Goal: Task Accomplishment & Management: Complete application form

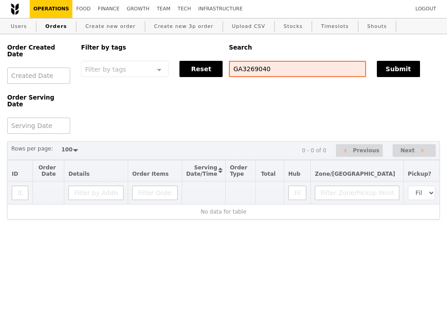
select select "100"
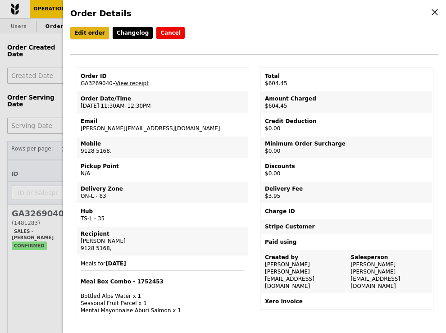
click at [90, 32] on link "Edit order" at bounding box center [89, 33] width 39 height 12
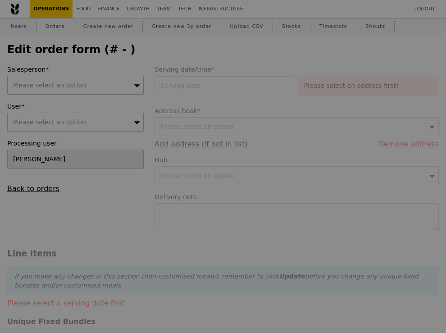
type input "14 Aug 2025"
type textarea "Please deliver by 11:30AM."
type input "600.50"
type input "3.62"
type input "3.95"
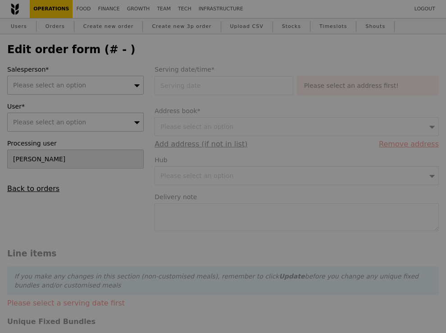
type input "604.45"
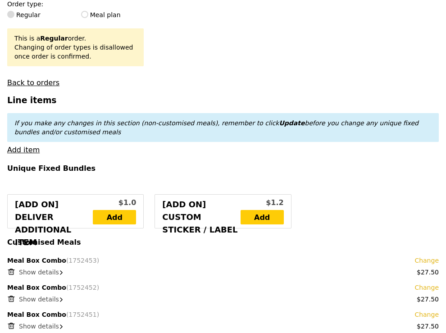
type input "Update"
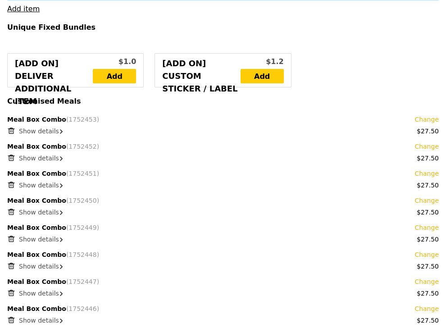
scroll to position [359, 0]
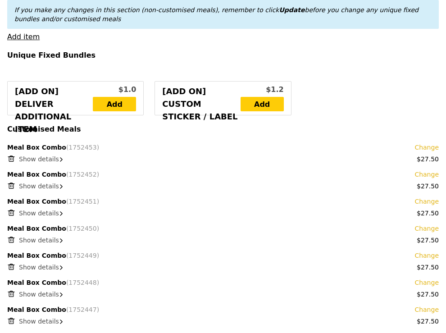
click at [33, 155] on span "Show details" at bounding box center [39, 158] width 40 height 7
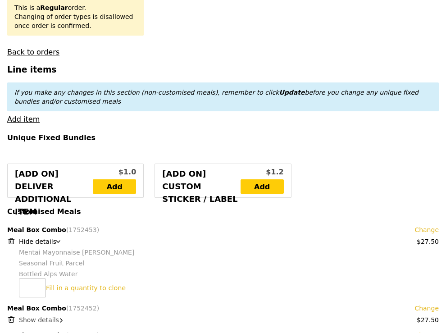
scroll to position [0, 0]
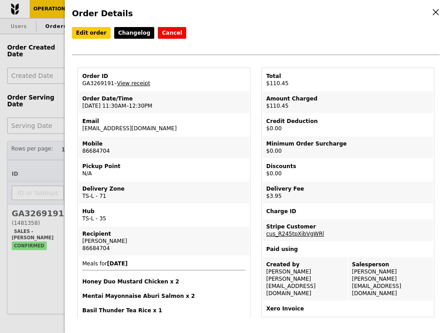
select select "100"
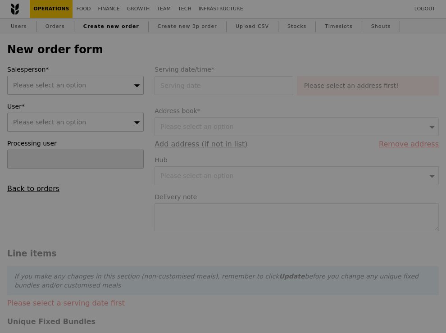
type input "Confirm"
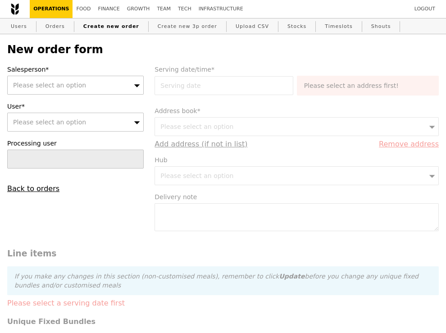
click at [90, 87] on div "Please select an option" at bounding box center [75, 85] width 136 height 19
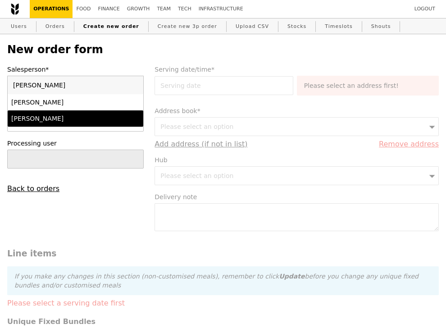
type input "[PERSON_NAME]"
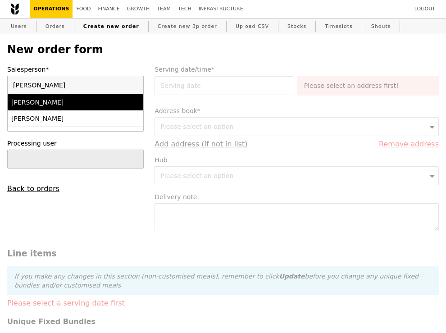
click at [49, 106] on div "[PERSON_NAME]" at bounding box center [59, 102] width 96 height 9
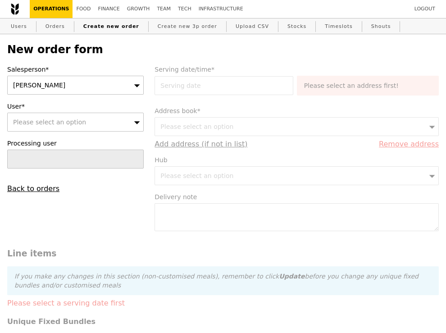
click at [43, 123] on span "Please select an option" at bounding box center [49, 121] width 73 height 7
type input "[EMAIL_ADDRESS][DOMAIN_NAME]"
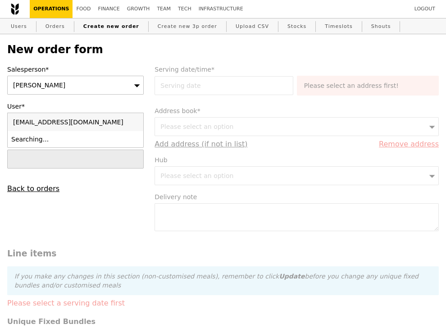
type input "Confirm"
type input "giselle.gan@astrazeneca.com"
click at [41, 140] on div "Giselle (giselle.gan@astrazeneca.com)" at bounding box center [59, 144] width 96 height 18
type input "Loading..."
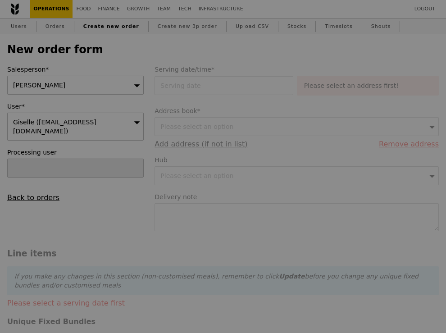
type input "9.08"
type input "9.90"
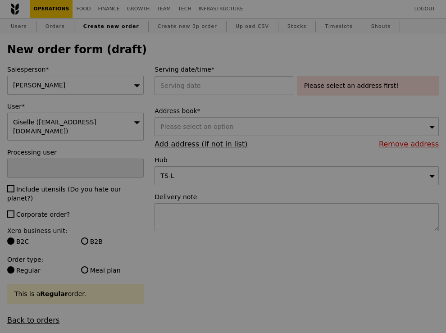
type input "Confirm"
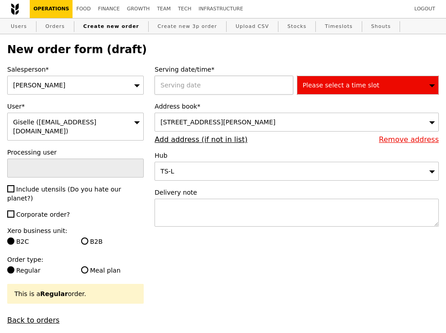
click at [198, 87] on div at bounding box center [225, 85] width 142 height 19
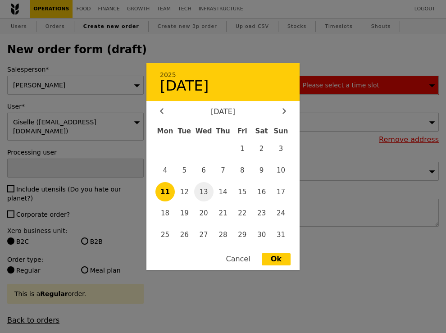
click at [208, 189] on span "13" at bounding box center [203, 191] width 19 height 19
type input "13 Aug 2025"
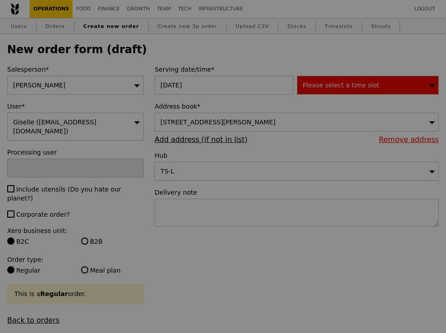
type input "Confirm"
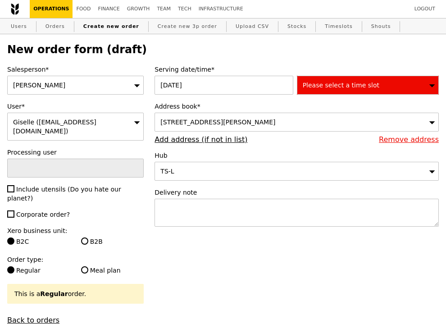
click at [337, 90] on div "Please select a time slot" at bounding box center [368, 85] width 142 height 19
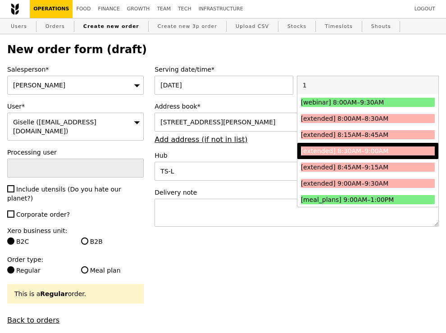
type input "11"
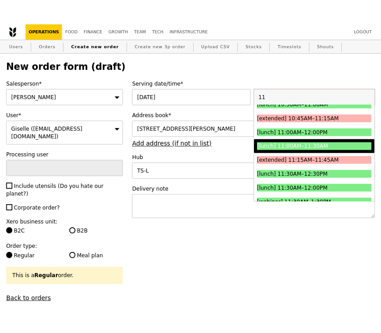
scroll to position [43, 0]
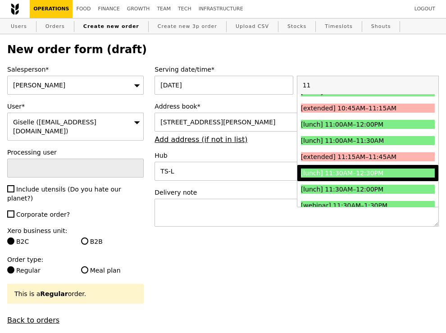
click at [352, 173] on div "[lunch] 11:30AM–12:30PM" at bounding box center [351, 172] width 100 height 9
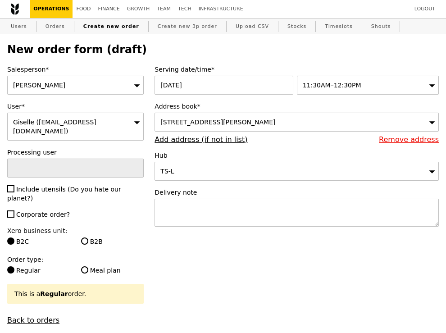
type input "Confirm"
click at [225, 119] on span "12 Farrer Park Station Rd, #1-1, Singapore 217565" at bounding box center [217, 121] width 115 height 7
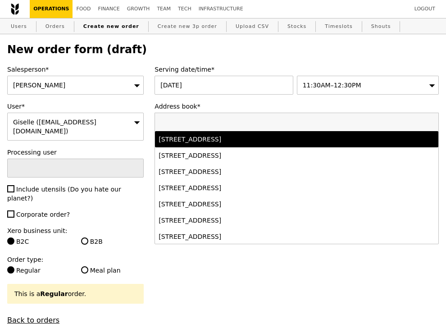
paste input "10 Kallang Avenue, #12-10 Aperia Tower 2"
type input "10 Kallang Avenue, #12-10 Aperia Tower 2"
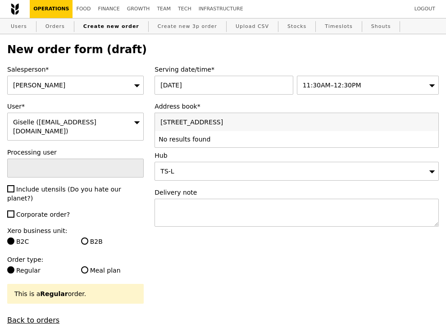
drag, startPoint x: 285, startPoint y: 124, endPoint x: 118, endPoint y: 121, distance: 167.0
click at [223, 136] on link "Add address (if not in list)" at bounding box center [200, 139] width 93 height 9
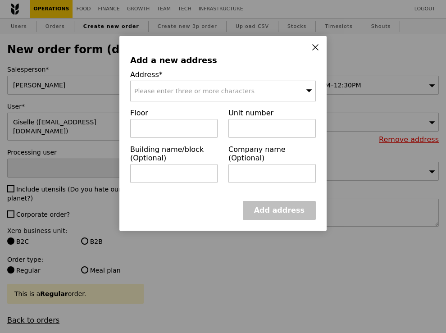
click at [197, 96] on div "Please enter three or more characters" at bounding box center [222, 91] width 185 height 21
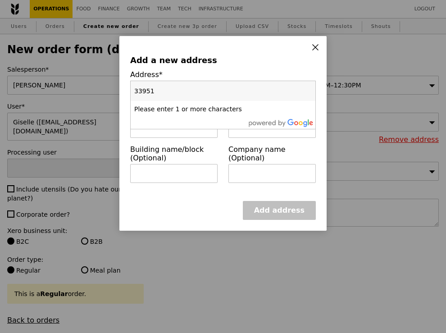
type input "339510"
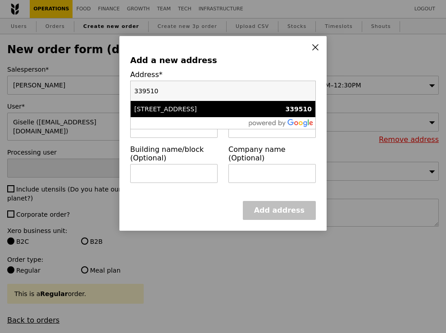
click at [167, 108] on div "10 Kallang Avenue" at bounding box center [200, 108] width 133 height 9
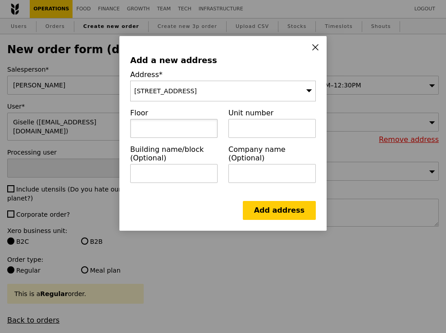
click at [167, 119] on input "text" at bounding box center [173, 128] width 87 height 19
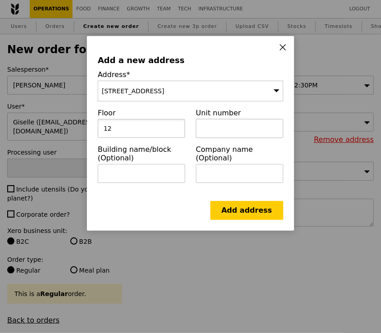
type input "12"
click at [221, 130] on input "text" at bounding box center [239, 128] width 87 height 19
type input "12-10"
click at [151, 175] on input "text" at bounding box center [141, 173] width 87 height 19
type input "a"
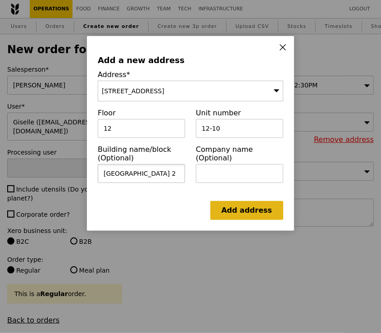
type input "Aperia Tower 2"
click at [256, 207] on link "Add address" at bounding box center [246, 210] width 73 height 19
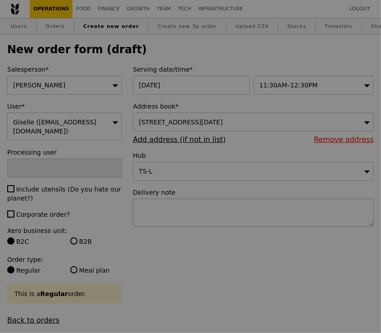
type input "Confirm"
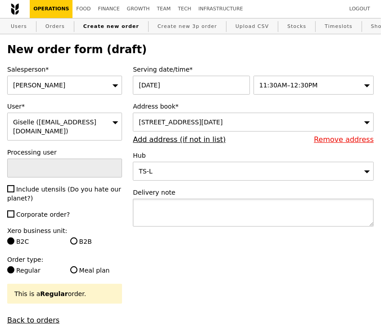
click at [198, 212] on textarea at bounding box center [253, 213] width 241 height 28
click at [183, 210] on textarea "Deliver food by 12.30PM" at bounding box center [253, 213] width 241 height 28
drag, startPoint x: 160, startPoint y: 208, endPoint x: 130, endPoint y: 208, distance: 29.7
click at [130, 208] on div "Serving date/time* 13 Aug 2025 11:30AM–12:30PM Address book* 10 Kallang Avenue,…" at bounding box center [253, 150] width 252 height 171
type textarea "Please food at 12.30PM"
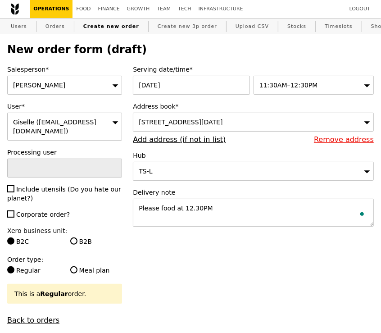
click at [49, 211] on span "Corporate order?" at bounding box center [43, 214] width 54 height 7
click at [14, 211] on input "Corporate order?" at bounding box center [10, 213] width 7 height 7
checkbox input "true"
type input "Confirm"
click at [76, 238] on input "B2B" at bounding box center [73, 240] width 7 height 7
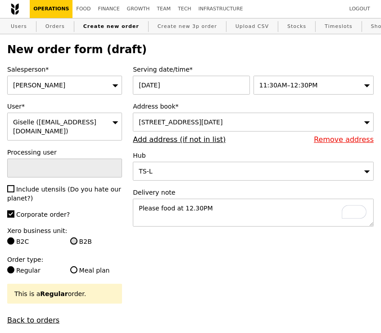
radio input "true"
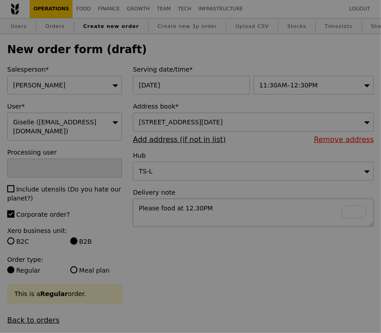
type input "Confirm"
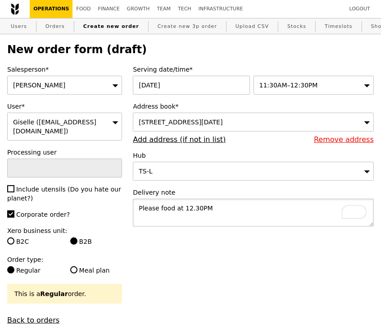
click at [235, 206] on textarea "Please food at 12.30PM" at bounding box center [253, 213] width 241 height 28
drag, startPoint x: 159, startPoint y: 208, endPoint x: 281, endPoint y: 208, distance: 121.5
click at [281, 208] on textarea "Please food at 12.30PM" at bounding box center [253, 213] width 241 height 28
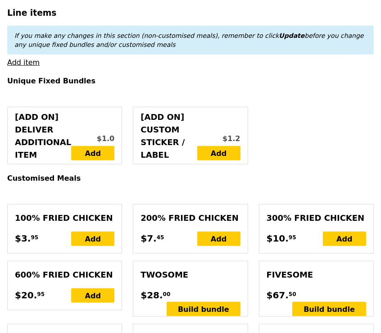
scroll to position [321, 0]
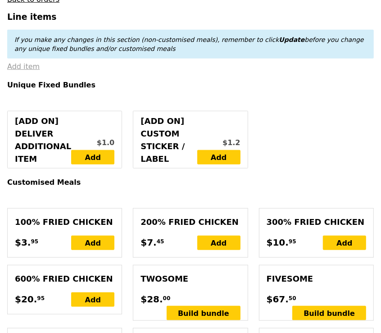
type textarea "Please arrange for delivery at 12.30PM."
click at [21, 65] on link "Add item" at bounding box center [23, 66] width 32 height 9
type input "Confirm"
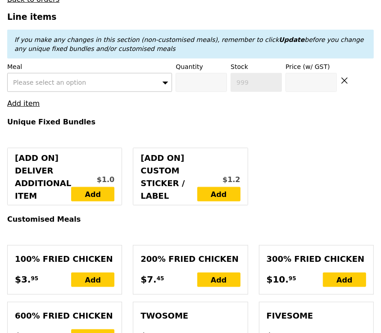
click at [69, 80] on span "Please select an option" at bounding box center [49, 82] width 73 height 7
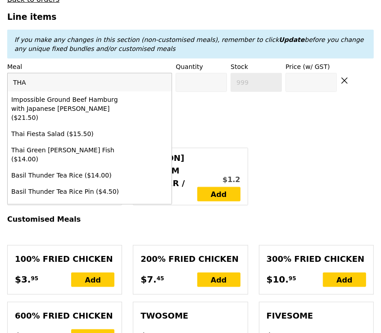
type input "THAI"
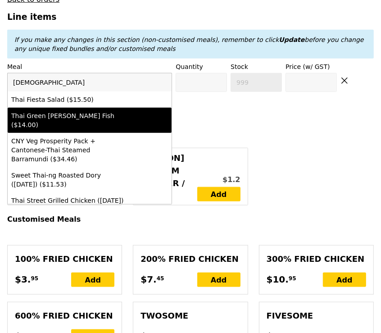
click at [67, 113] on div "Thai Green [PERSON_NAME] Fish ($14.00)" at bounding box center [69, 120] width 117 height 18
type input "Confirm anyway"
type input "0"
type input "462"
type input "14.0"
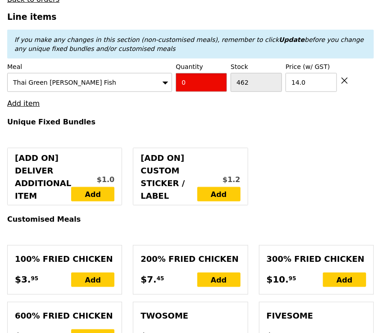
click at [200, 83] on input "0" at bounding box center [201, 82] width 51 height 19
type input "Confirm"
type input "7"
click at [19, 102] on link "Add item" at bounding box center [23, 103] width 32 height 9
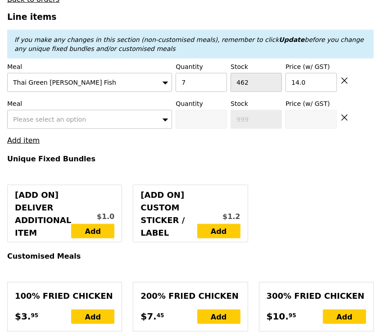
click at [39, 118] on span "Please select an option" at bounding box center [49, 119] width 73 height 7
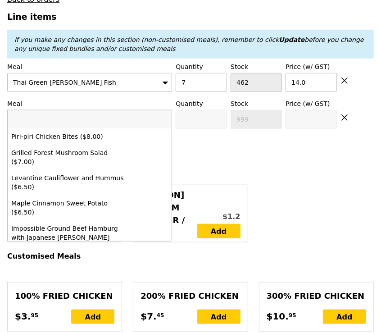
type input "Loading..."
type input "98.00"
type input "3.62"
type input "3.95"
type input "101.95"
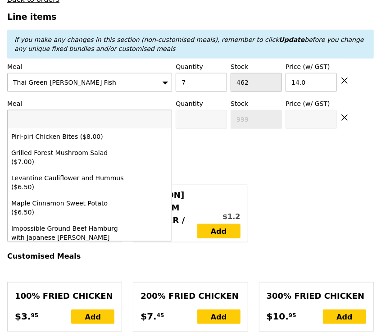
type input "G"
type input "Confirm"
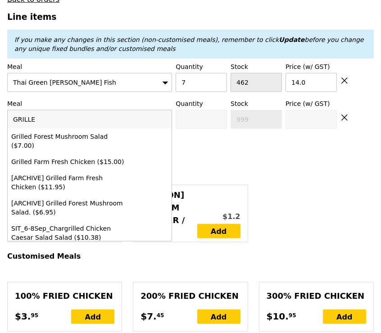
type input "GRILLED"
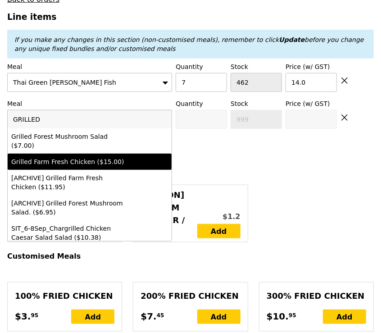
click at [80, 153] on li "Grilled Farm Fresh Chicken ($15.00)" at bounding box center [90, 161] width 164 height 16
type input "Confirm anyway"
type input "0"
type input "441"
type input "15.0"
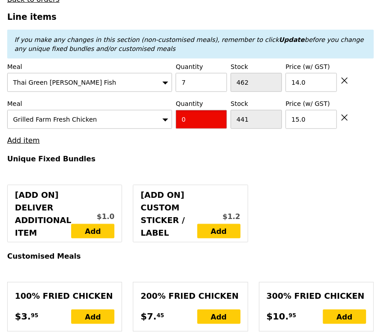
click at [191, 121] on input "0" at bounding box center [201, 119] width 51 height 19
type input "7"
type input "Confirm"
type input "7"
click at [29, 140] on link "Add item" at bounding box center [23, 140] width 32 height 9
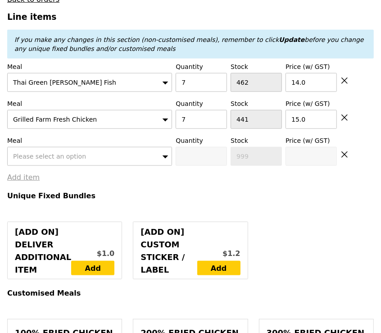
type input "Loading..."
type input "203.00"
type input "206.95"
click at [39, 154] on span "Please select an option" at bounding box center [49, 156] width 73 height 7
type input "Confirm"
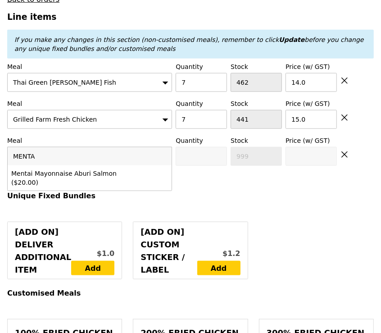
type input "MENTAI"
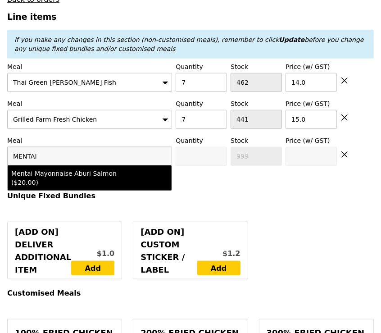
click at [47, 180] on div "Mentai Mayonnaise Aburi Salmon ($20.00)" at bounding box center [69, 178] width 117 height 18
type input "Confirm anyway"
type input "0"
type input "476"
type input "20.0"
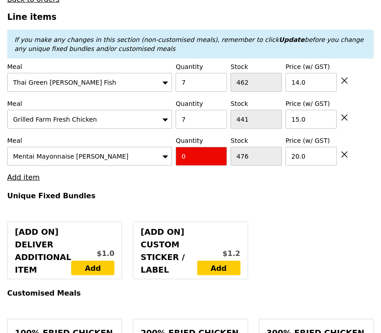
click at [206, 152] on input "0" at bounding box center [201, 156] width 51 height 19
type input "Confirm"
type input "7"
click at [28, 175] on link "Add item" at bounding box center [23, 177] width 32 height 9
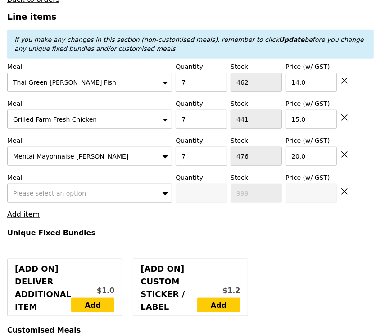
type input "Loading..."
type input "343.00"
type input "346.95"
click at [37, 190] on span "Please select an option" at bounding box center [49, 193] width 73 height 7
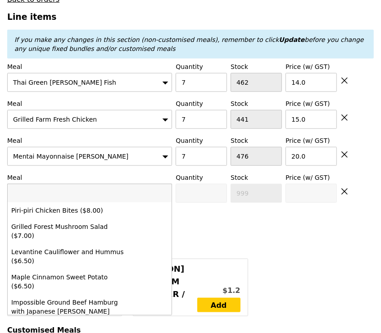
type input "Confirm"
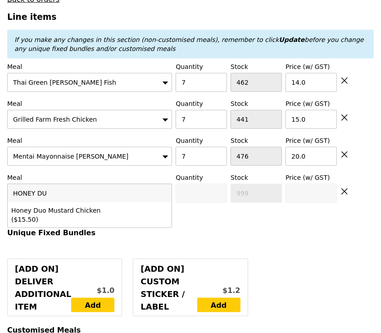
type input "HONEY DUO"
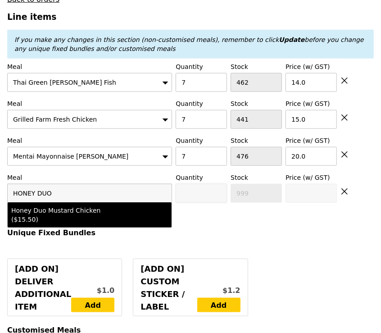
drag, startPoint x: 54, startPoint y: 206, endPoint x: 196, endPoint y: 193, distance: 143.3
click at [54, 206] on div "Honey Duo Mustard Chicken ($15.50)" at bounding box center [69, 215] width 117 height 18
type input "Confirm anyway"
type input "0"
type input "433"
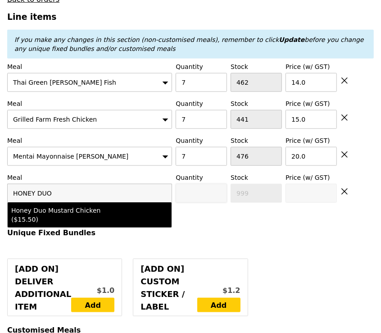
type input "15.5"
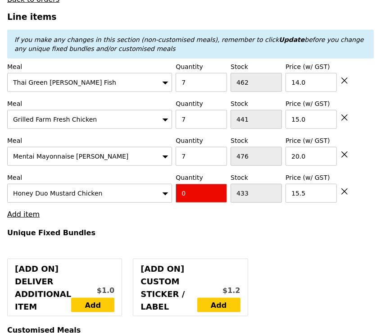
click at [189, 190] on input "0" at bounding box center [201, 193] width 51 height 19
type input "7"
type input "Confirm"
type input "7"
click at [27, 211] on link "Add item" at bounding box center [23, 214] width 32 height 9
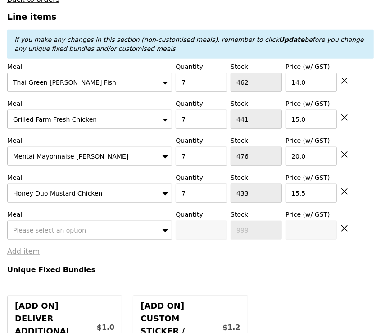
type input "Loading..."
type input "451.50"
type input "455.45"
type input "Confirm"
click at [41, 229] on span "Please select an option" at bounding box center [49, 229] width 73 height 7
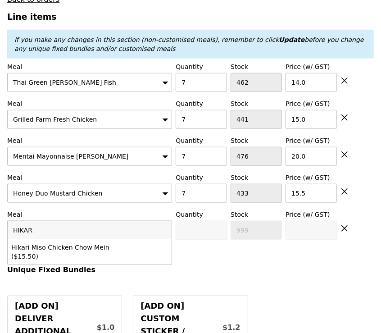
type input "HIKARI"
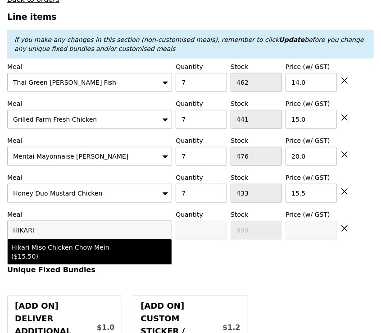
drag, startPoint x: 50, startPoint y: 246, endPoint x: 195, endPoint y: 241, distance: 145.0
click at [50, 246] on div "Hikari Miso Chicken Chow Mein ($15.50)" at bounding box center [69, 252] width 117 height 18
type input "Confirm anyway"
type input "0"
type input "453"
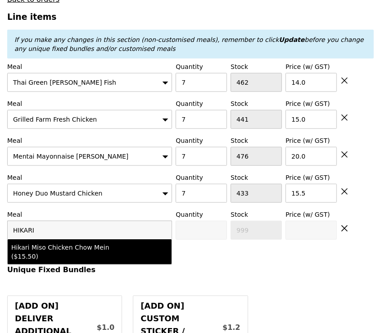
type input "15.5"
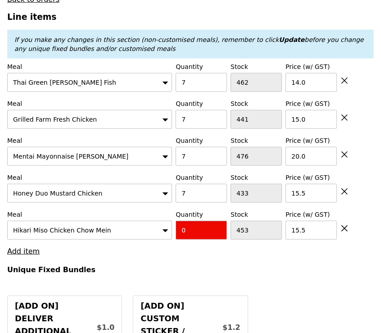
click at [195, 226] on input "0" at bounding box center [201, 230] width 51 height 19
type input "Confirm"
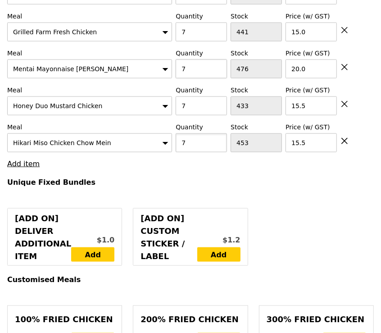
scroll to position [429, 0]
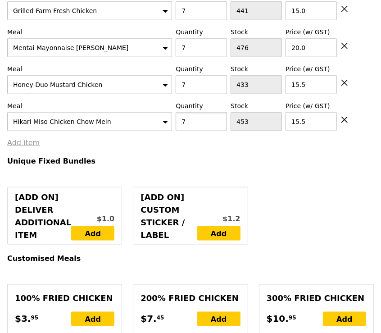
type input "7"
click at [21, 139] on link "Add item" at bounding box center [23, 142] width 32 height 9
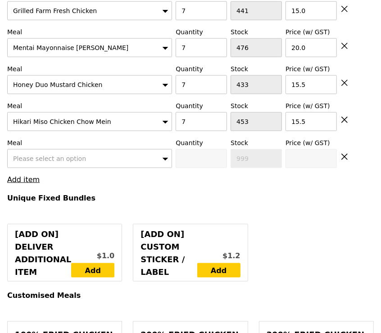
click at [83, 153] on div "Please select an option" at bounding box center [89, 158] width 165 height 19
type input "Loading..."
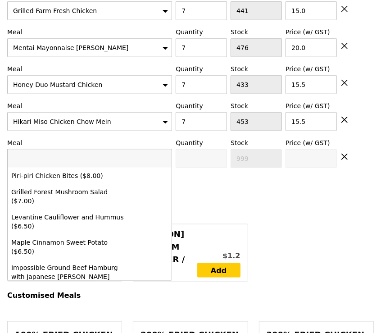
type input "560.00"
type input "563.95"
type input "Confirm"
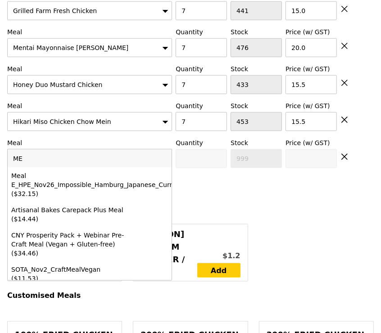
type input "M"
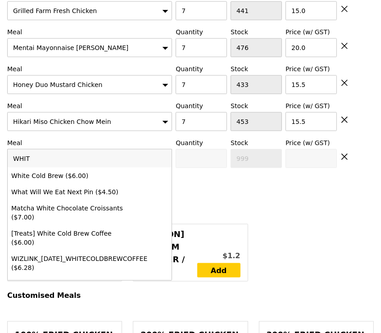
type input "WHITE"
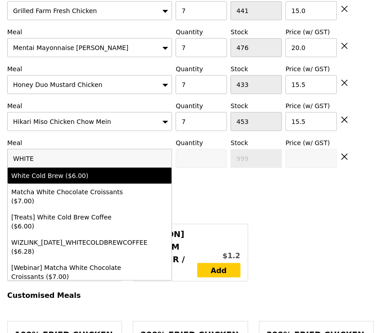
drag, startPoint x: 99, startPoint y: 172, endPoint x: 174, endPoint y: 157, distance: 76.3
click at [99, 172] on div "White Cold Brew ($6.00)" at bounding box center [69, 175] width 117 height 9
type input "Confirm anyway"
type input "0"
type input "499"
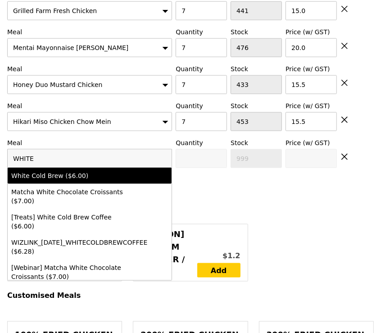
type input "6.0"
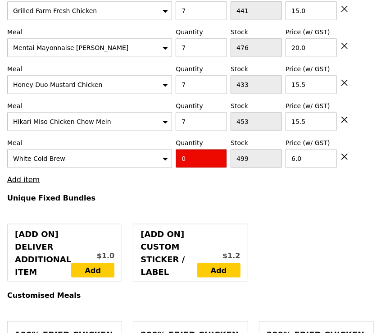
click at [198, 156] on input "0" at bounding box center [201, 158] width 51 height 19
type input "Confirm"
type input "7"
click at [17, 178] on link "Add item" at bounding box center [23, 179] width 32 height 9
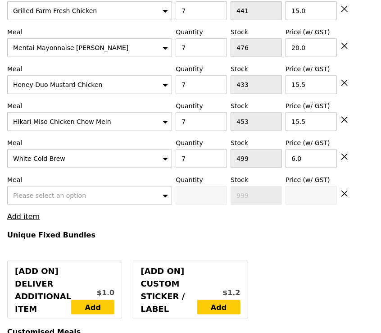
click at [39, 192] on span "Please select an option" at bounding box center [49, 195] width 73 height 7
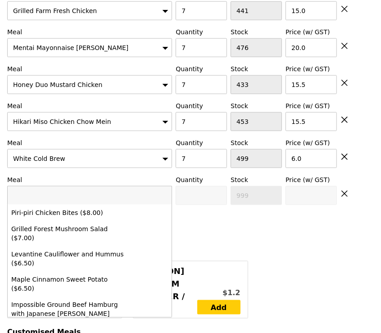
type input "Loading..."
type input "FOU"
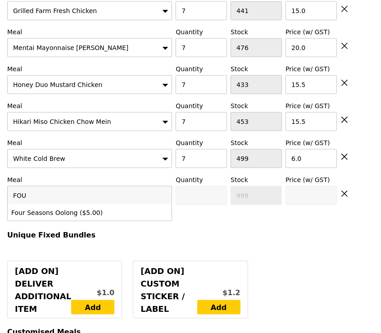
type input "602.00"
type input "605.95"
type input "FOUR S"
type input "Confirm"
type input "FOUR SEASONS"
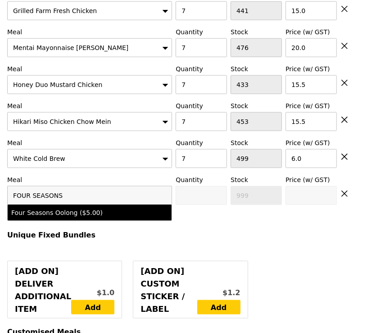
drag, startPoint x: 72, startPoint y: 208, endPoint x: 169, endPoint y: 188, distance: 98.8
click at [72, 208] on div "Four Seasons Oolong ($5.00)" at bounding box center [69, 212] width 117 height 9
type input "Confirm anyway"
type input "0"
type input "495"
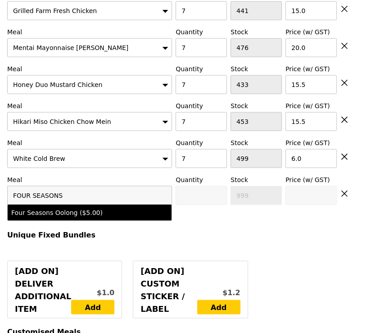
type input "5.0"
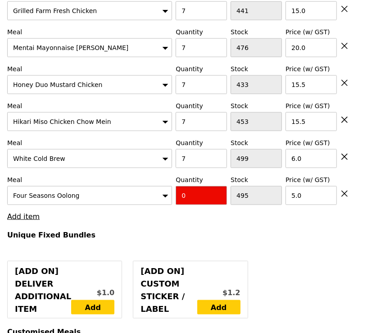
click at [180, 188] on input "0" at bounding box center [201, 195] width 51 height 19
type input "Confirm"
type input "7"
click at [27, 212] on link "Add item" at bounding box center [23, 216] width 32 height 9
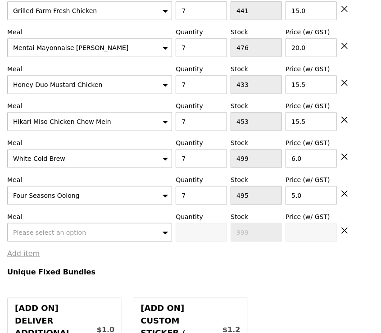
type input "Loading..."
type input "637.00"
type input "640.95"
type input "Confirm"
click at [38, 223] on div "Please select an option" at bounding box center [89, 232] width 165 height 19
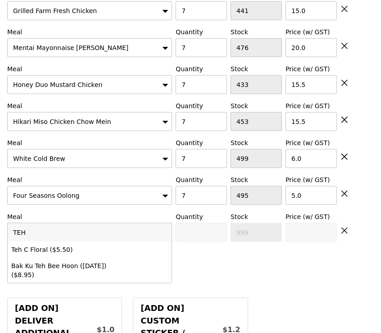
type input "TEH C"
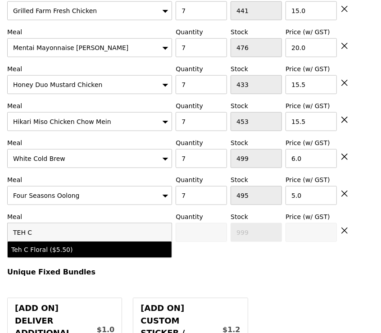
click at [54, 245] on div "Teh C Floral ($5.50)" at bounding box center [69, 249] width 117 height 9
type input "Confirm anyway"
type input "0"
type input "500"
type input "5.5"
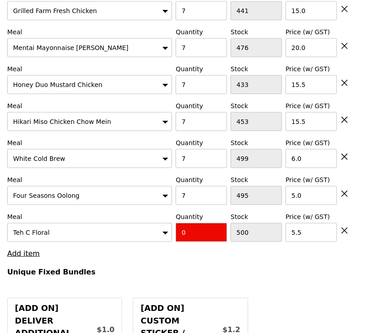
click at [201, 232] on input "0" at bounding box center [201, 232] width 51 height 19
type input "Confirm"
type input "7"
click at [14, 252] on link "Add item" at bounding box center [23, 253] width 32 height 9
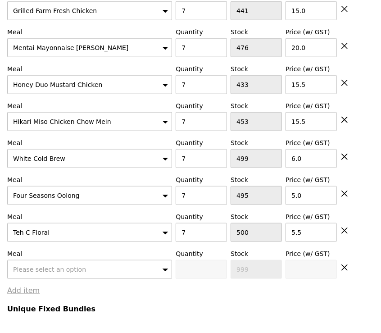
type input "Loading..."
type input "675.50"
type input "679.45"
type input "Confirm"
click at [36, 266] on span "Please select an option" at bounding box center [49, 269] width 73 height 7
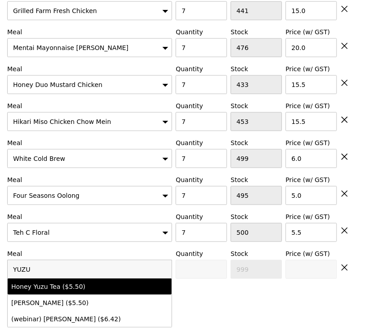
type input "YUZU"
click at [55, 282] on div "Honey Yuzu Tea ($5.50)" at bounding box center [69, 286] width 117 height 9
type input "Confirm anyway"
type input "0"
type input "485"
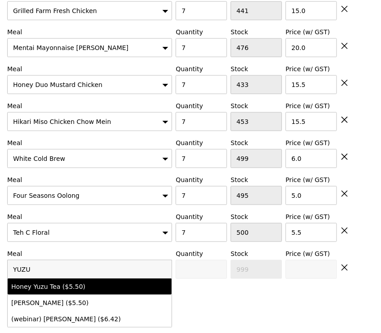
type input "5.5"
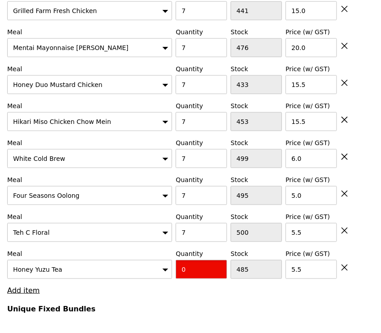
click at [204, 265] on input "0" at bounding box center [201, 269] width 51 height 19
type input "Confirm"
type input "7"
click at [11, 286] on link "Add item" at bounding box center [23, 290] width 32 height 9
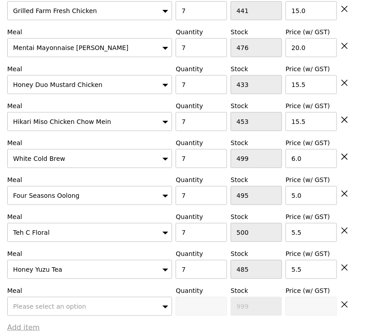
type input "Loading..."
type input "714.00"
type input "717.95"
click at [29, 307] on div "Please select an option" at bounding box center [89, 306] width 165 height 19
type input "Confirm"
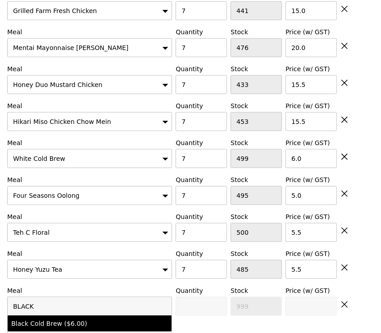
type input "BLACK"
click at [50, 324] on li "Black Cold Brew ($6.00)" at bounding box center [90, 323] width 164 height 16
type input "Confirm anyway"
type input "0"
type input "500"
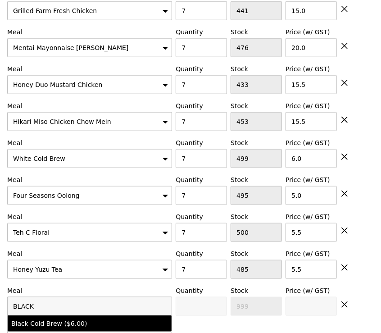
type input "6.0"
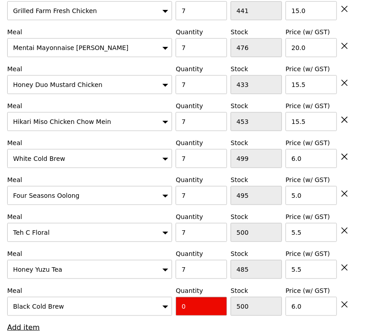
click at [186, 298] on input "0" at bounding box center [201, 306] width 51 height 19
type input "Confirm"
type input "6"
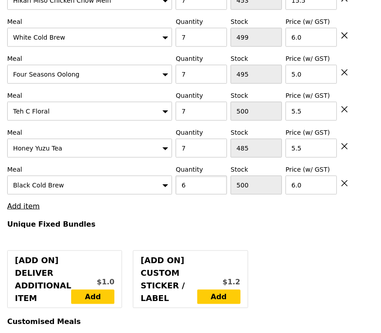
scroll to position [574, 0]
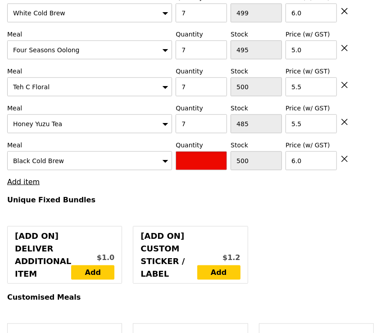
type input "Confirm"
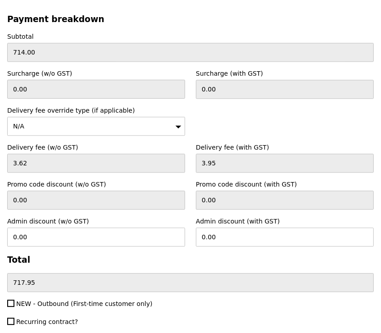
scroll to position [4009, 0]
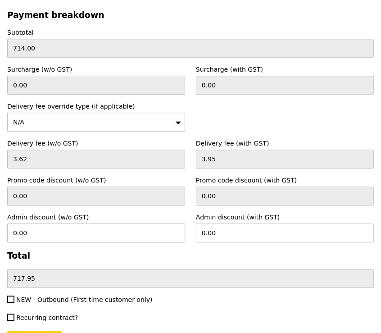
type input "7"
click at [132, 223] on input "0.00" at bounding box center [96, 232] width 178 height 19
type input "Loading..."
type input "756.00"
type input "759.95"
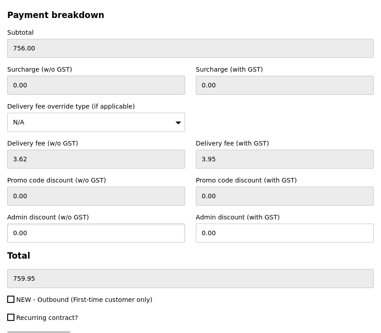
type input "Confirm"
type input "35.90"
type input "39.13"
type input "720.82"
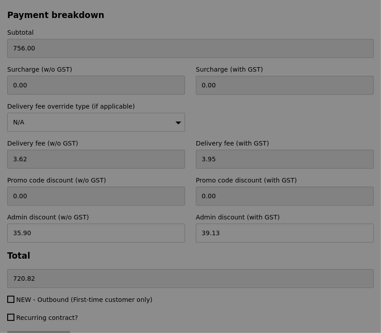
type input "Loading..."
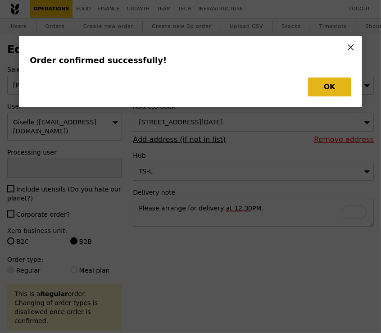
type input "[PERSON_NAME]"
type input "Loading..."
checkbox input "false"
type input "500"
type input "6.00"
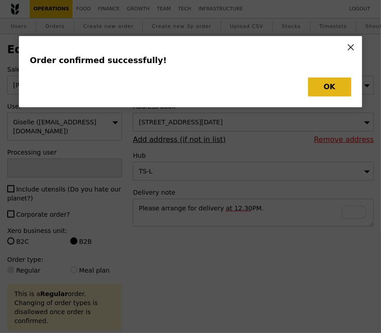
type input "485"
type input "5.50"
type input "500"
type input "5.50"
type input "495"
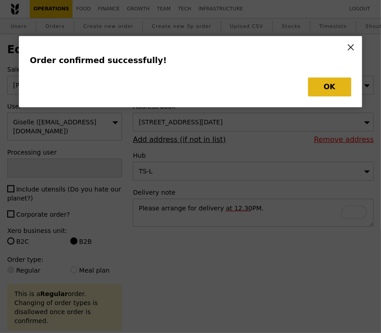
type input "5.00"
type input "499"
type input "6.00"
type input "453"
type input "15.50"
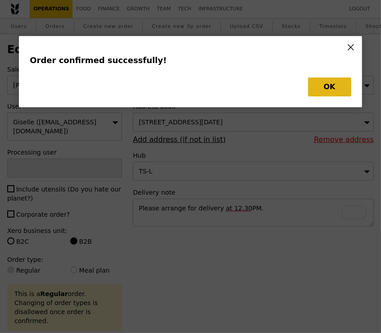
type input "433"
type input "15.50"
type input "476"
type input "20.00"
type input "441"
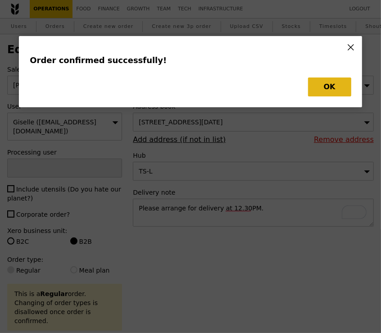
type input "15.00"
type input "462"
type input "14.00"
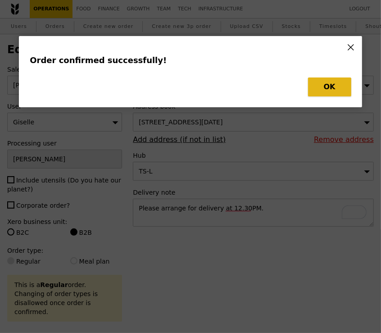
click at [335, 89] on button "OK" at bounding box center [329, 86] width 43 height 19
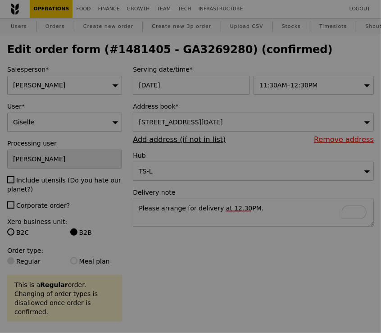
type input "493"
type input "478"
type input "493"
type input "488"
type input "492"
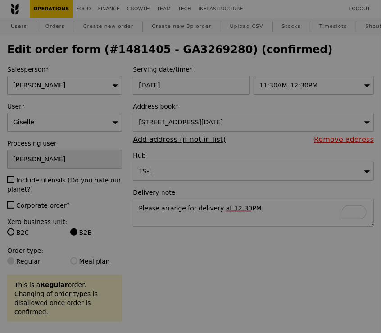
type input "446"
type input "426"
type input "469"
type input "434"
type input "455"
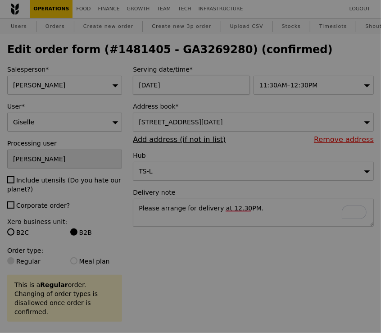
type input "Update"
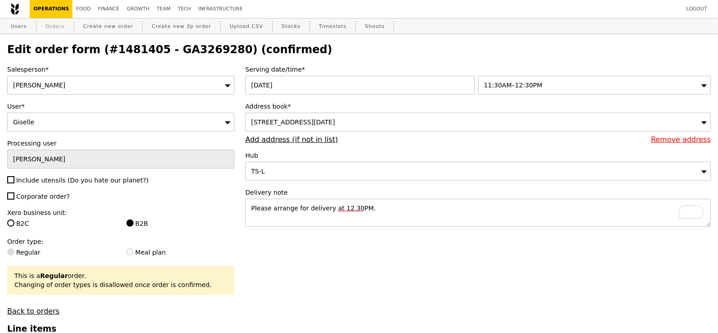
click at [63, 28] on link "Orders" at bounding box center [55, 26] width 27 height 16
select select "100"
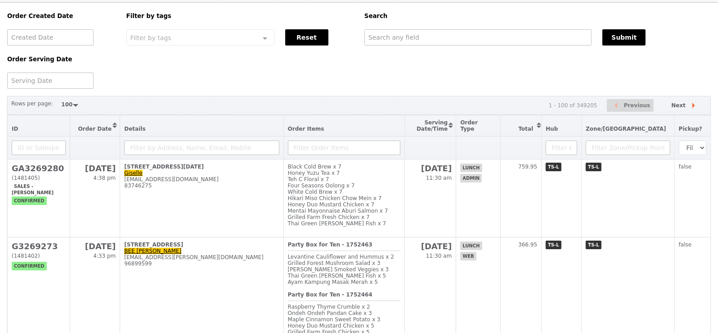
scroll to position [48, 0]
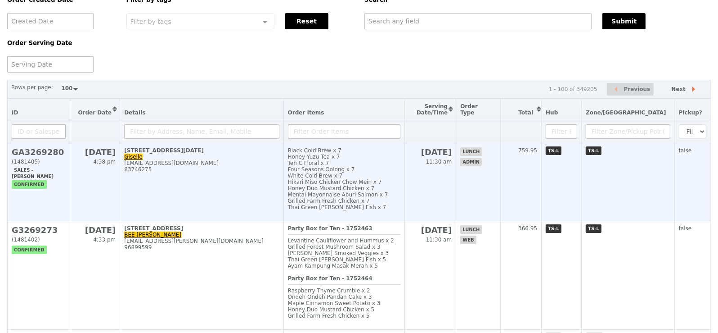
click at [58, 151] on h2 "GA3269280" at bounding box center [39, 151] width 54 height 9
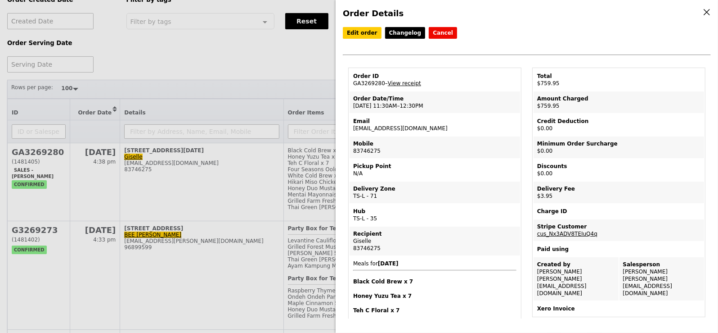
drag, startPoint x: 384, startPoint y: 84, endPoint x: 354, endPoint y: 84, distance: 29.3
click at [354, 84] on td "Order ID GA3269280 – View receipt" at bounding box center [435, 80] width 171 height 22
copy td "GA3269280"
click at [445, 31] on button "Cancel" at bounding box center [443, 33] width 28 height 12
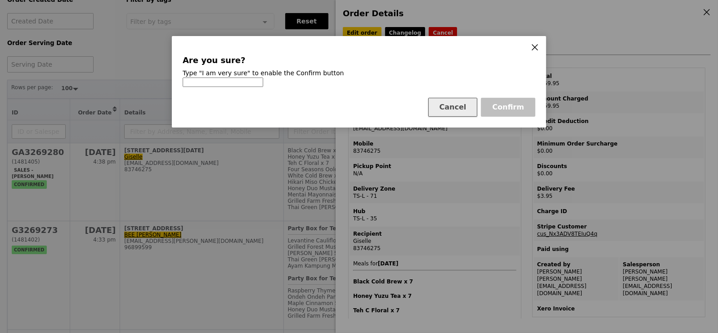
click at [445, 111] on button "Cancel" at bounding box center [454, 107] width 50 height 19
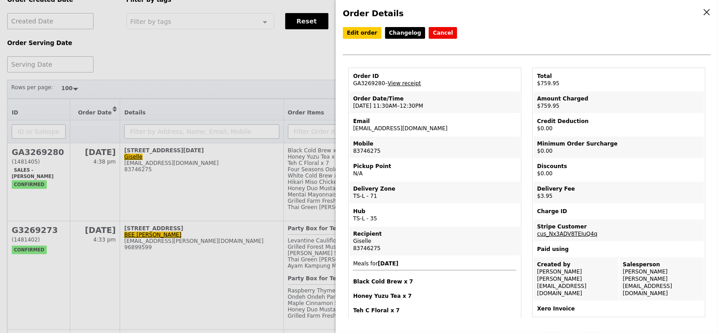
click at [445, 11] on icon at bounding box center [707, 12] width 8 height 8
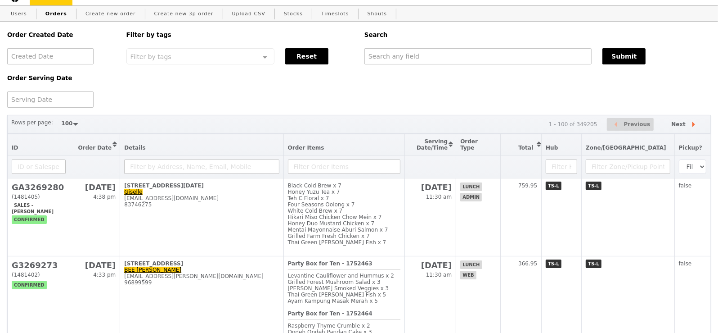
scroll to position [1, 0]
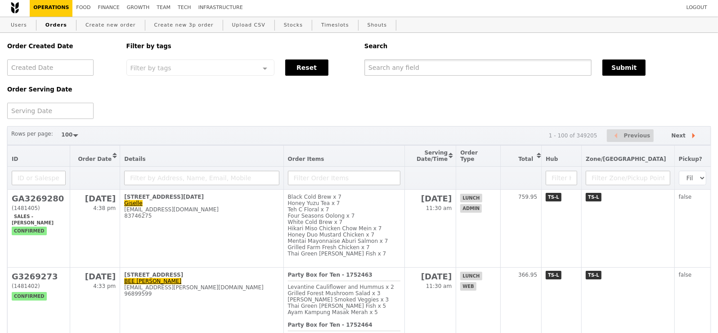
click at [416, 71] on input "text" at bounding box center [478, 67] width 227 height 16
paste input "GA3269280"
type input "GA3269280"
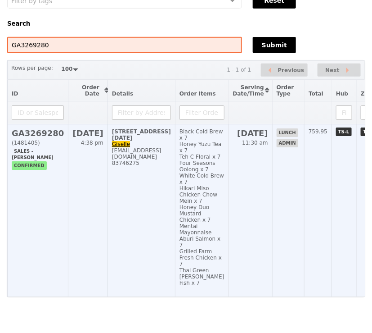
scroll to position [140, 0]
click at [37, 128] on h2 "GA3269280" at bounding box center [38, 132] width 52 height 9
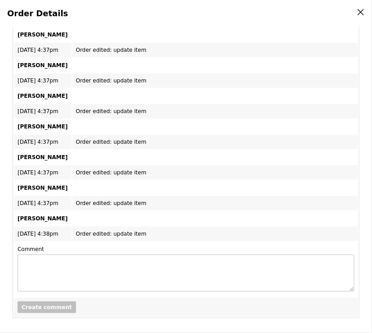
scroll to position [0, 0]
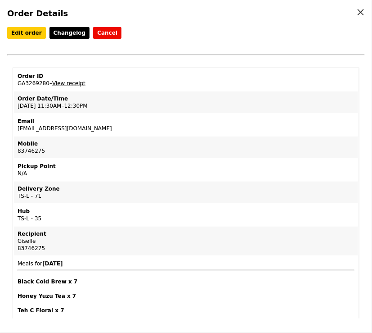
click at [66, 80] on link "View receipt" at bounding box center [68, 83] width 33 height 6
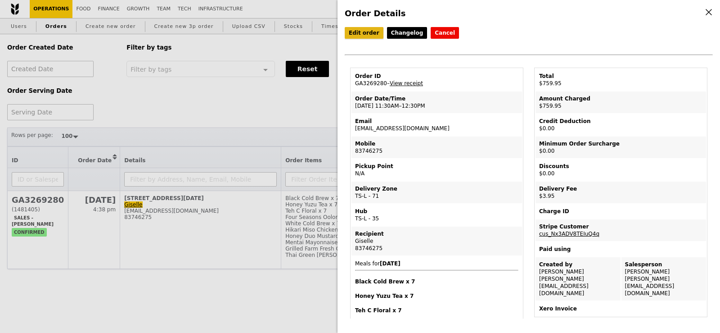
click at [360, 31] on link "Edit order" at bounding box center [364, 33] width 39 height 12
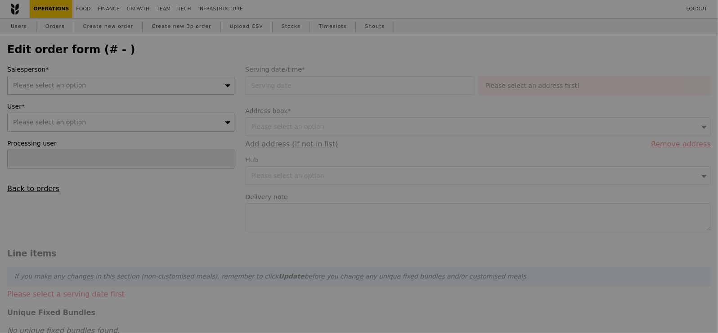
type input "[PERSON_NAME]"
type input "13 Aug 2025"
type textarea "Please arrange for delivery at 12.30PM."
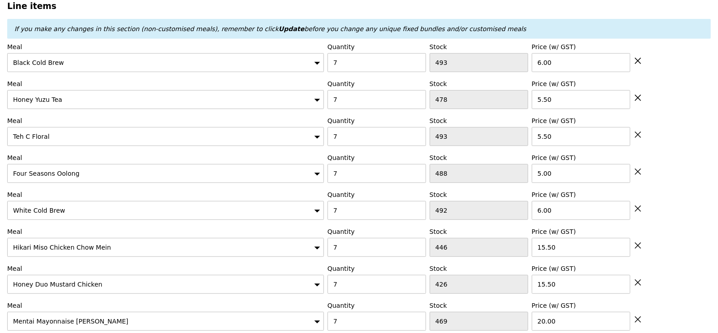
scroll to position [2503, 0]
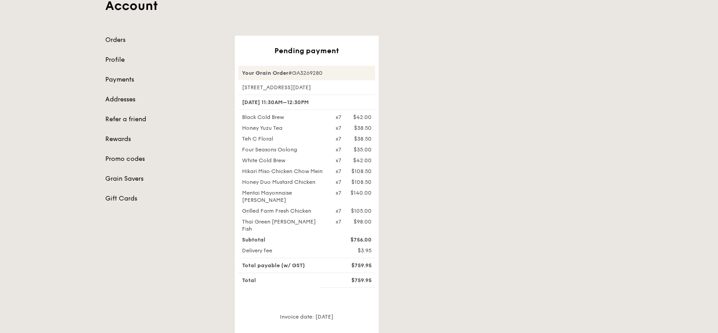
scroll to position [68, 0]
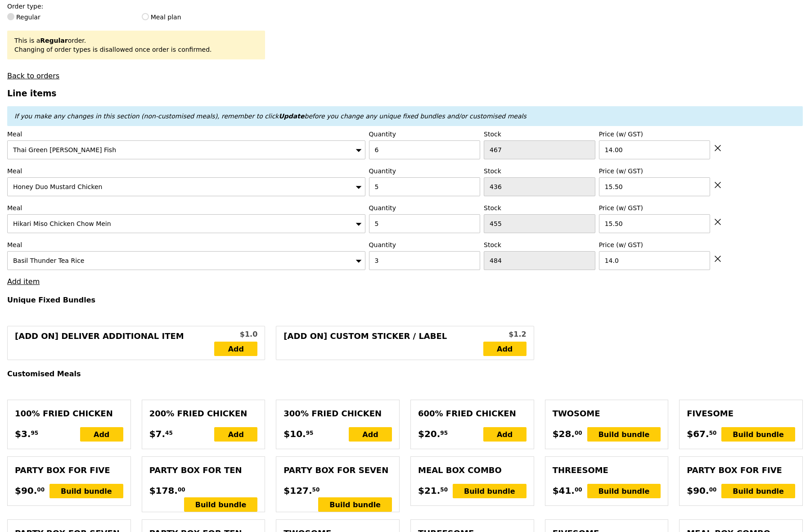
scroll to position [248, 0]
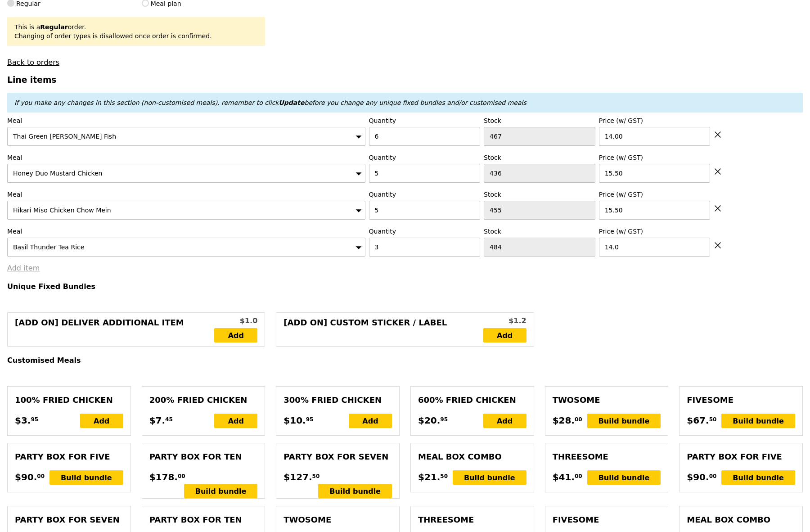
click at [28, 270] on link "Add item" at bounding box center [23, 268] width 32 height 9
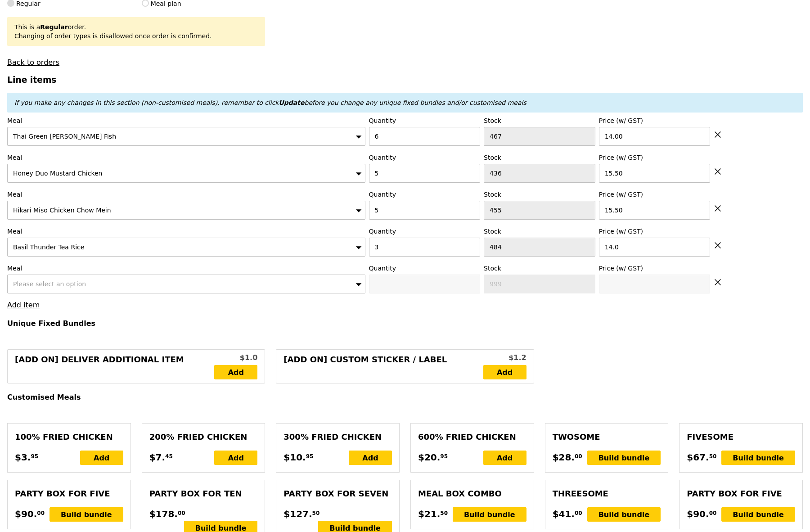
click at [57, 289] on div "Please select an option" at bounding box center [186, 284] width 358 height 19
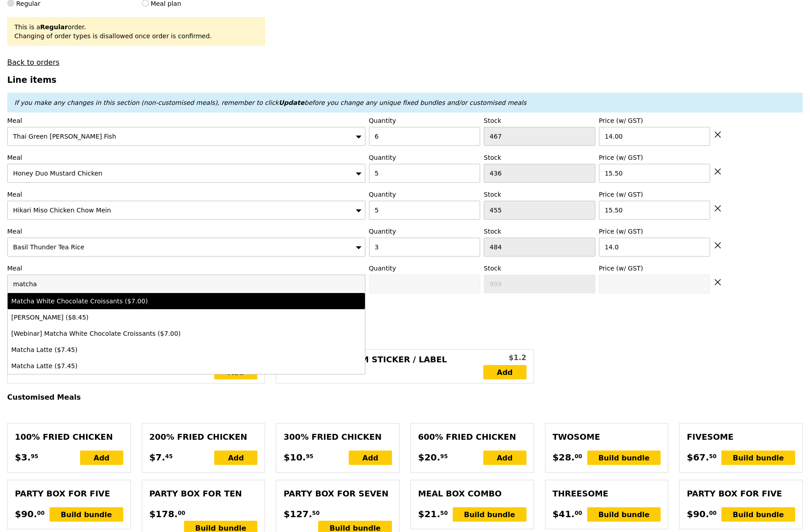
type input "matcha"
click at [44, 295] on li "Matcha White Chocolate Croissants ($7.00)" at bounding box center [186, 301] width 357 height 16
type input "0"
type input "500"
type input "7.0"
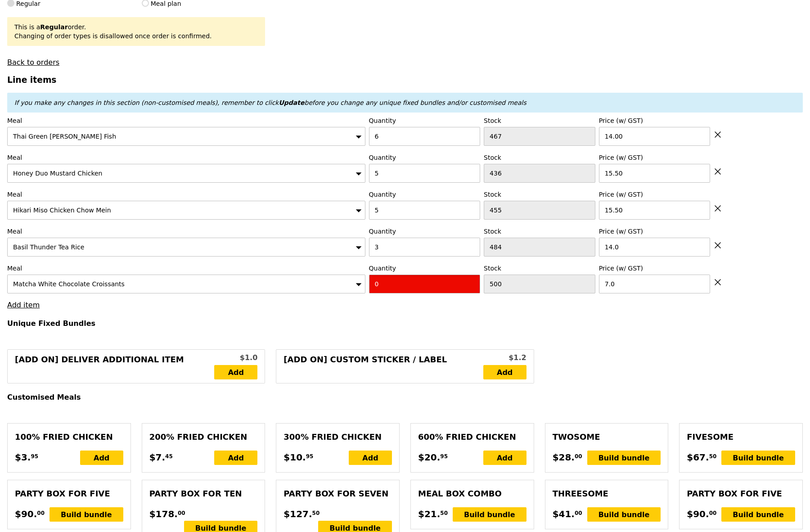
click at [386, 285] on input "0" at bounding box center [425, 284] width 112 height 19
type input "5"
type input "Loading..."
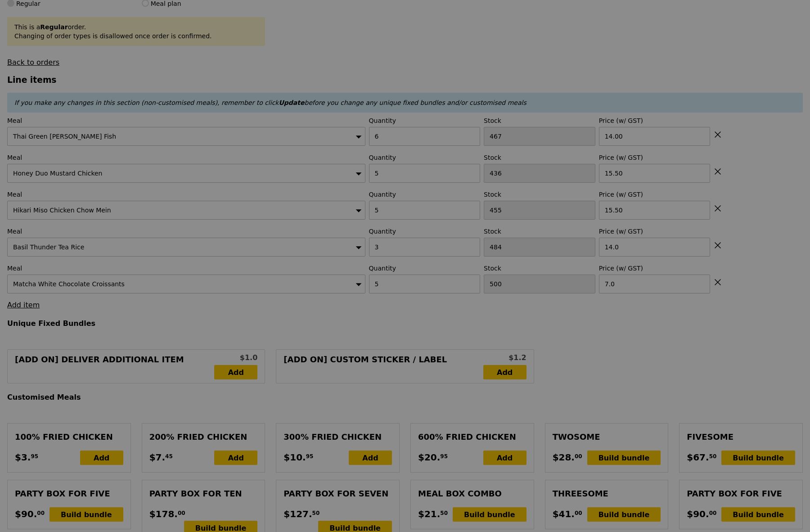
click at [22, 307] on div at bounding box center [405, 266] width 810 height 532
type input "316.00"
type input "3.62"
type input "3.95"
type input "319.95"
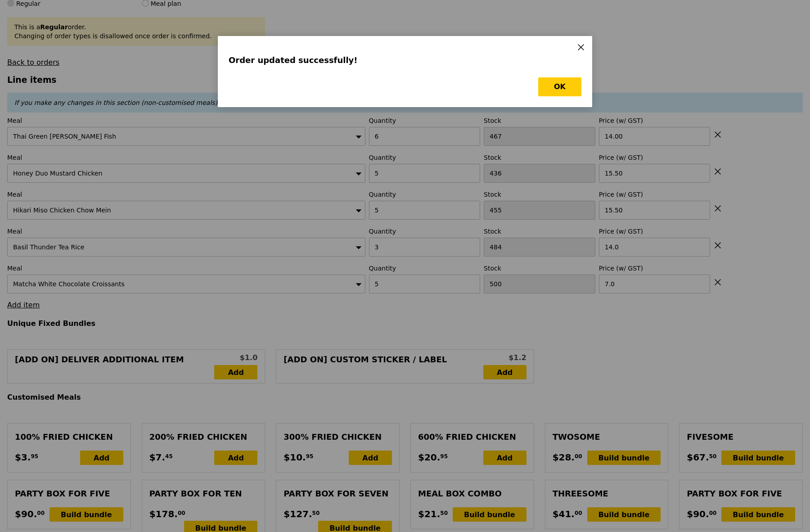
scroll to position [0, 0]
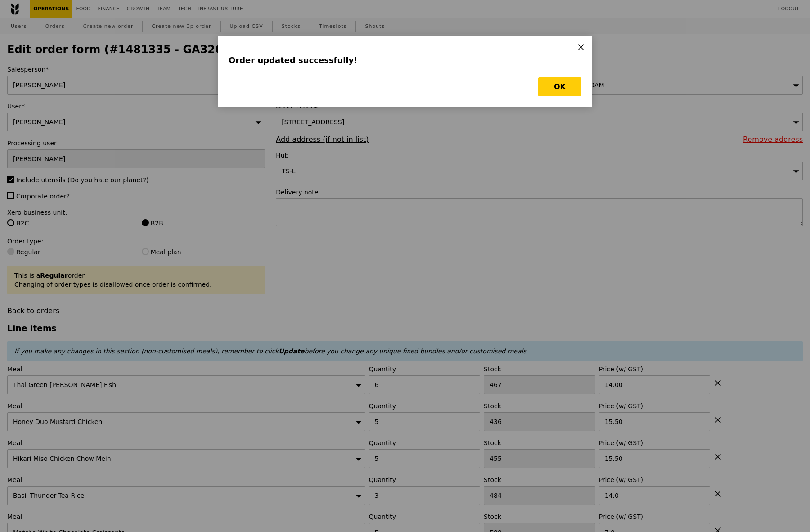
type input "Loading..."
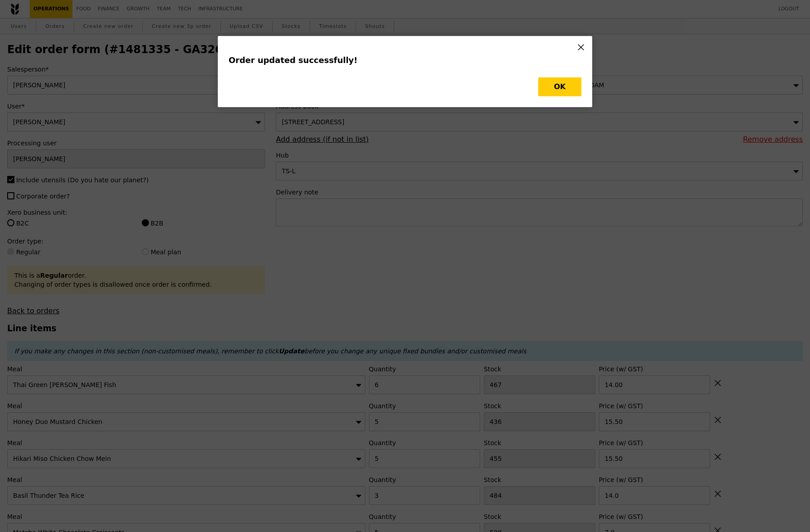
type input "0.00"
type input "3.95"
type input "Update"
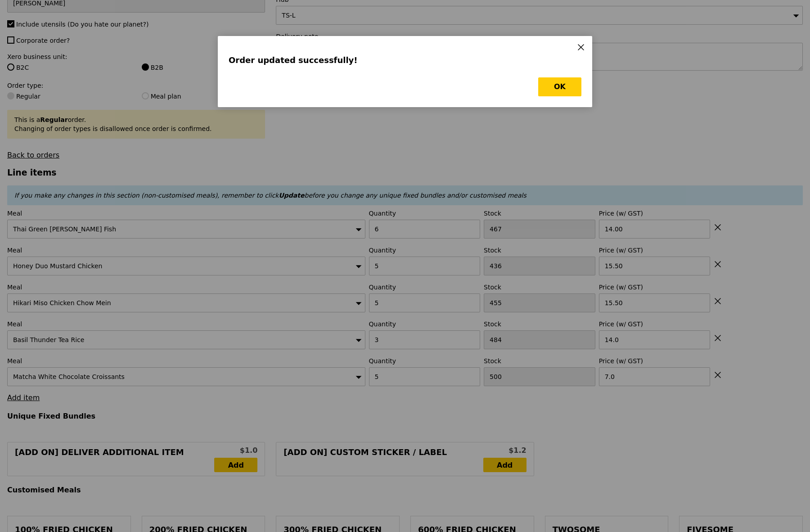
scroll to position [169, 0]
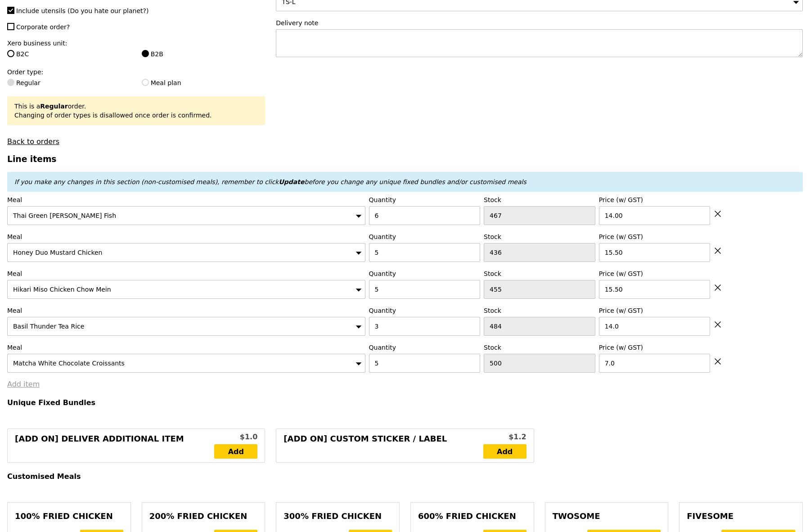
click at [27, 332] on link "Add item" at bounding box center [23, 384] width 32 height 9
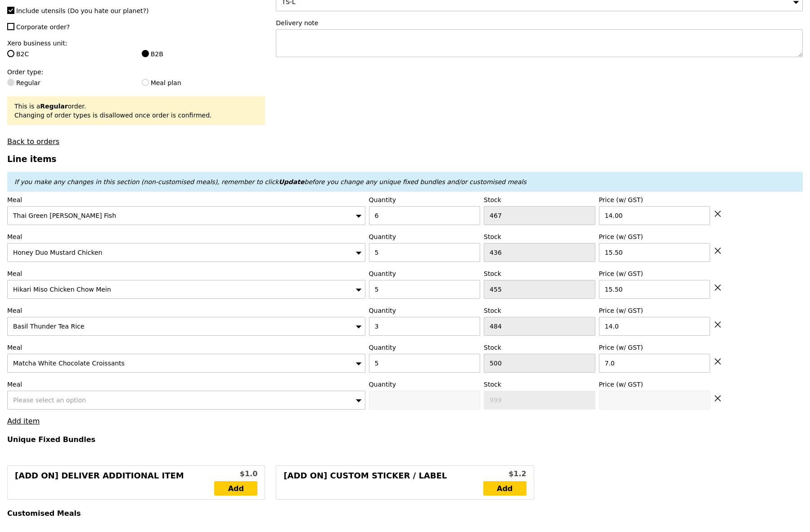
click at [41, 332] on span "Please select an option" at bounding box center [49, 400] width 73 height 7
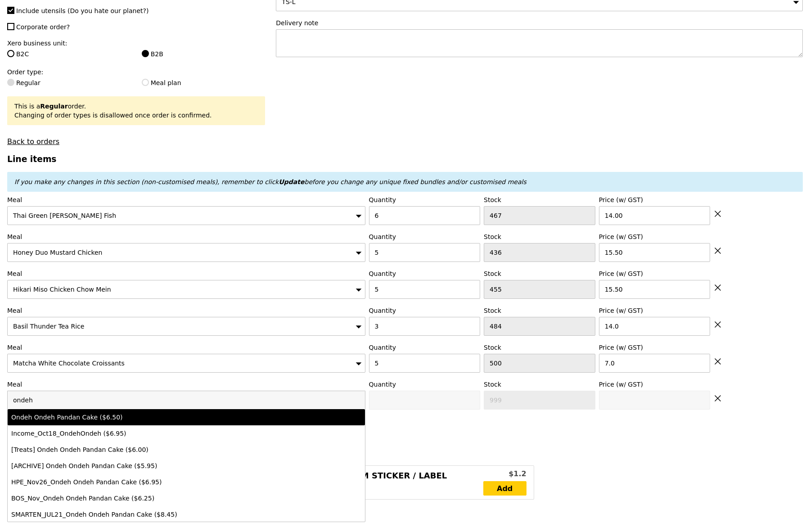
type input "ondeh"
click at [61, 332] on div "Ondeh Ondeh Pandan Cake ($6.50)" at bounding box center [142, 417] width 262 height 9
type input "0"
type input "489"
type input "6.5"
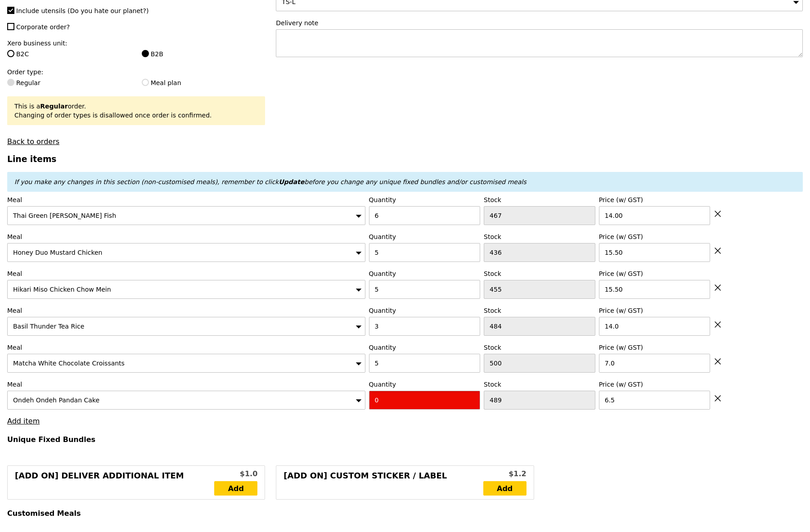
click at [415, 332] on input "0" at bounding box center [425, 400] width 112 height 19
type input "5"
type input "Loading..."
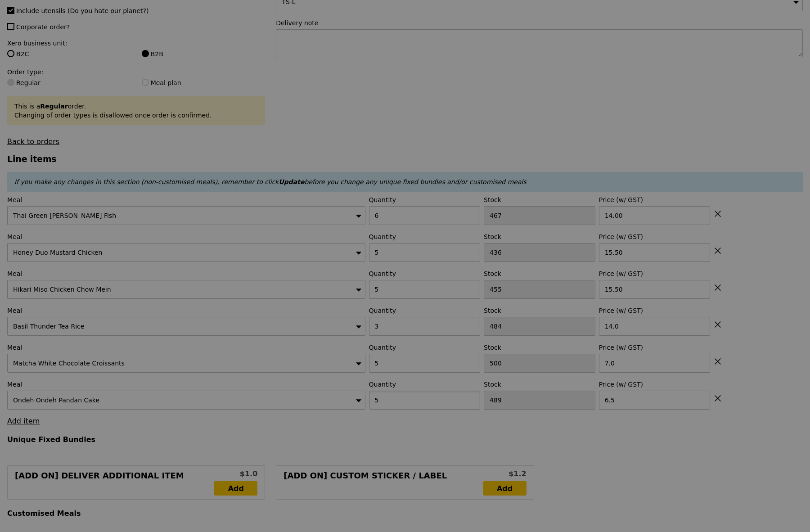
scroll to position [0, 0]
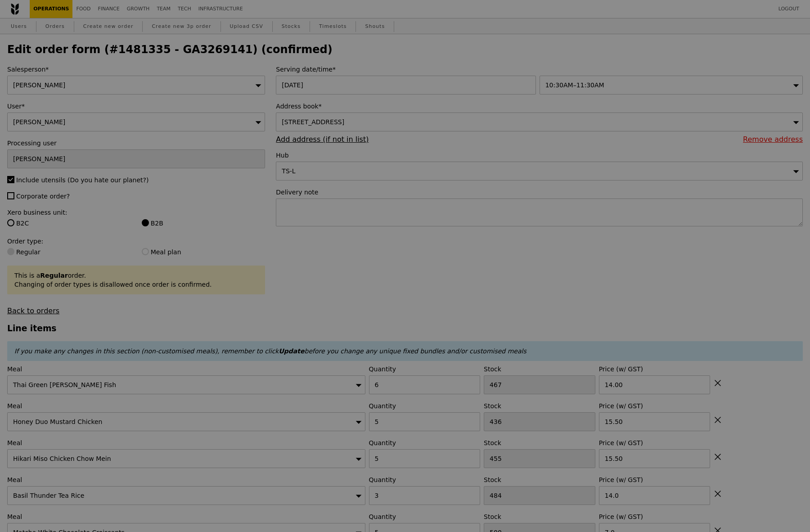
type input "348.50"
type input "352.45"
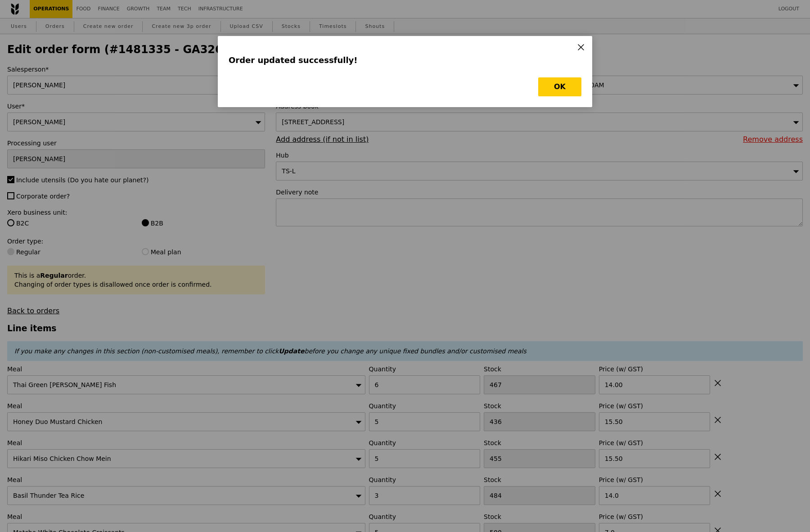
type input "Loading..."
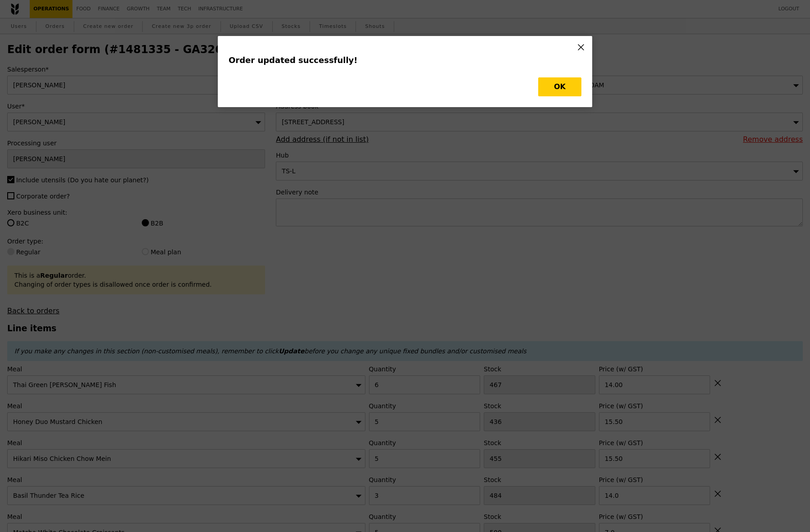
click at [557, 74] on div "Order updated successfully! OK" at bounding box center [405, 71] width 375 height 71
type input "0.00"
type input "3.95"
type input "Update"
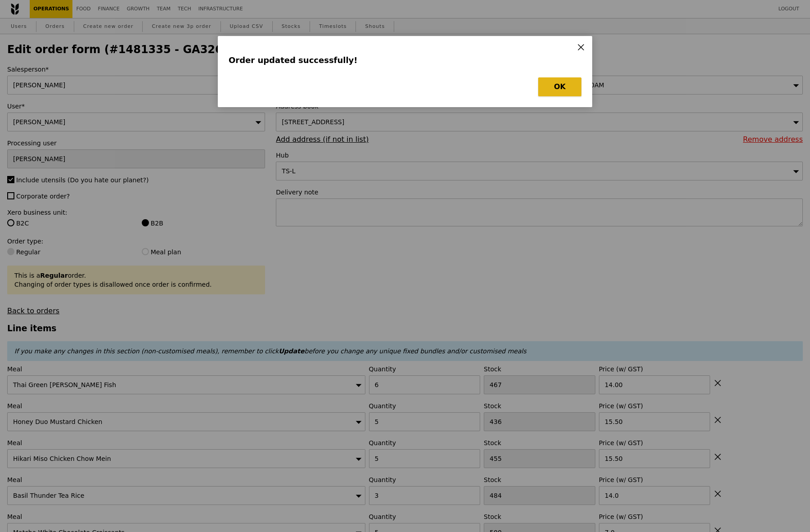
click at [558, 84] on button "OK" at bounding box center [559, 86] width 43 height 19
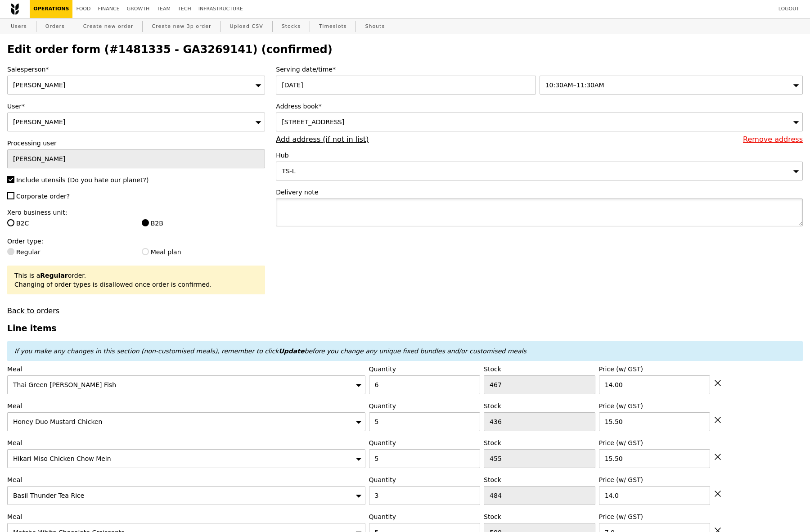
click at [382, 212] on textarea at bounding box center [539, 213] width 527 height 28
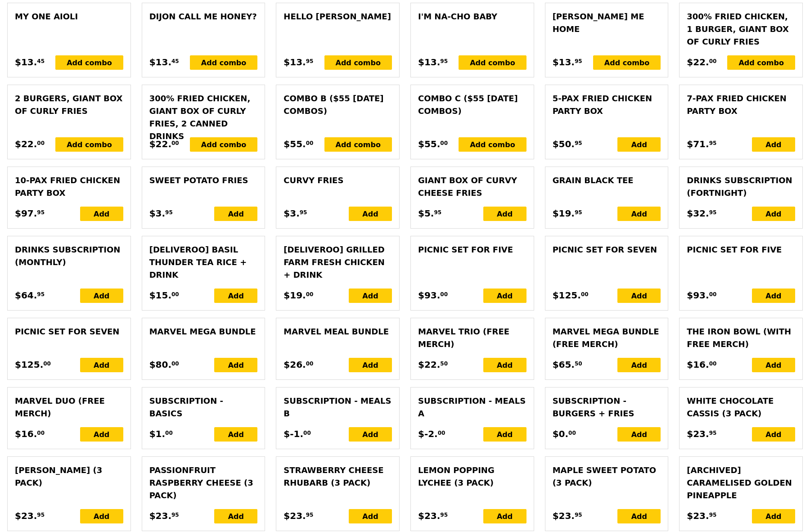
scroll to position [2092, 0]
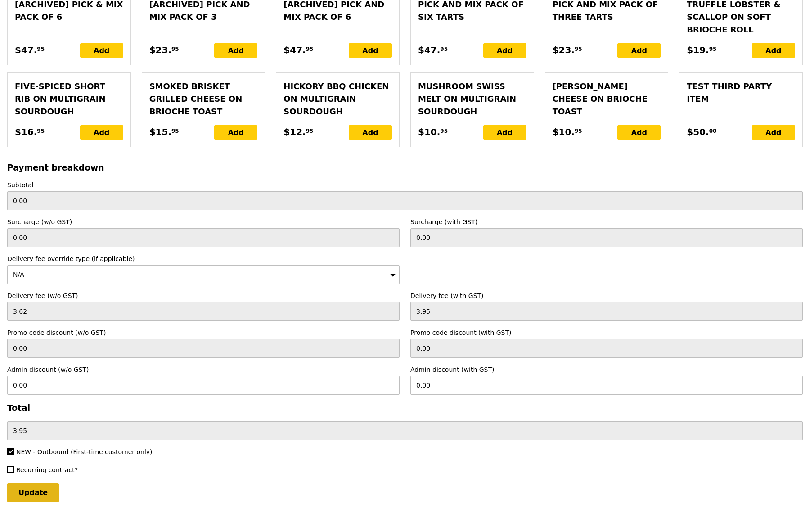
type textarea "Please deliver the food around 11:30AM not earlier than that please. Thank you!"
click at [40, 332] on input "Update" at bounding box center [33, 492] width 52 height 19
type input "Loading..."
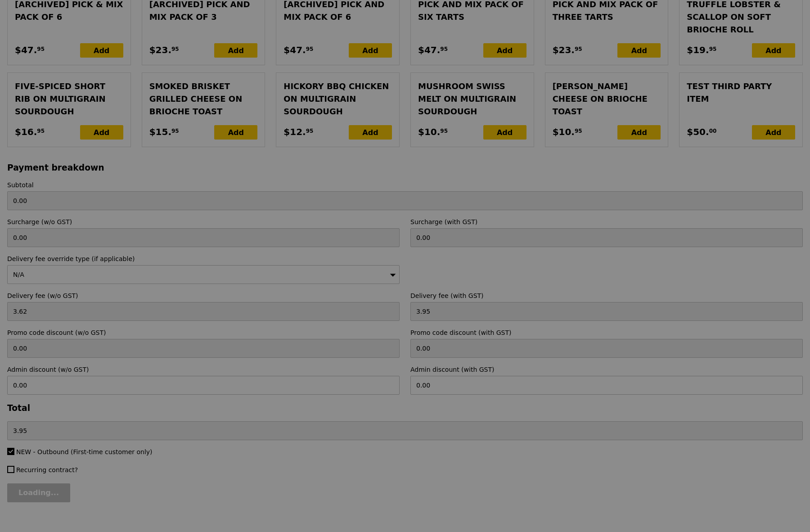
type input "348.50"
type input "352.45"
type input "Update"
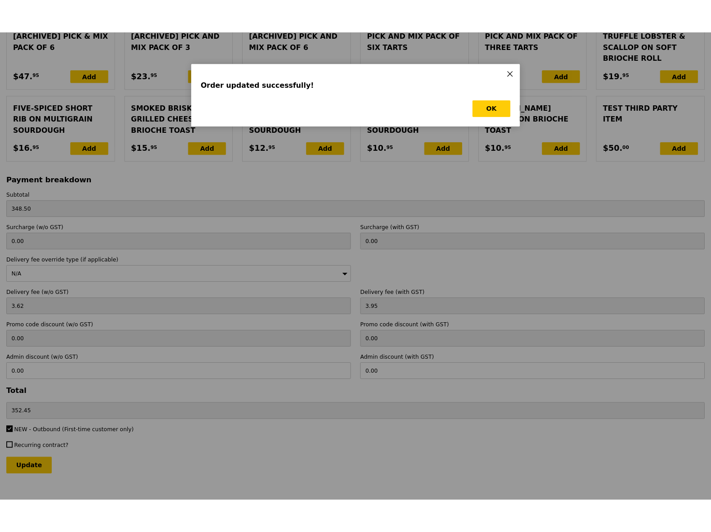
scroll to position [0, 0]
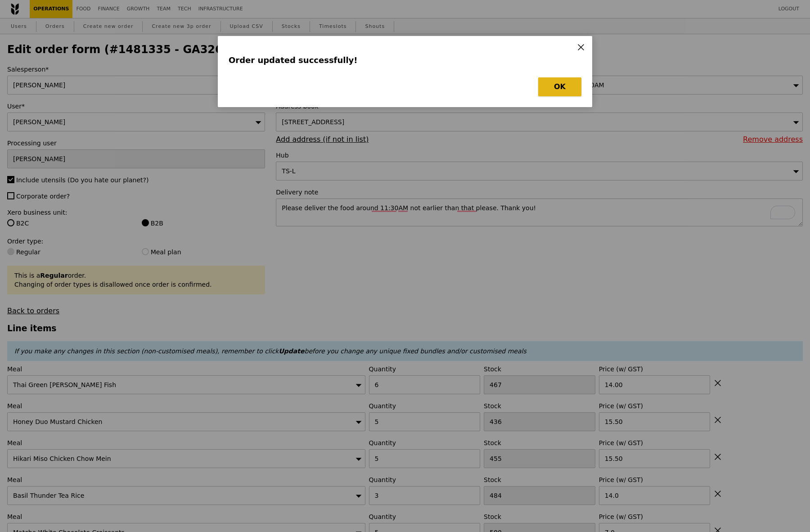
click at [563, 87] on button "OK" at bounding box center [559, 86] width 43 height 19
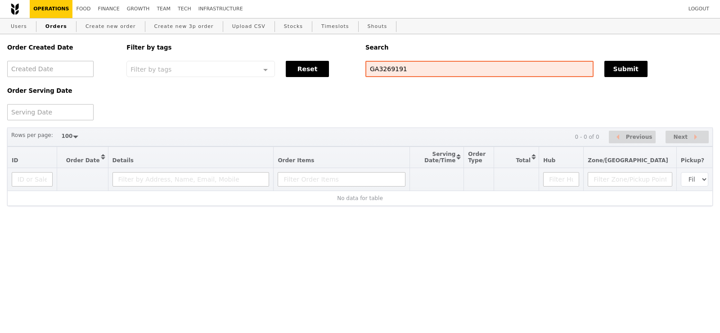
select select "100"
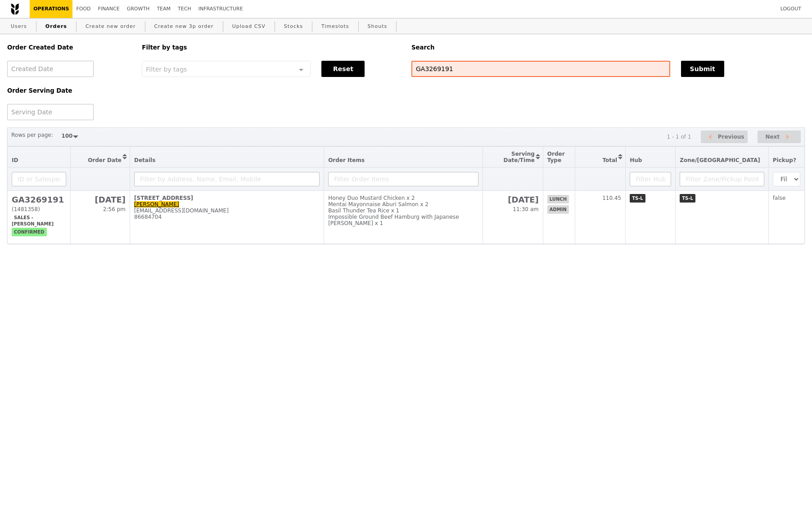
click at [55, 27] on link "Orders" at bounding box center [56, 26] width 29 height 16
click at [85, 10] on link "Food" at bounding box center [83, 9] width 22 height 18
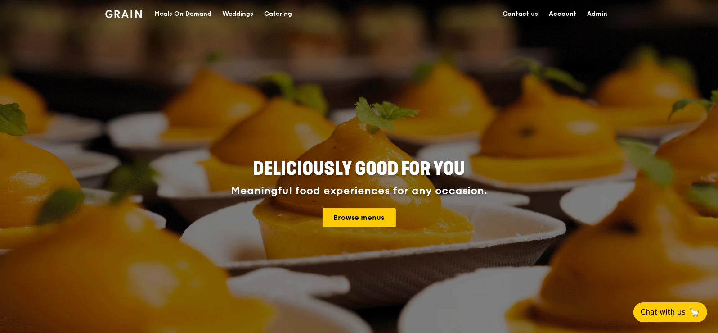
click at [189, 10] on div "Meals On Demand" at bounding box center [182, 13] width 57 height 27
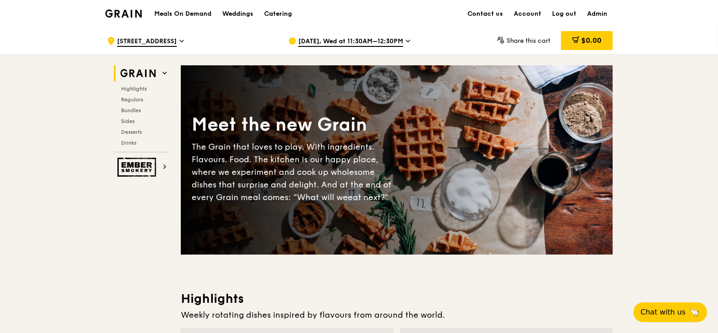
click at [343, 42] on span "[DATE], Wed at 11:30AM–12:30PM" at bounding box center [350, 42] width 105 height 10
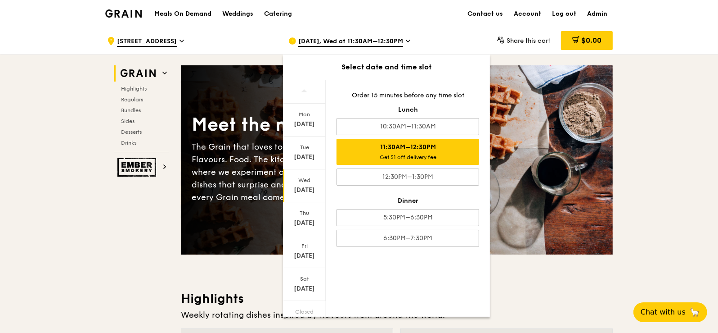
click at [303, 182] on div "Wed" at bounding box center [304, 179] width 40 height 7
click at [398, 146] on div "11:30AM–12:30PM Get $1 off delivery fee" at bounding box center [408, 152] width 143 height 26
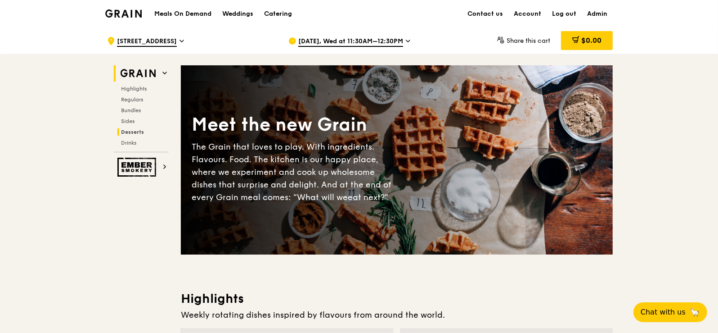
click at [136, 129] on span "Desserts" at bounding box center [132, 132] width 23 height 6
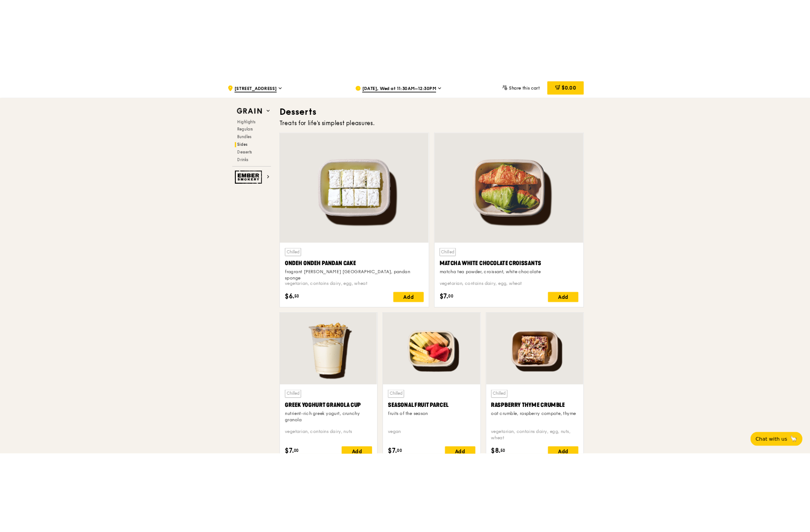
scroll to position [2555, 0]
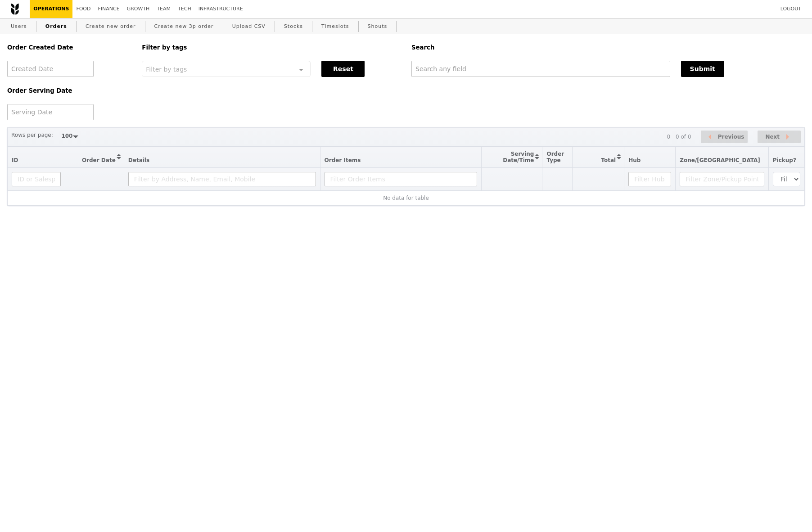
select select "100"
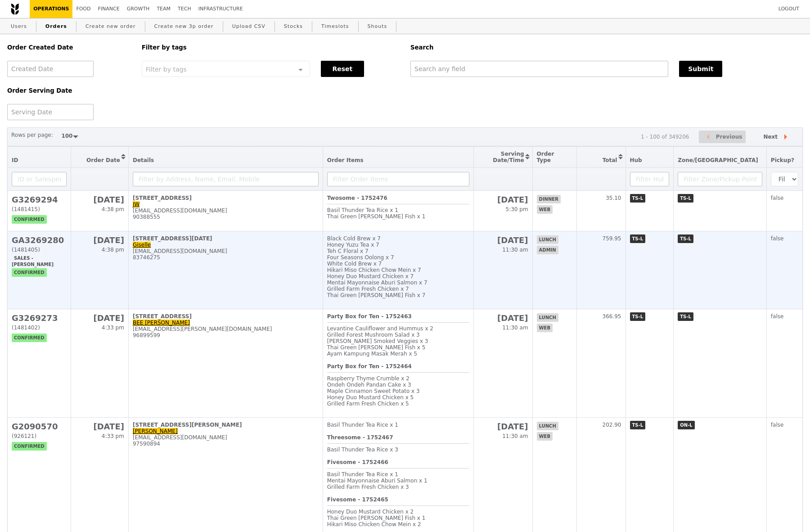
click at [174, 252] on div "[EMAIL_ADDRESS][DOMAIN_NAME]" at bounding box center [226, 251] width 186 height 6
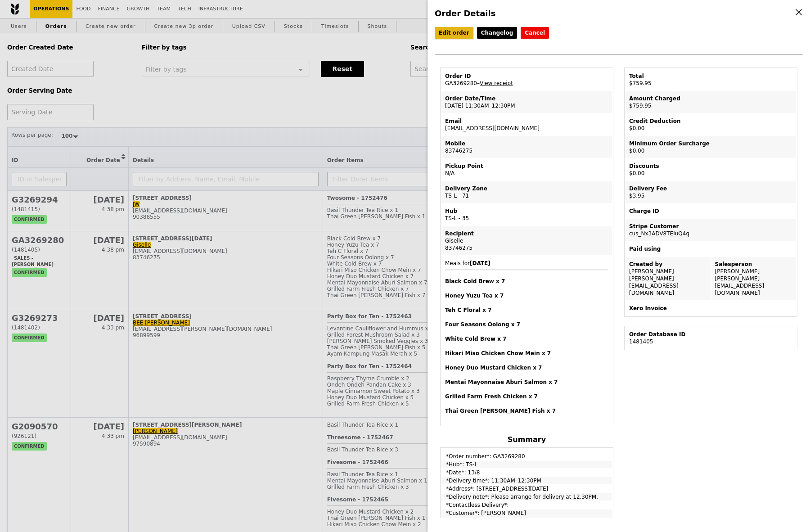
click at [453, 36] on link "Edit order" at bounding box center [454, 33] width 39 height 12
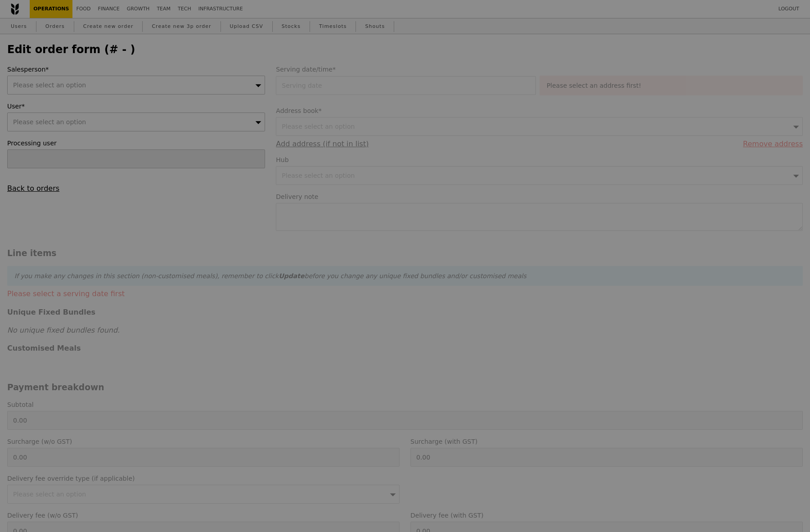
type input "[PERSON_NAME]"
type input "13 Aug 2025"
type textarea "Please arrange for delivery at 12.30PM."
type input "756.00"
type input "3.62"
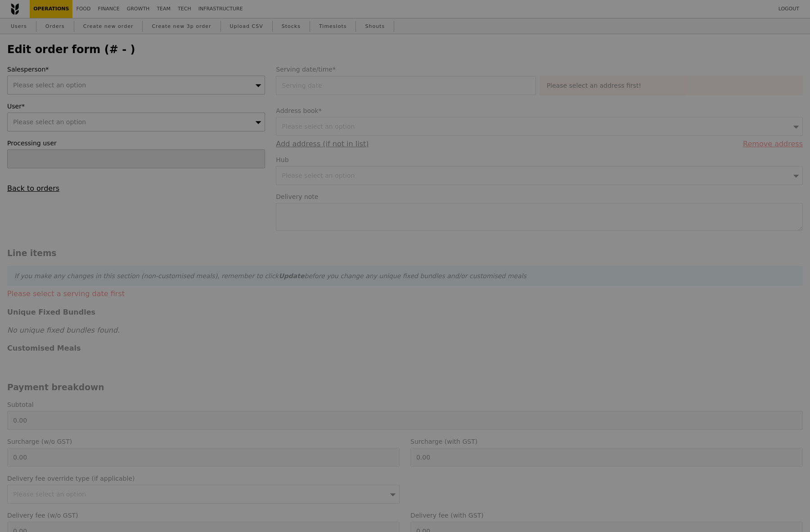
type input "3.95"
type input "35.90"
type input "39.13"
type input "720.82"
type input "Loading..."
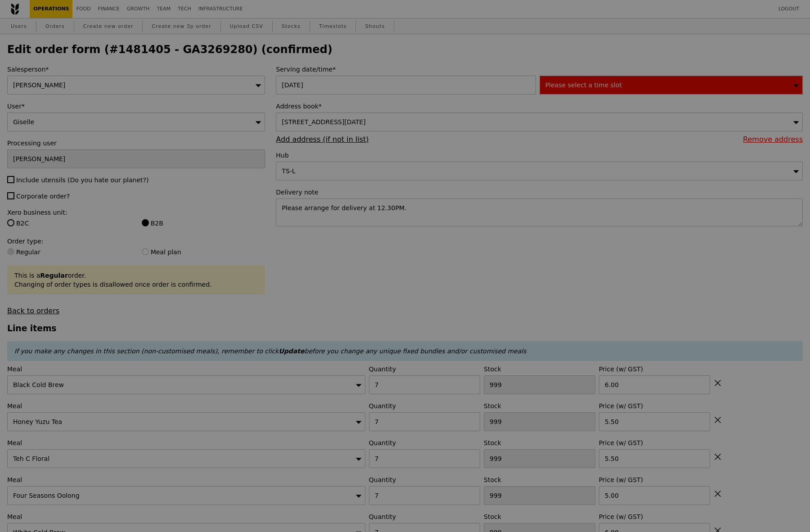
type input "493"
type input "478"
type input "493"
type input "488"
type input "492"
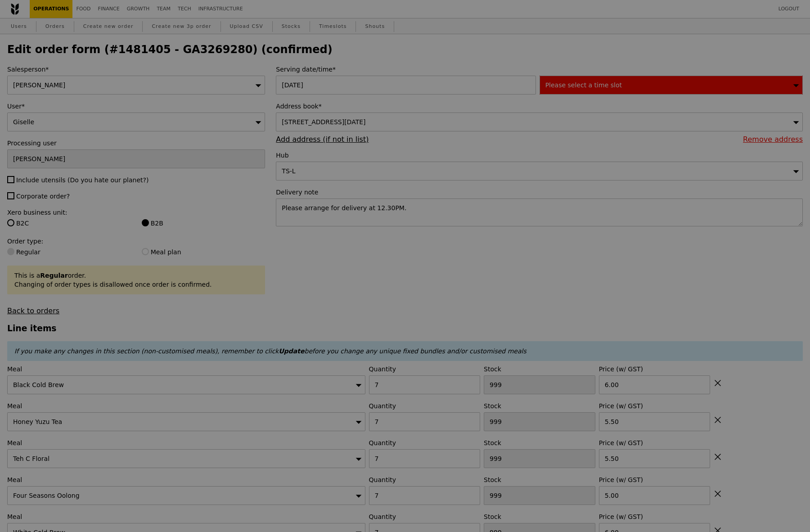
type input "446"
type input "426"
type input "469"
type input "434"
type input "455"
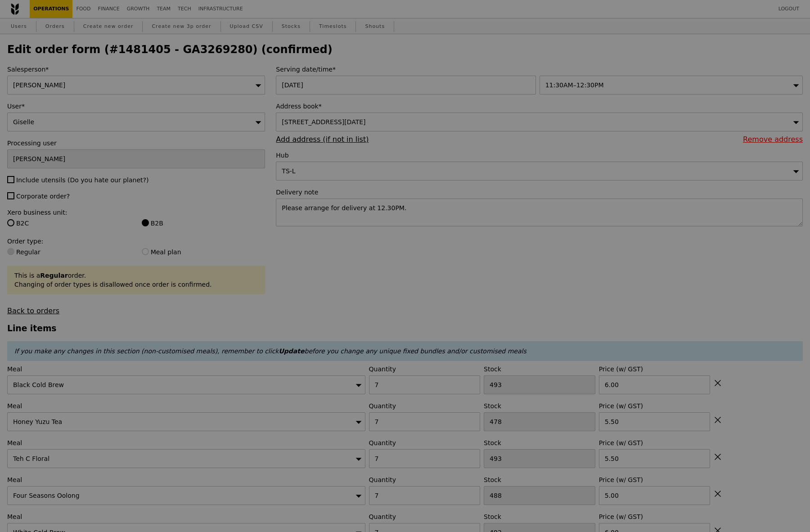
type input "Update"
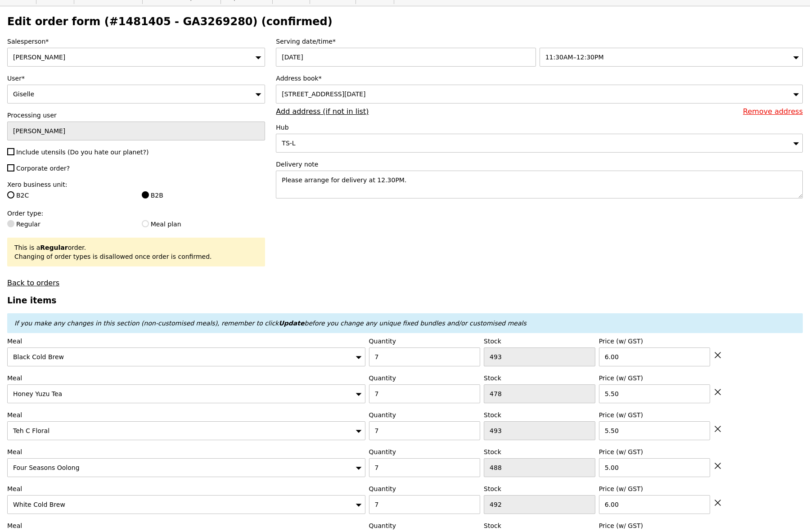
scroll to position [30, 0]
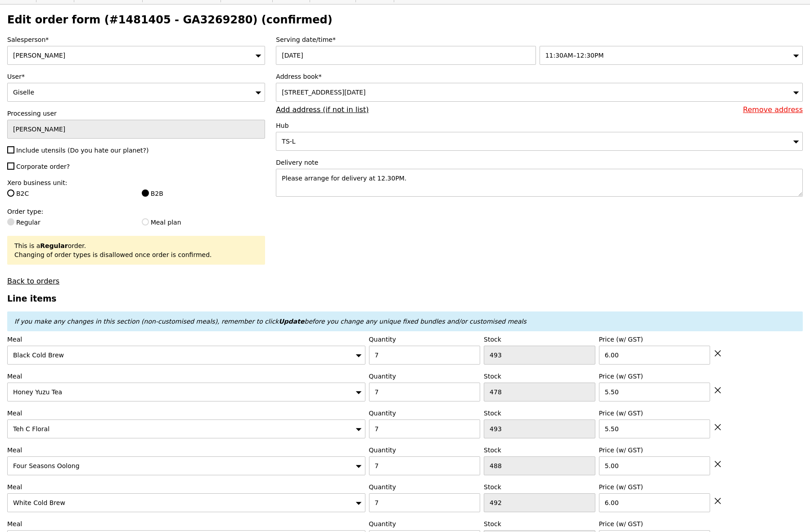
click at [461, 91] on div "10 Kallang Avenue, #12-12-10, Singapore 339510" at bounding box center [539, 92] width 527 height 19
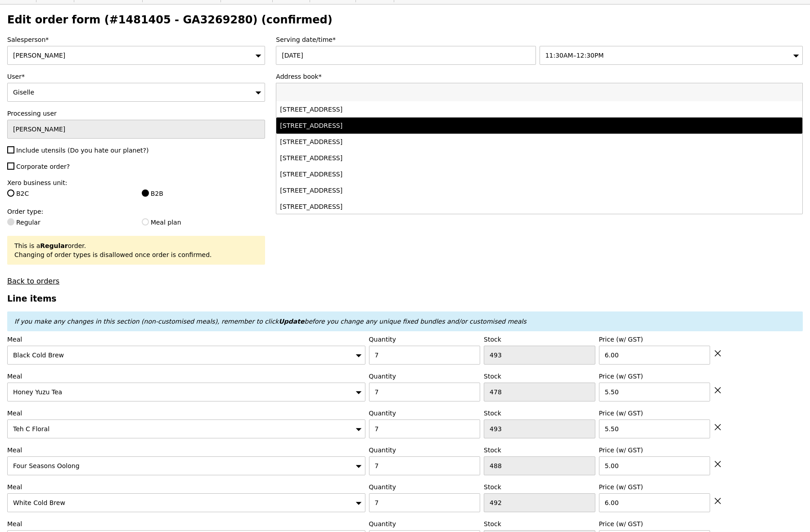
paste input "768828"
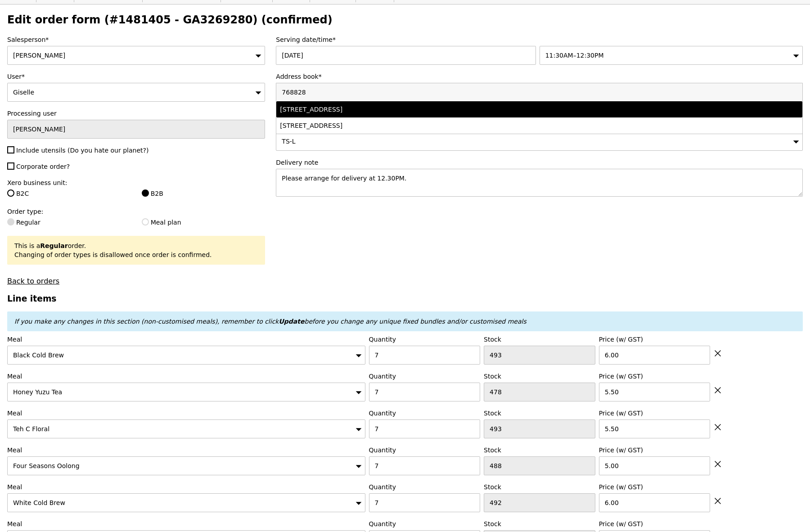
type input "768828"
click at [412, 107] on div "90 Yishun Central, #1-Tower B Lobby, Singapore 768828" at bounding box center [474, 109] width 389 height 9
type input "Loading..."
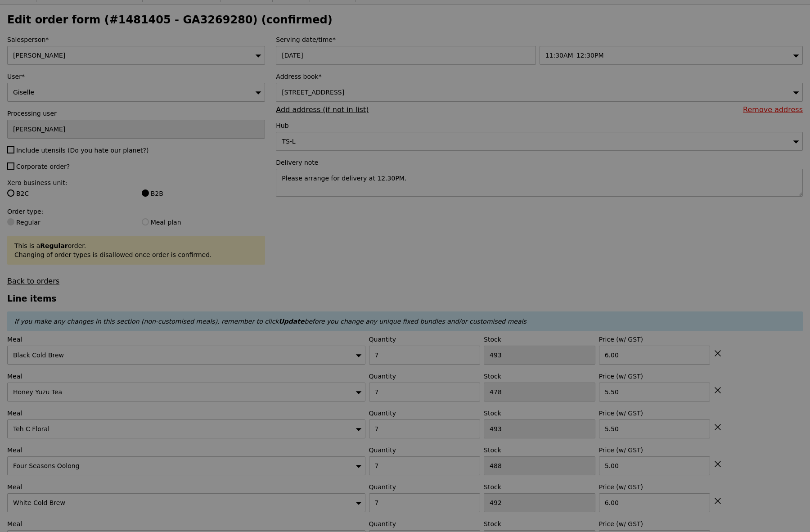
type input "0.00"
type input "Update"
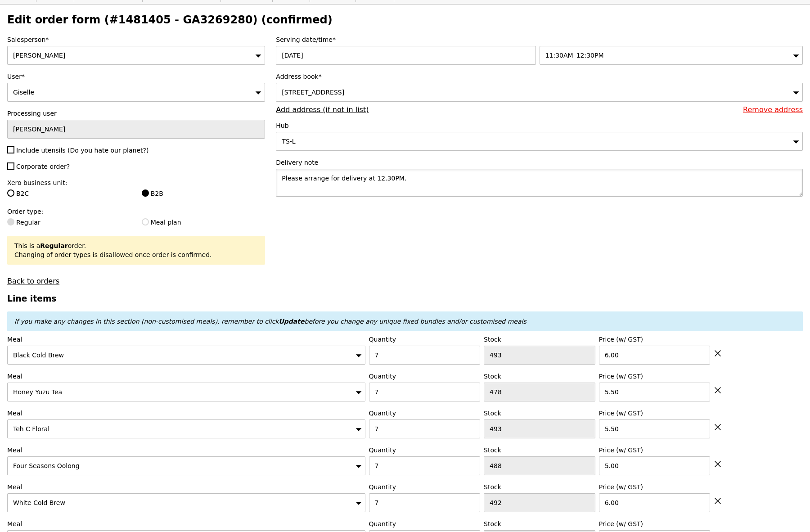
click at [410, 180] on textarea "Please arrange for delivery at 12.30PM." at bounding box center [539, 183] width 527 height 28
click at [368, 174] on textarea "Please arrange for delivery at 12.30PM." at bounding box center [539, 183] width 527 height 28
click at [449, 180] on textarea "Please arrange for delivery to reach at 12.30PM." at bounding box center [539, 183] width 527 height 28
paste textarea "768828"
type textarea "Please arrange for delivery to reach at 12.30PM. Level 1 Learning Centre."
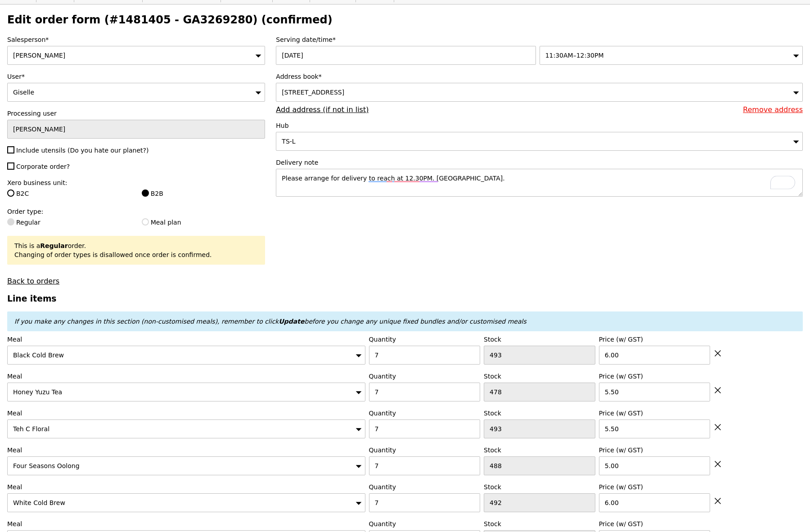
click at [46, 155] on div "Salesperson* Samantha User* Giselle Processing user Samantha Include utensils (…" at bounding box center [136, 160] width 269 height 250
click at [51, 151] on span "Include utensils (Do you hate our planet?)" at bounding box center [82, 150] width 132 height 7
click at [14, 151] on input "Include utensils (Do you hate our planet?)" at bounding box center [10, 149] width 7 height 7
checkbox input "true"
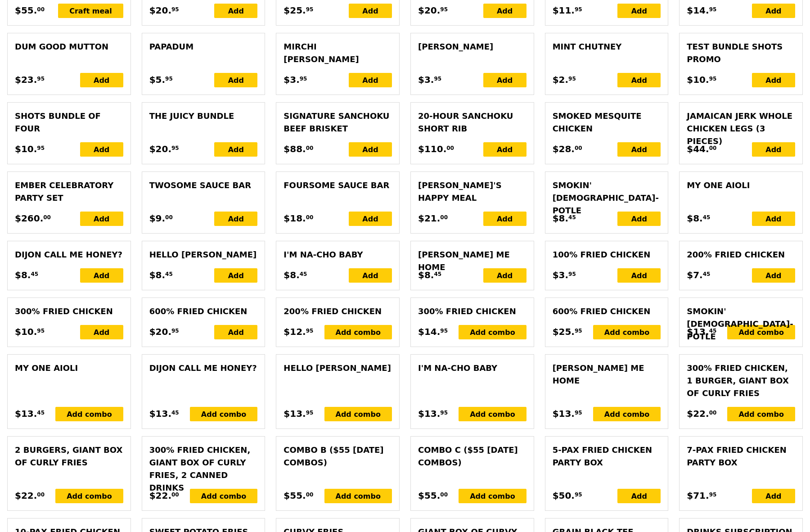
scroll to position [2239, 0]
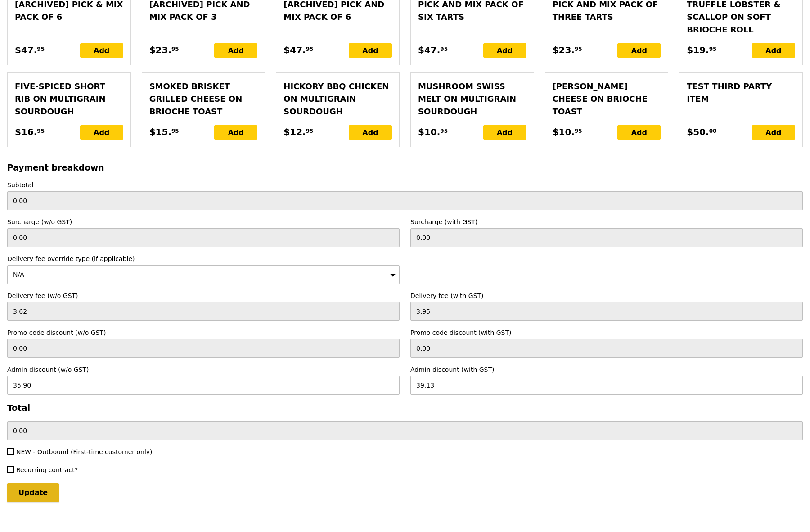
click at [47, 483] on input "Update" at bounding box center [33, 492] width 52 height 19
type input "Loading..."
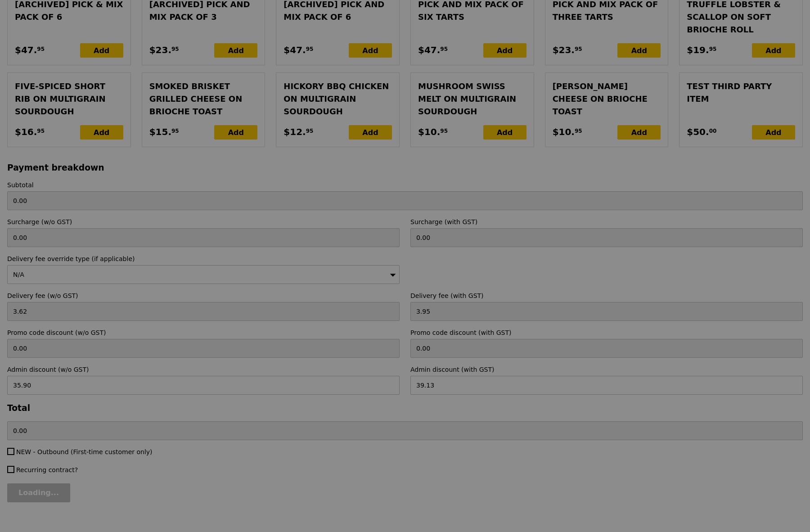
type input "756.00"
type input "720.82"
type input "Update"
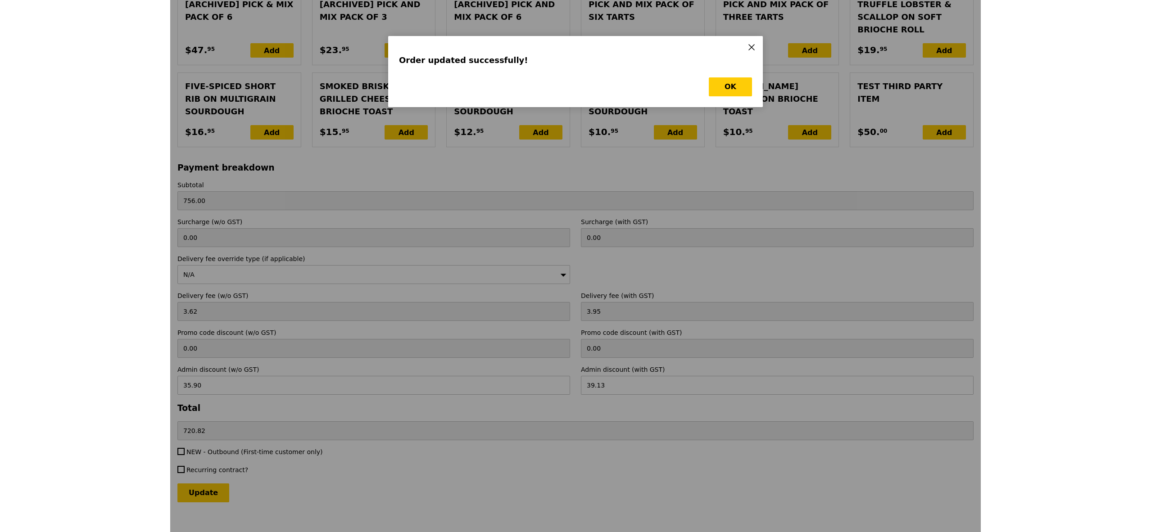
scroll to position [0, 0]
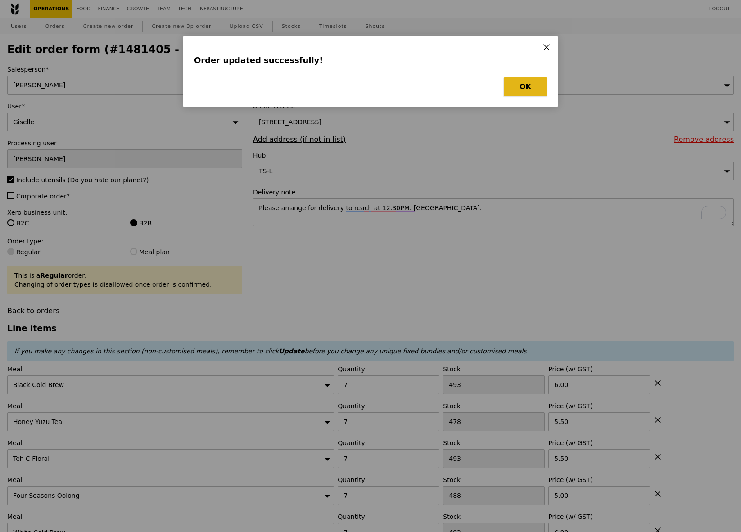
click at [527, 90] on button "OK" at bounding box center [525, 86] width 43 height 19
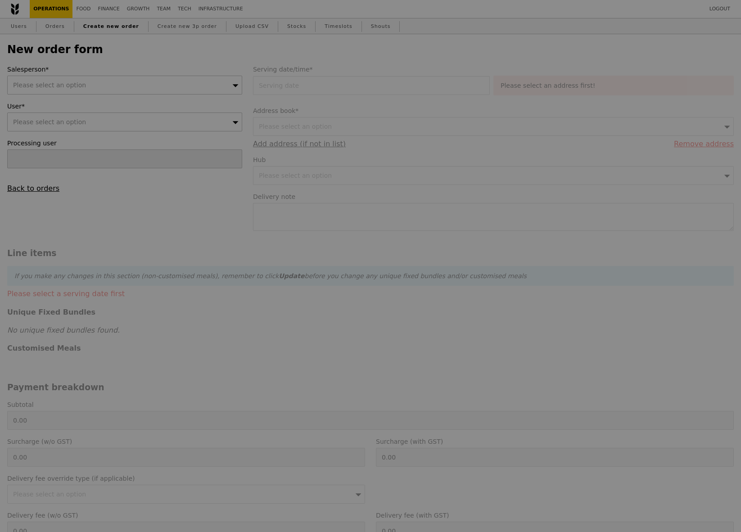
type input "Confirm"
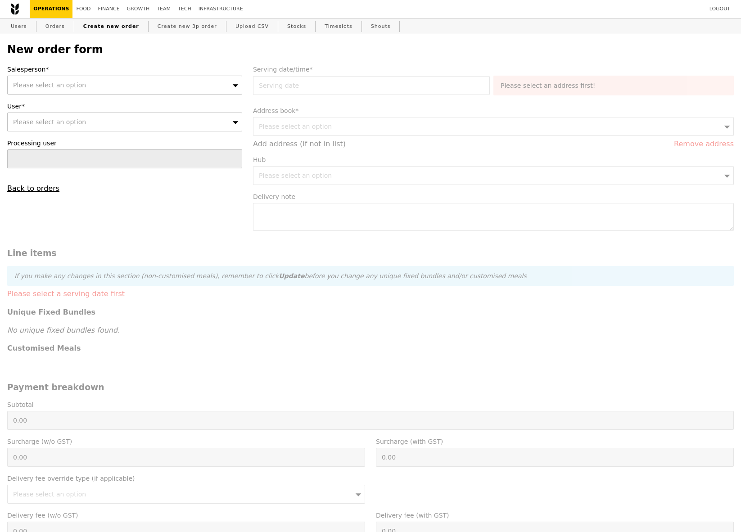
click at [76, 72] on label "Salesperson*" at bounding box center [124, 69] width 235 height 9
click at [77, 82] on span "Please select an option" at bounding box center [49, 84] width 73 height 7
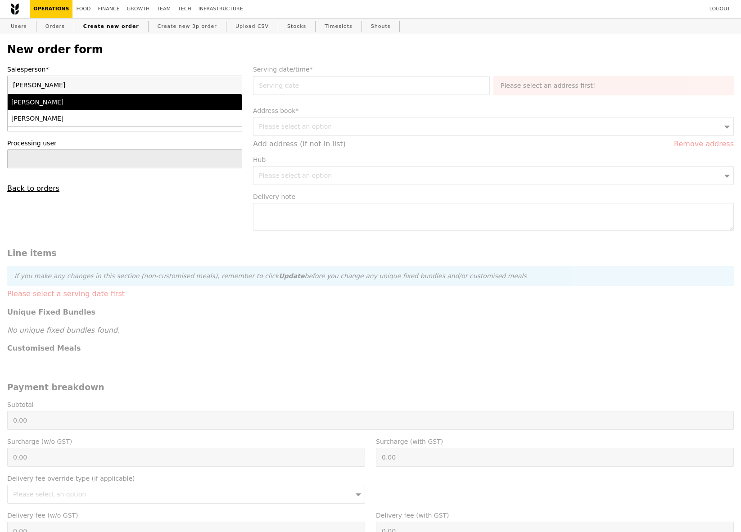
type input "[PERSON_NAME]"
click at [54, 103] on div "[PERSON_NAME]" at bounding box center [96, 102] width 170 height 9
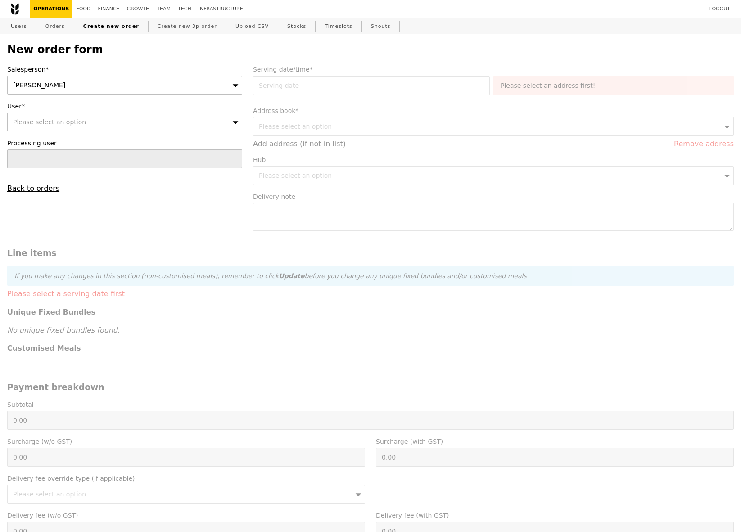
click at [55, 121] on span "Please select an option" at bounding box center [49, 121] width 73 height 7
type input "[PERSON_NAME]"
type input "Confirm"
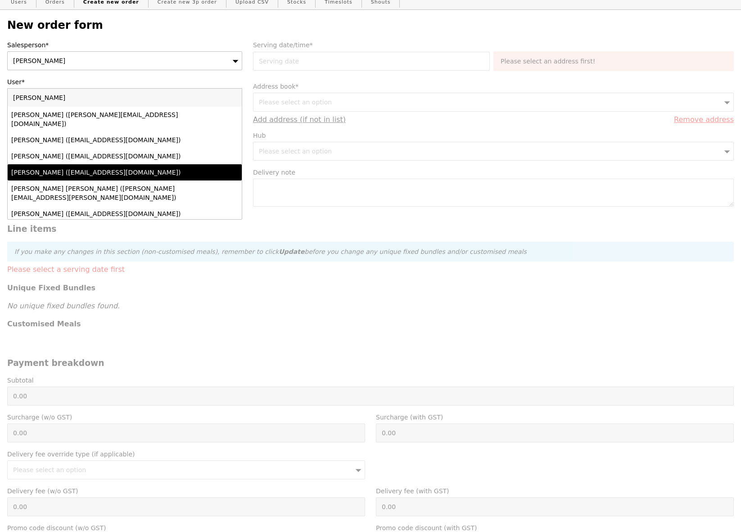
type input "[PERSON_NAME]"
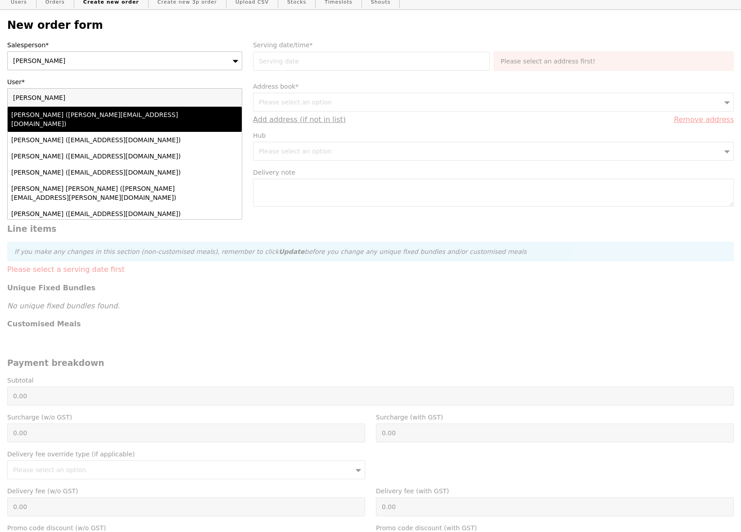
drag, startPoint x: 108, startPoint y: 94, endPoint x: 0, endPoint y: 95, distance: 108.5
click at [0, 95] on div "New order form Salesperson* [PERSON_NAME] User* Please select an option [PERSON…" at bounding box center [370, 357] width 741 height 695
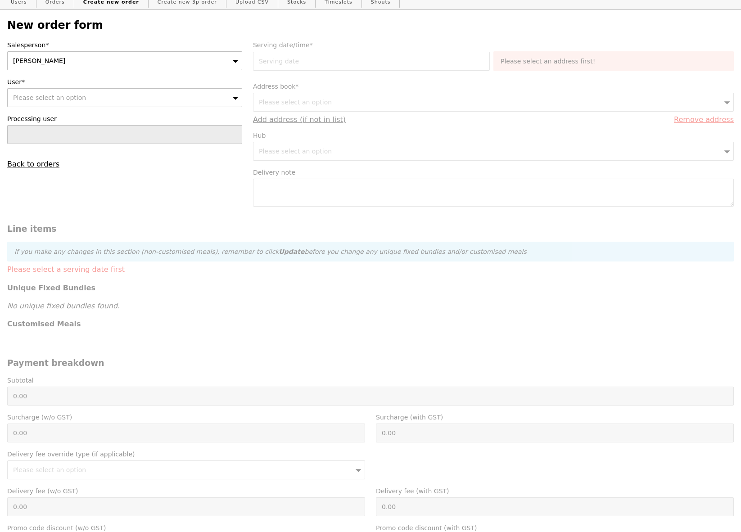
click at [36, 101] on div "Please select an option" at bounding box center [124, 97] width 235 height 19
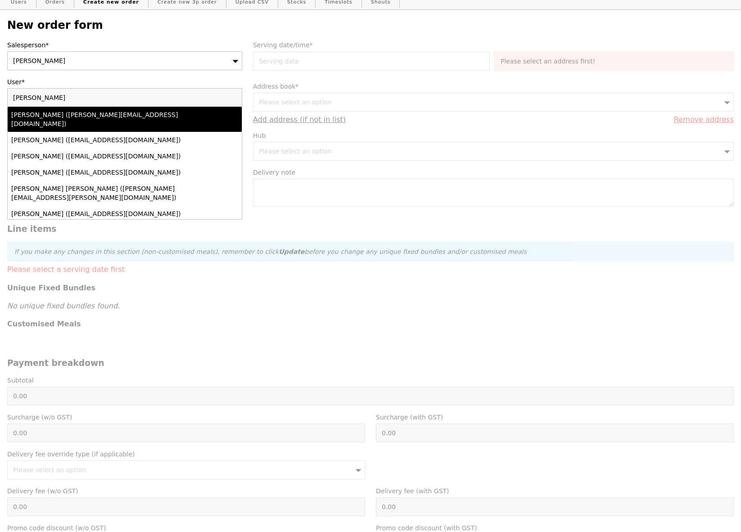
type input "[EMAIL_ADDRESS][PERSON_NAME][DOMAIN_NAME]"
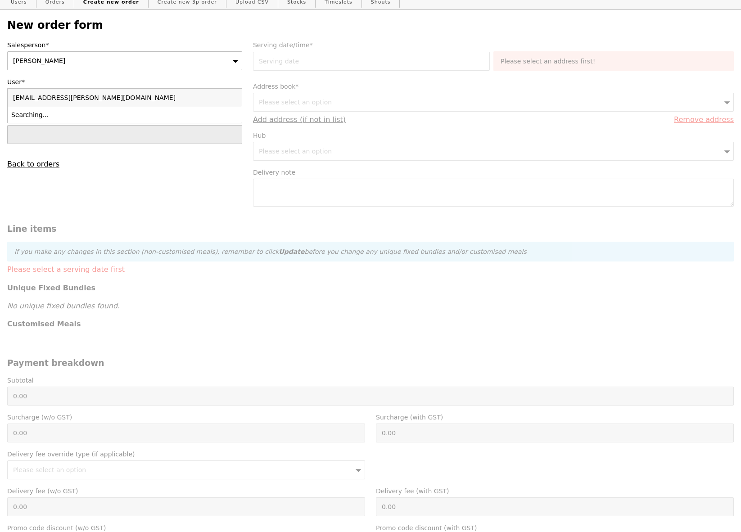
type input "Confirm"
drag, startPoint x: 117, startPoint y: 97, endPoint x: 0, endPoint y: 97, distance: 117.5
click at [0, 97] on div "New order form Salesperson* [PERSON_NAME] User* Please select an option [PERSON…" at bounding box center [370, 357] width 741 height 695
click at [27, 103] on div "Please select an option" at bounding box center [124, 97] width 235 height 19
type input "s"
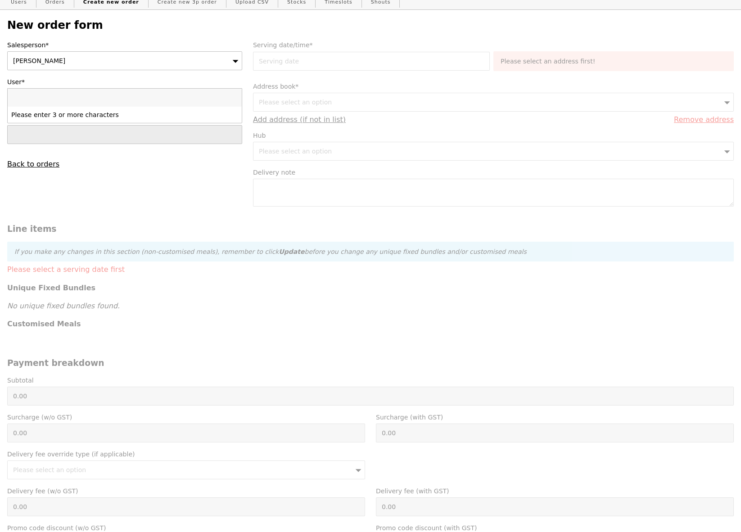
type input "[PERSON_NAME][EMAIL_ADDRESS][PERSON_NAME][DOMAIN_NAME]"
type input "Confirm"
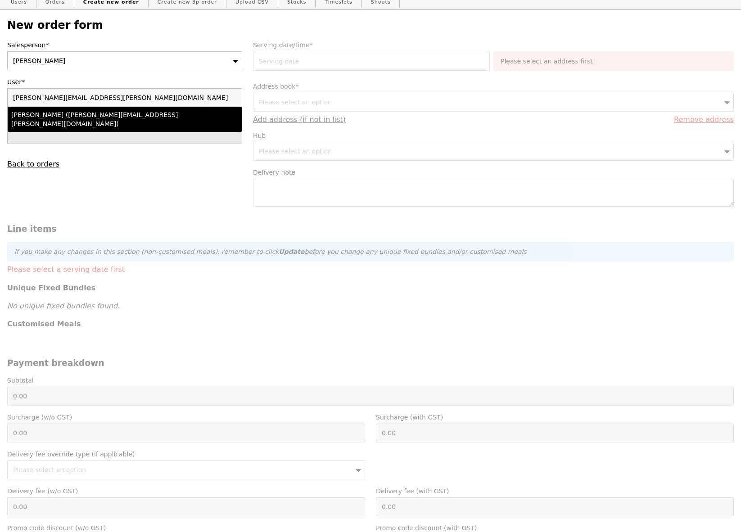
type input "[PERSON_NAME][EMAIL_ADDRESS][PERSON_NAME][DOMAIN_NAME]"
click at [59, 116] on div "[PERSON_NAME] ([PERSON_NAME][EMAIL_ADDRESS][PERSON_NAME][DOMAIN_NAME])" at bounding box center [96, 119] width 170 height 18
type input "Loading..."
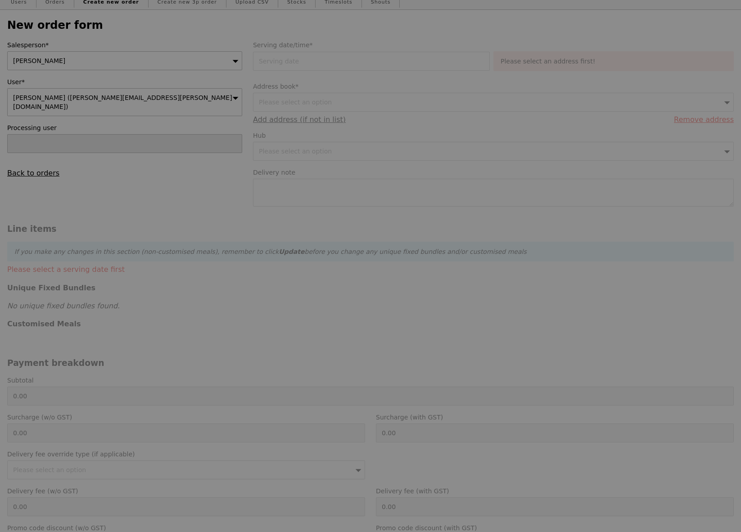
type input "13.76"
type input "15.00"
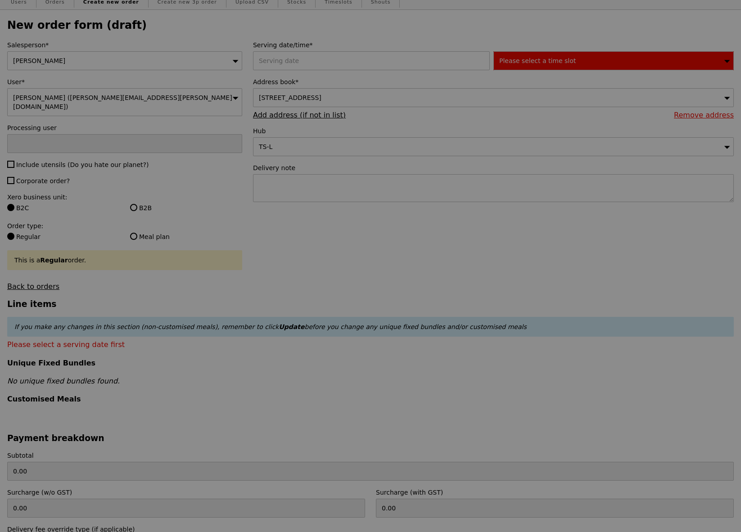
type input "Confirm"
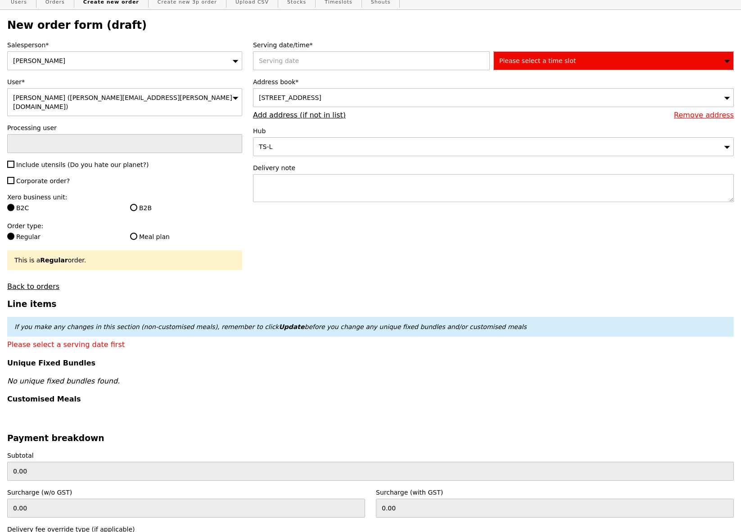
click at [141, 203] on label "B2B" at bounding box center [186, 207] width 112 height 9
click at [137, 204] on input "B2B" at bounding box center [133, 207] width 7 height 7
radio input "true"
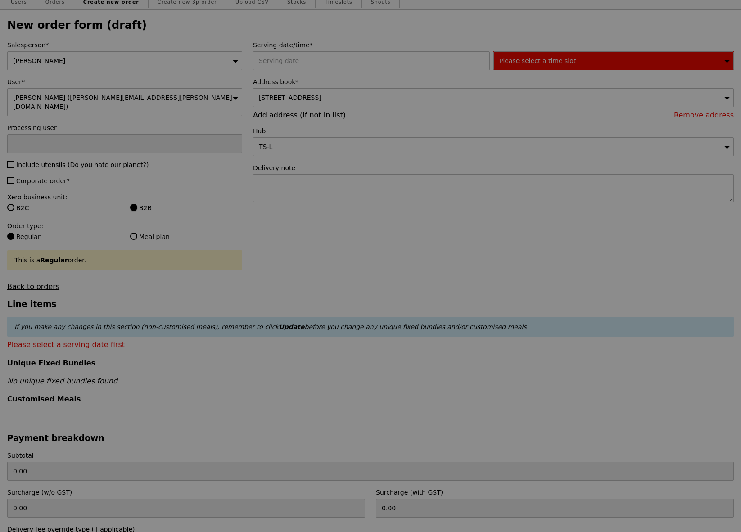
type input "Confirm"
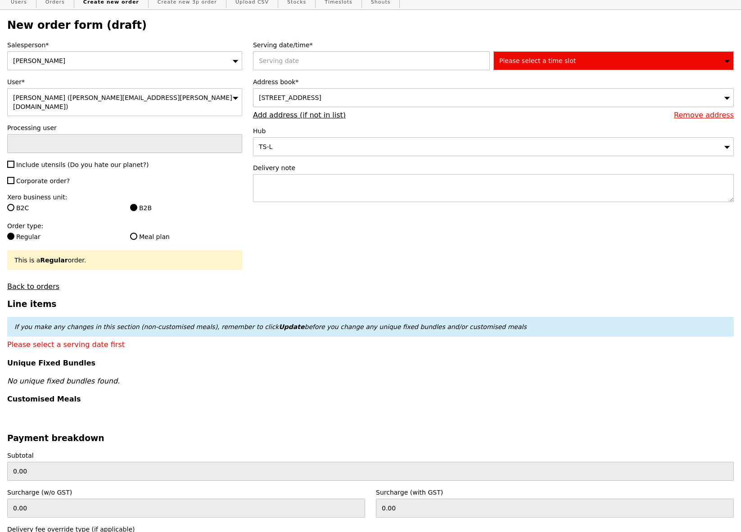
click at [45, 177] on span "Corporate order?" at bounding box center [43, 180] width 54 height 7
click at [14, 177] on input "Corporate order?" at bounding box center [10, 180] width 7 height 7
checkbox input "true"
click at [58, 160] on div "Salesperson* [PERSON_NAME] User* [PERSON_NAME] ([PERSON_NAME][EMAIL_ADDRESS][PE…" at bounding box center [125, 166] width 246 height 250
click at [59, 161] on span "Include utensils (Do you hate our planet?)" at bounding box center [82, 164] width 132 height 7
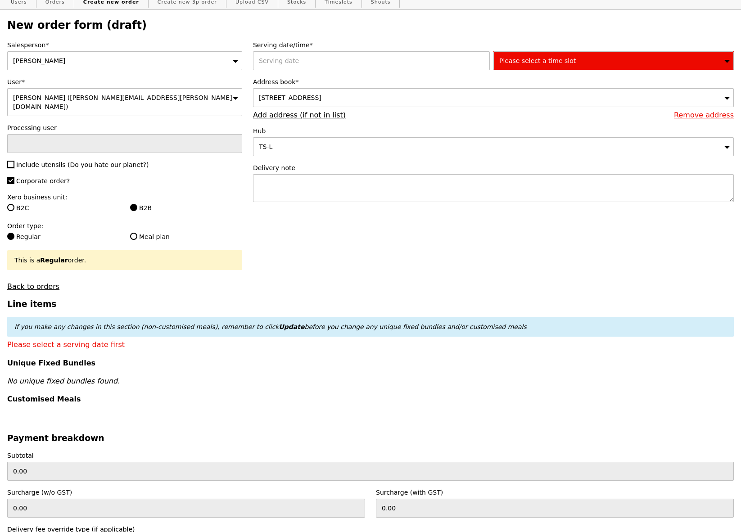
click at [14, 161] on input "Include utensils (Do you hate our planet?)" at bounding box center [10, 164] width 7 height 7
checkbox input "true"
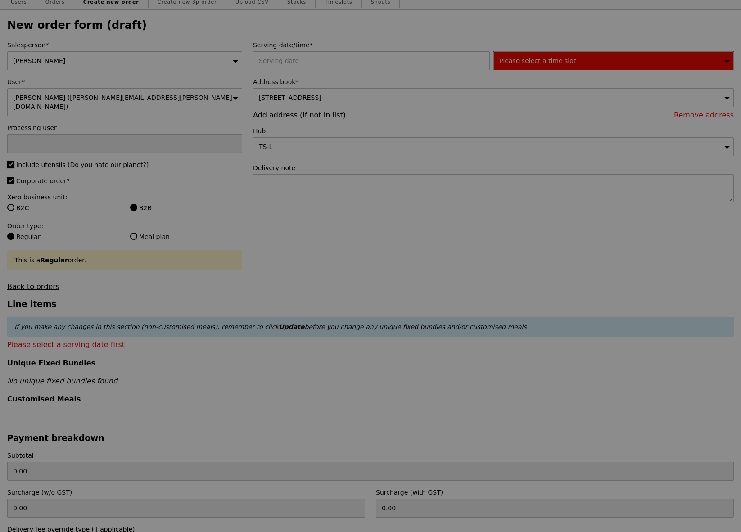
type input "Confirm"
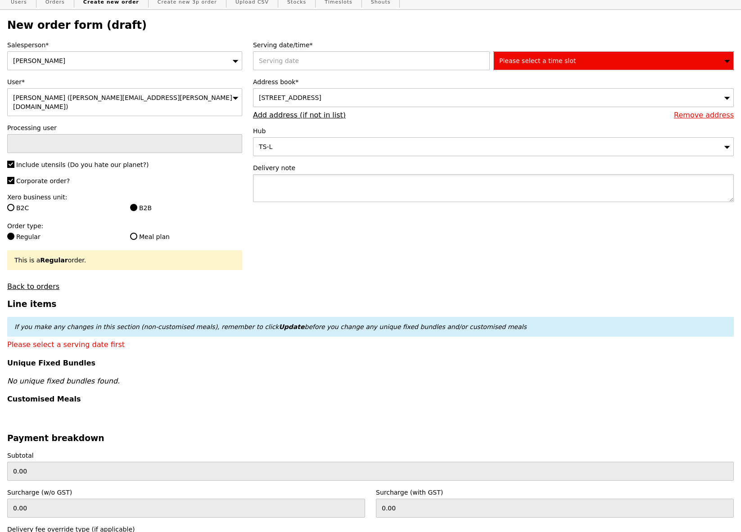
click at [417, 181] on textarea at bounding box center [493, 188] width 481 height 28
click at [310, 58] on div at bounding box center [373, 60] width 240 height 19
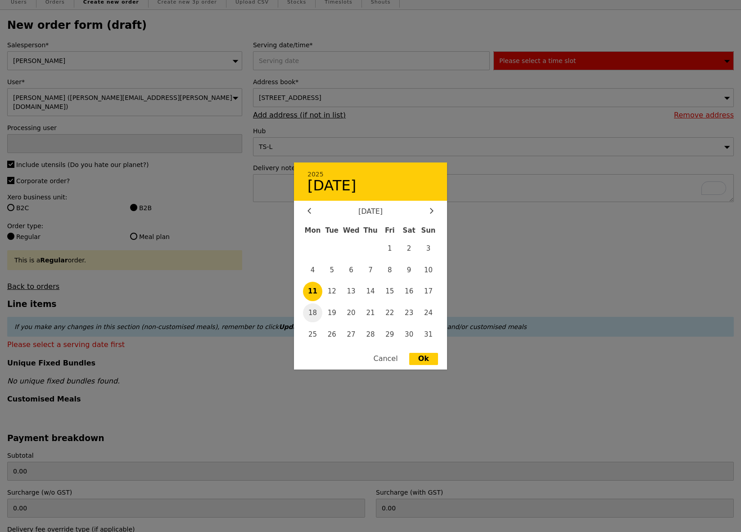
click at [313, 310] on span "18" at bounding box center [312, 312] width 19 height 19
type input "[DATE]"
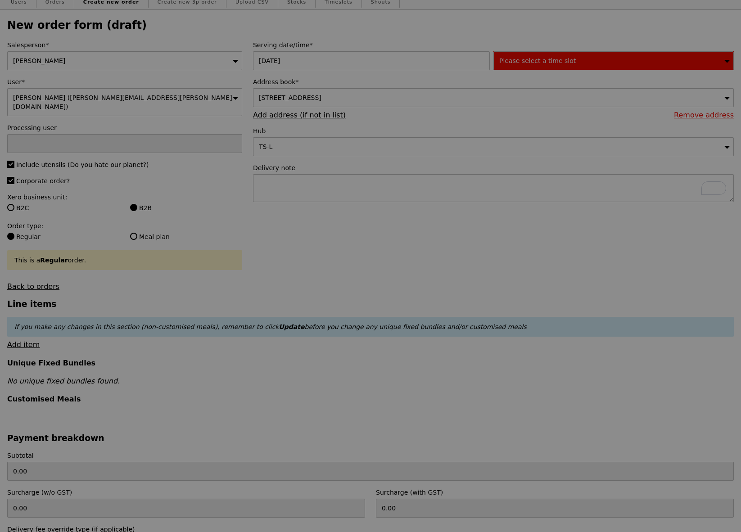
click at [586, 59] on div at bounding box center [370, 266] width 741 height 532
click at [573, 61] on div at bounding box center [370, 266] width 741 height 532
type input "Confirm"
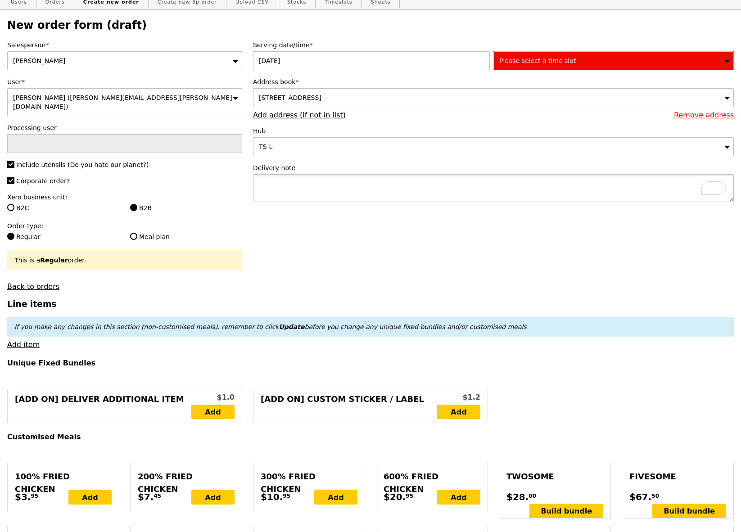
click at [311, 188] on textarea "To enrich screen reader interactions, please activate Accessibility in Grammarl…" at bounding box center [493, 188] width 481 height 28
type textarea "Please contact"
type input "Confirm"
paste textarea "[PERSON_NAME] ([PHONE_NUMBER])"
type textarea "Please contact [PERSON_NAME] ([PHONE_NUMBER]) upon arrival thank you!"
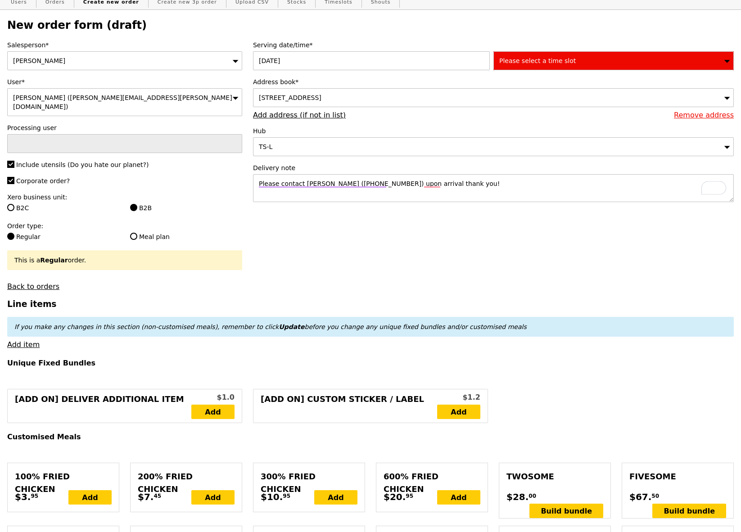
click at [519, 69] on div "Please select a time slot" at bounding box center [613, 60] width 240 height 19
type input "Confirm"
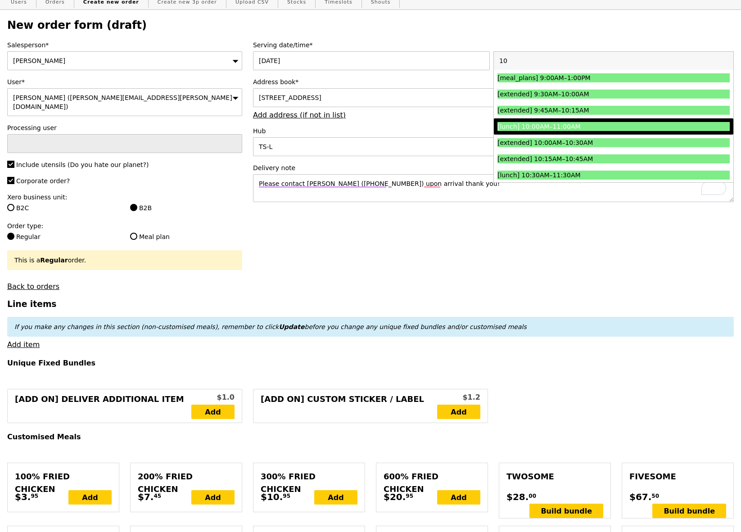
scroll to position [26, 0]
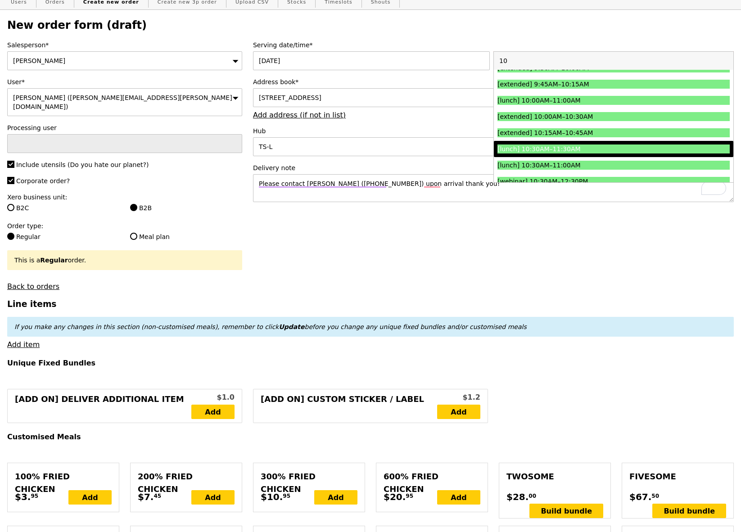
type input "10"
click at [592, 148] on div "[lunch] 10:30AM–11:30AM" at bounding box center [584, 148] width 174 height 9
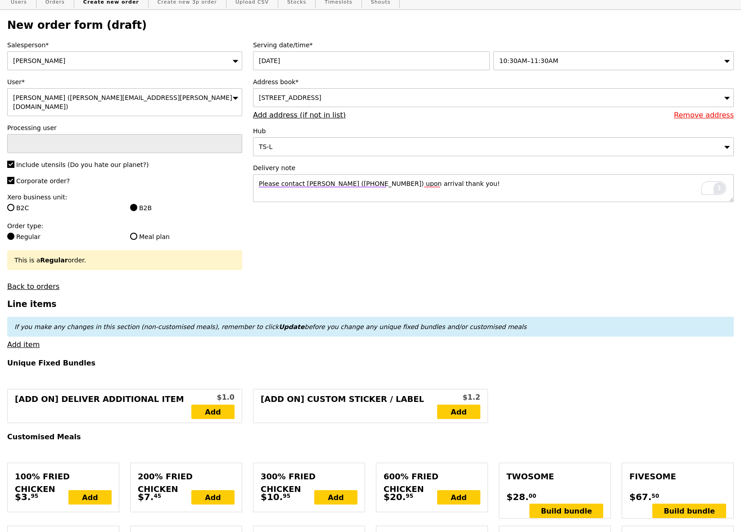
type input "Confirm"
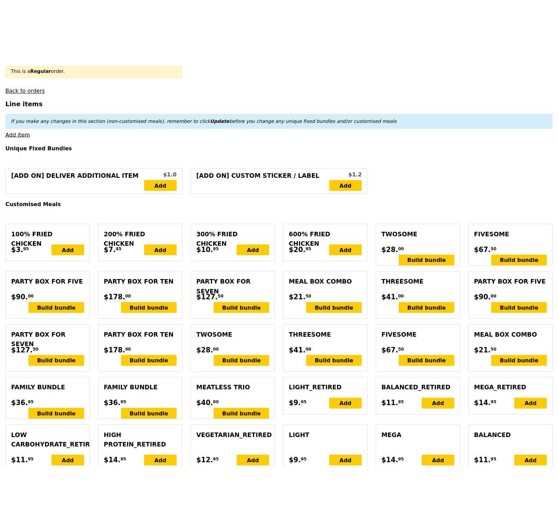
scroll to position [281, 0]
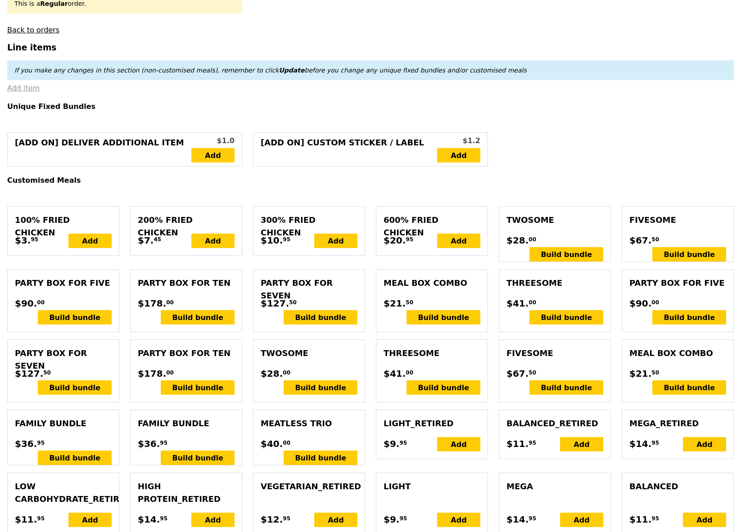
click at [31, 84] on link "Add item" at bounding box center [23, 88] width 32 height 9
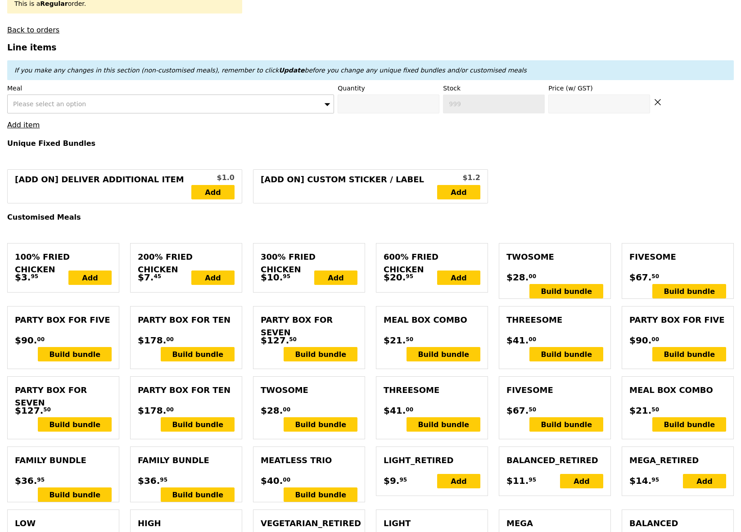
click at [119, 98] on div "Please select an option" at bounding box center [170, 104] width 327 height 19
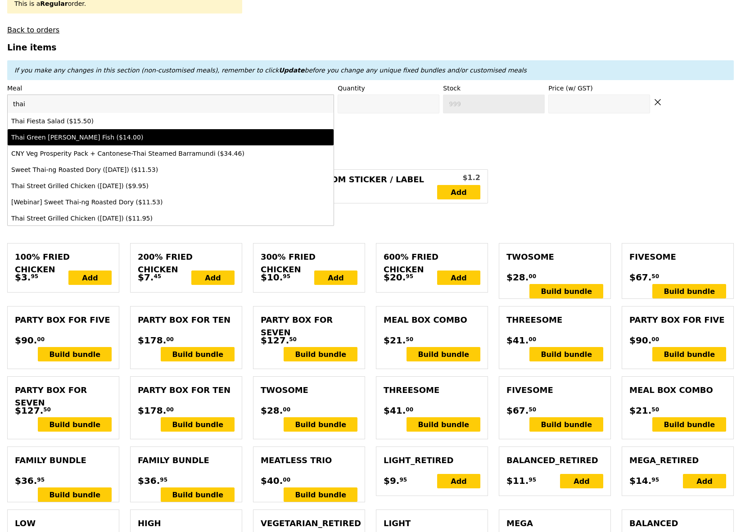
type input "thai"
click at [119, 133] on div "Thai Green [PERSON_NAME] Fish ($14.00)" at bounding box center [130, 137] width 239 height 9
type input "Confirm anyway"
type input "0"
type input "488"
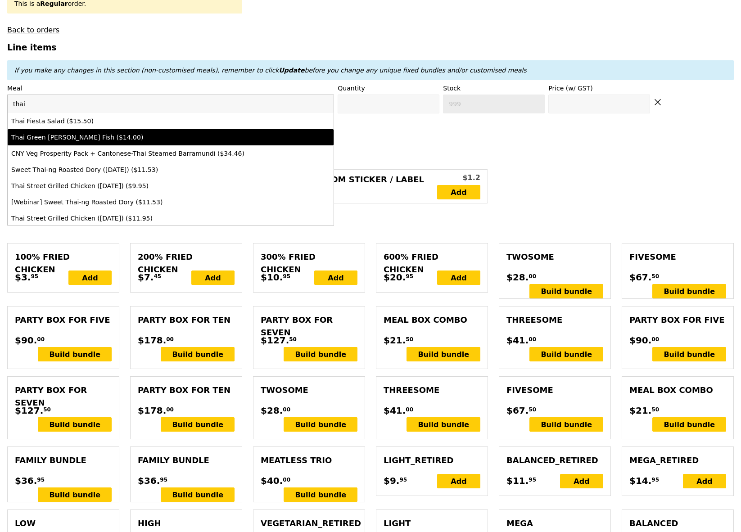
type input "14.0"
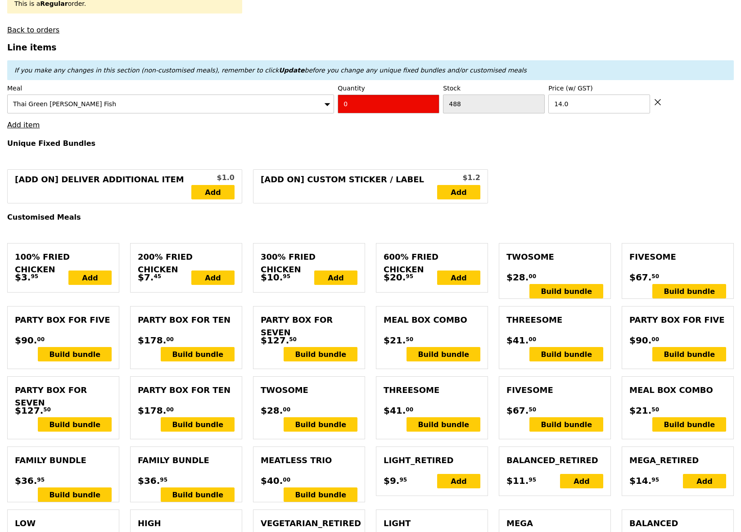
click at [389, 95] on input "0" at bounding box center [389, 104] width 102 height 19
type input "Confirm"
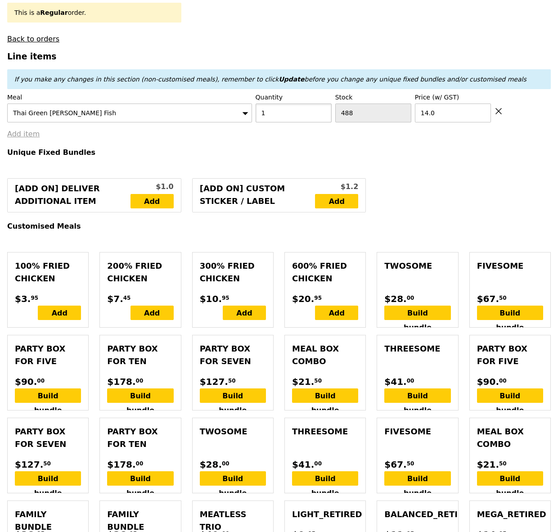
type input "1"
click at [36, 130] on link "Add item" at bounding box center [23, 134] width 32 height 9
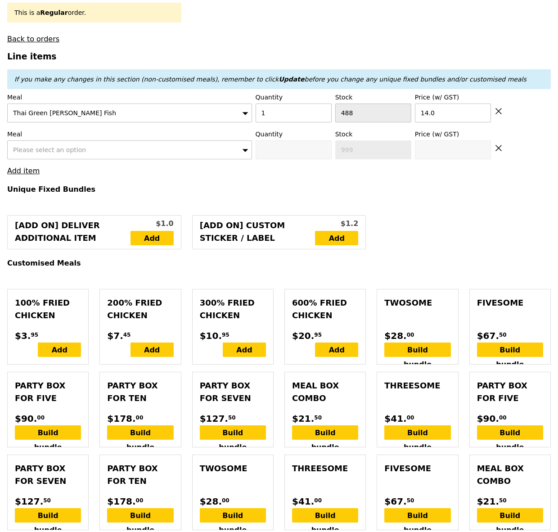
click at [42, 146] on span "Please select an option" at bounding box center [49, 149] width 73 height 7
type input "Loading..."
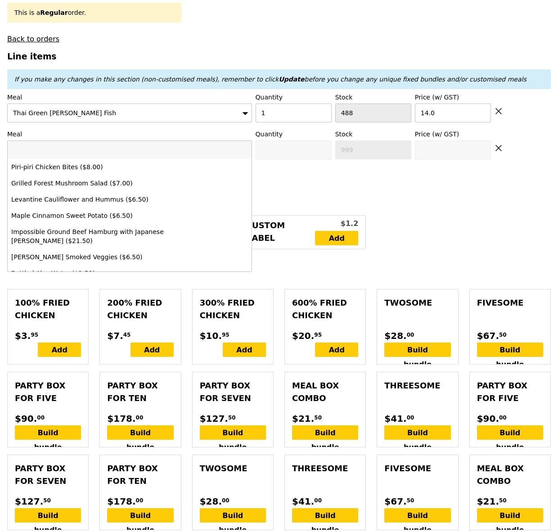
type input "14.00"
type input "29.00"
type input "Confirm"
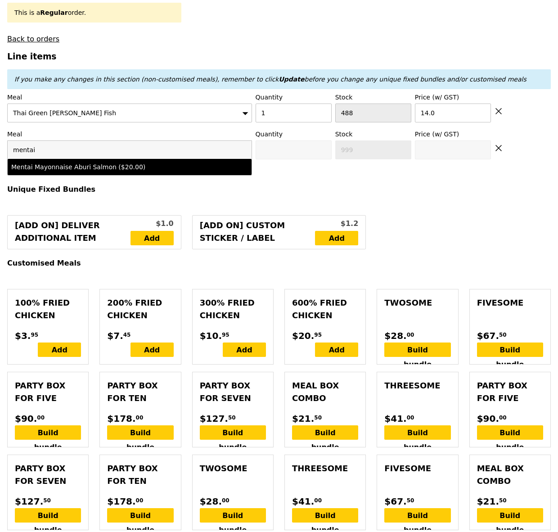
click at [51, 141] on input "mentai" at bounding box center [130, 150] width 244 height 18
type input "mentai"
click at [32, 163] on div "Mentai Mayonnaise Aburi Salmon ($20.00)" at bounding box center [99, 167] width 177 height 9
type input "Confirm anyway"
type input "0"
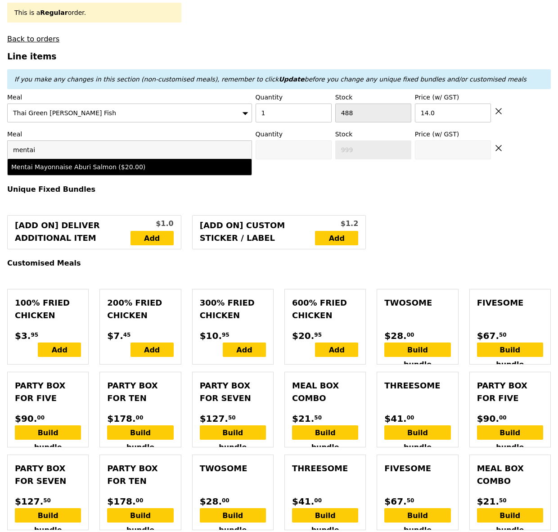
type input "500"
type input "20.0"
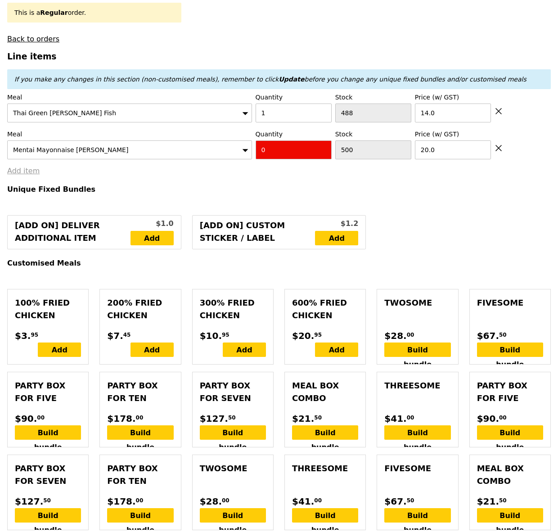
click at [23, 167] on link "Add item" at bounding box center [23, 171] width 32 height 9
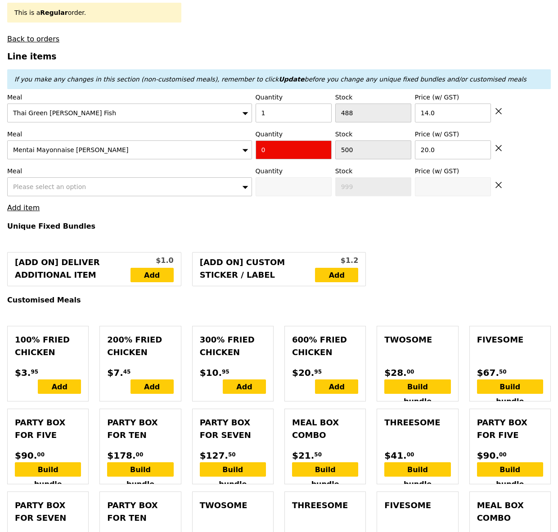
click at [33, 183] on span "Please select an option" at bounding box center [49, 186] width 73 height 7
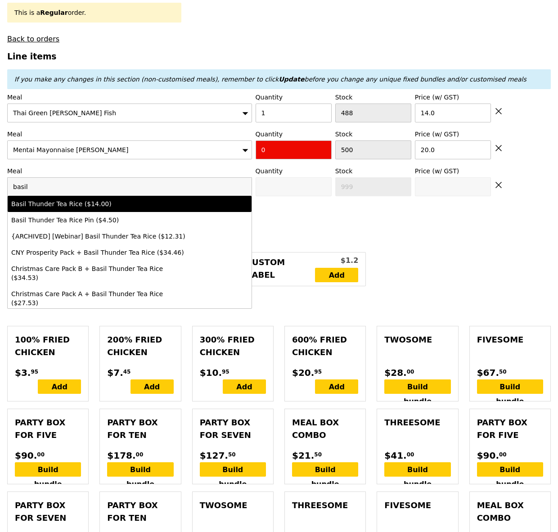
type input "basil"
click at [62, 199] on div "Basil Thunder Tea Rice ($14.00)" at bounding box center [99, 203] width 177 height 9
type input "0"
type input "500"
type input "14.0"
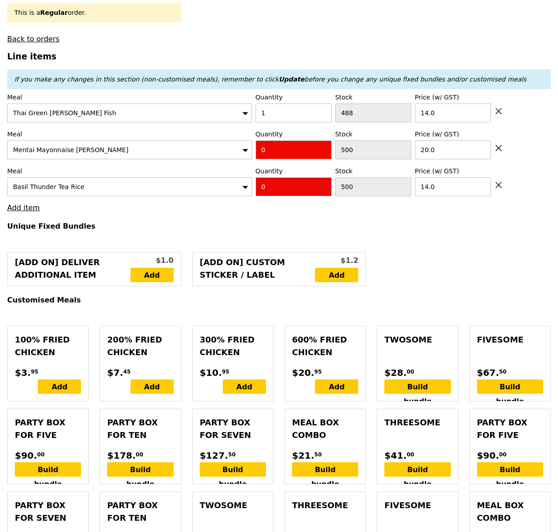
click at [288, 177] on input "0" at bounding box center [294, 186] width 76 height 19
type input "2"
click at [295, 140] on input "0" at bounding box center [294, 149] width 76 height 19
type input "Confirm"
type input "1"
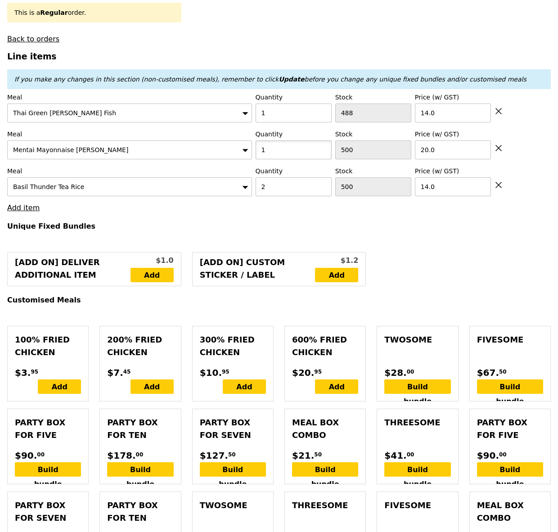
type input "Loading..."
type input "42.00"
type input "13.44"
type input "14.65"
type input "56.65"
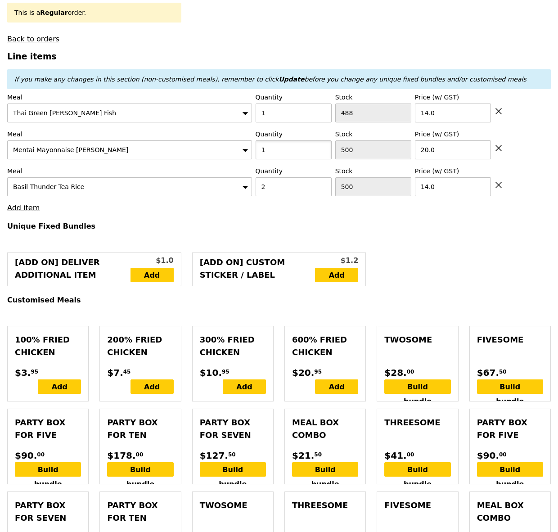
type input "1"
type input "Loading..."
type input "62.00"
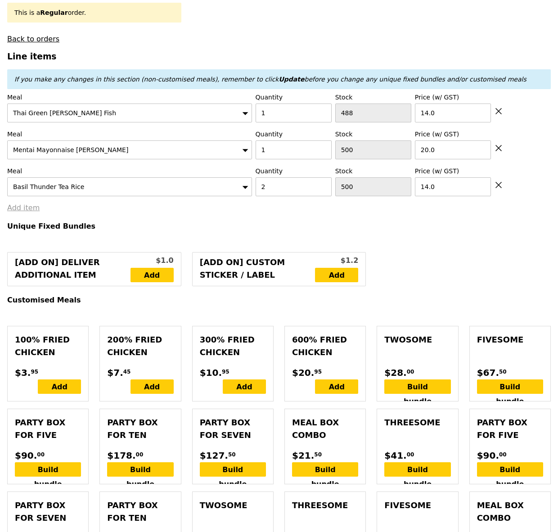
type input "11.61"
type input "12.65"
type input "74.65"
click at [25, 203] on link "Add item" at bounding box center [23, 207] width 32 height 9
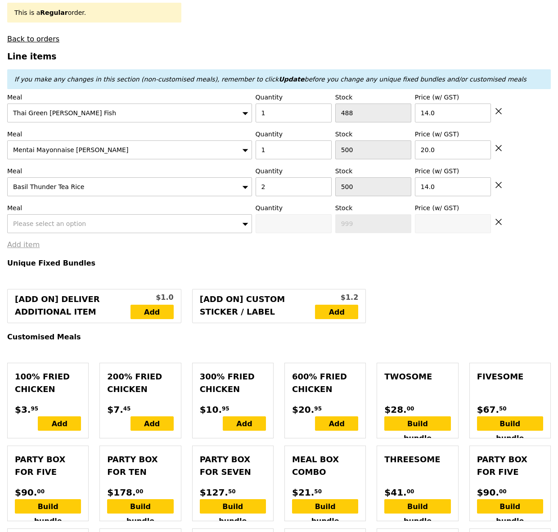
type input "Confirm"
click at [42, 220] on span "Please select an option" at bounding box center [49, 223] width 73 height 7
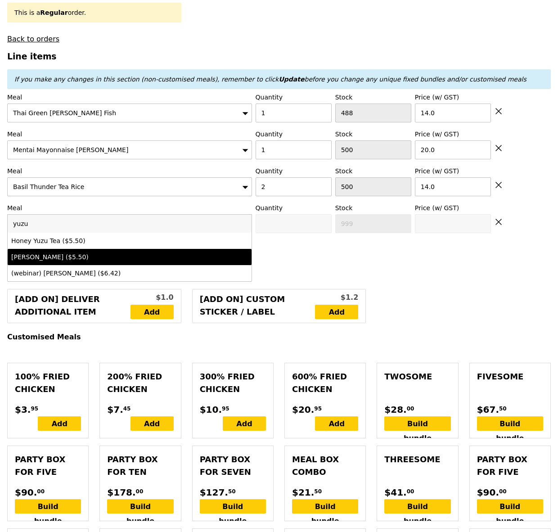
type input "yuzu"
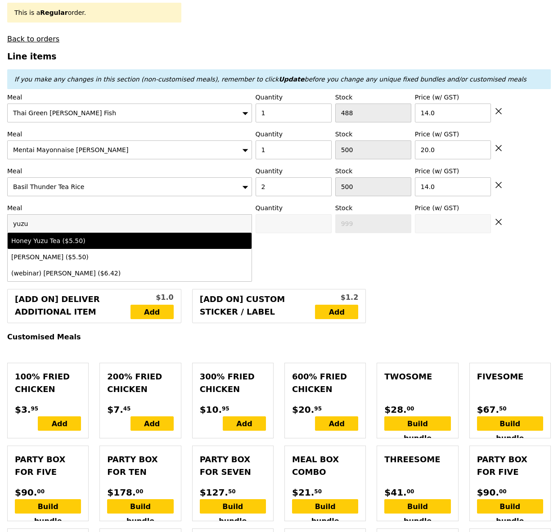
click at [63, 236] on div "Honey Yuzu Tea ($5.50)" at bounding box center [99, 240] width 177 height 9
type input "Confirm anyway"
type input "0"
type input "500"
type input "5.5"
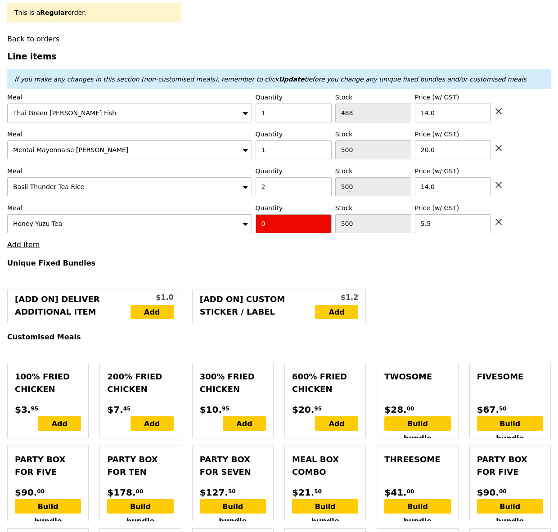
click at [277, 214] on input "0" at bounding box center [294, 223] width 76 height 19
type input "Confirm"
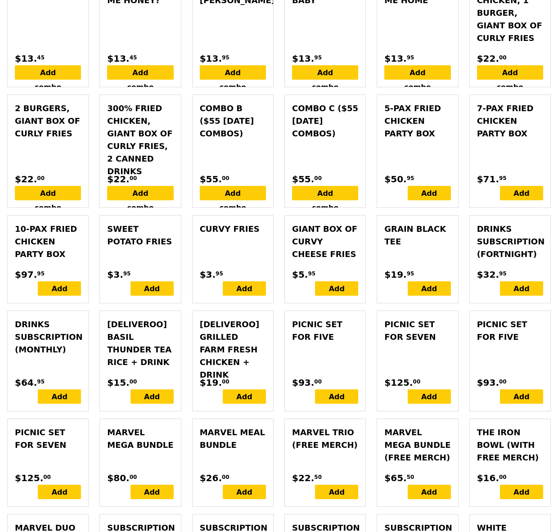
scroll to position [2620, 0]
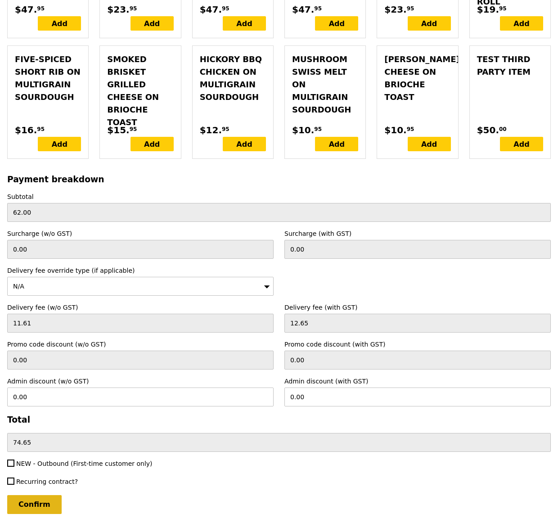
type input "2"
click at [32, 495] on input "Confirm" at bounding box center [34, 504] width 54 height 19
type input "Loading..."
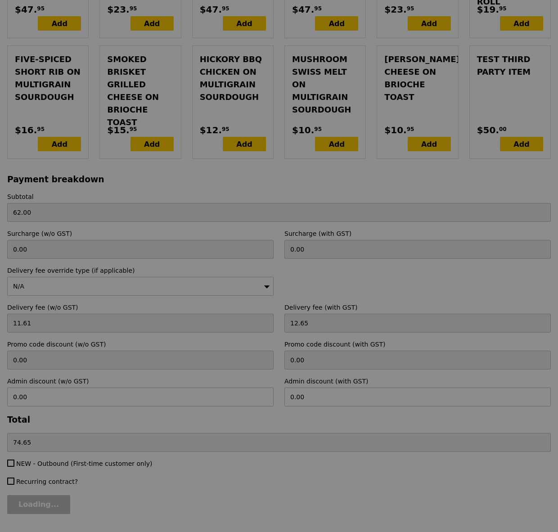
type input "73.00"
type input "10.60"
type input "11.55"
type input "84.55"
type input "62.00"
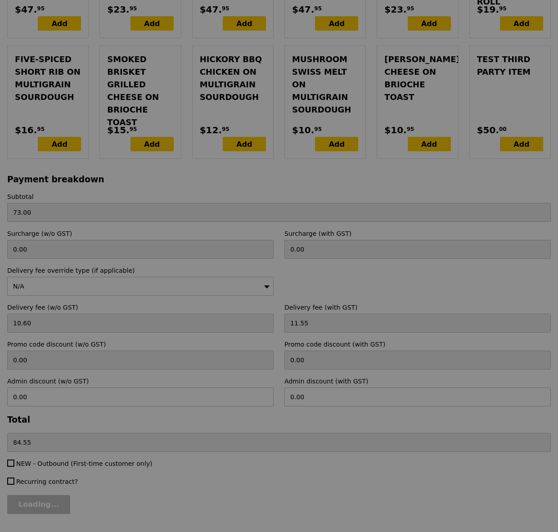
type input "11.61"
type input "12.65"
type input "74.65"
type input "Loading..."
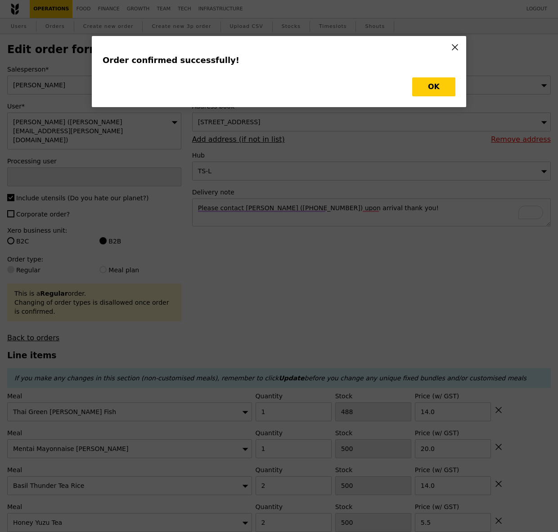
type input "[PERSON_NAME]"
type input "73.00"
type input "10.60"
type input "11.55"
type input "84.55"
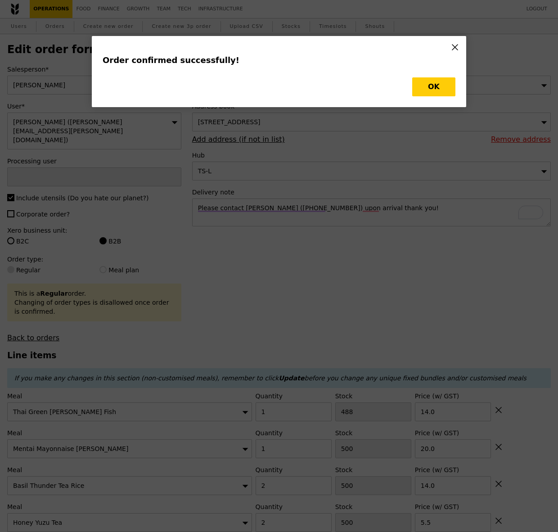
type input "Loading..."
checkbox input "false"
type input "2"
type input "500"
type input "5.50"
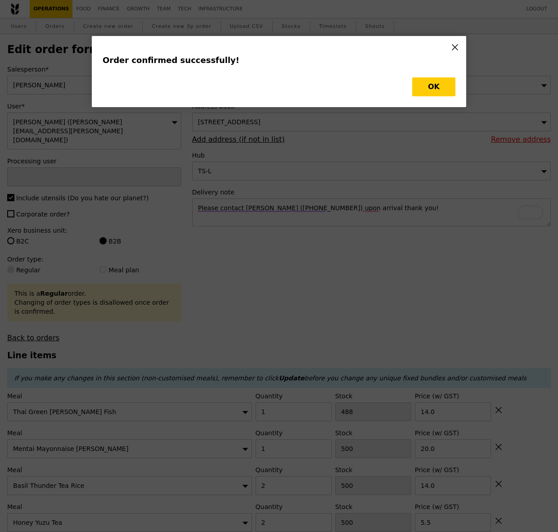
type input "20.00"
type input "14.00"
type input "1"
type input "488"
type input "14.00"
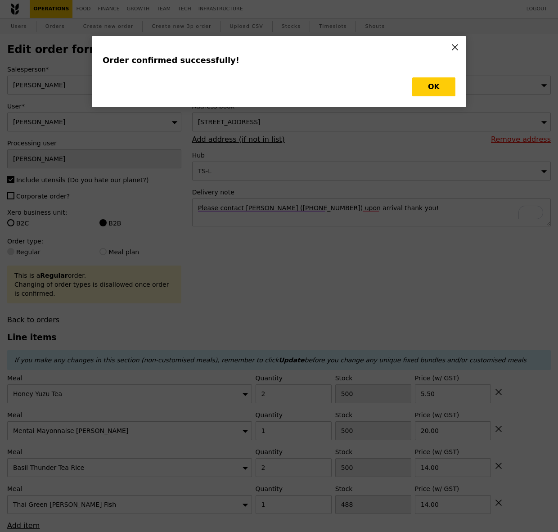
type input "498"
type input "499"
type input "498"
type input "487"
type input "Update"
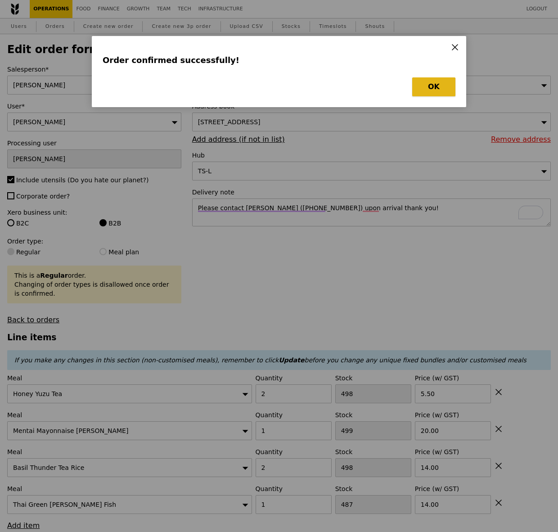
click at [436, 90] on button "OK" at bounding box center [433, 86] width 43 height 19
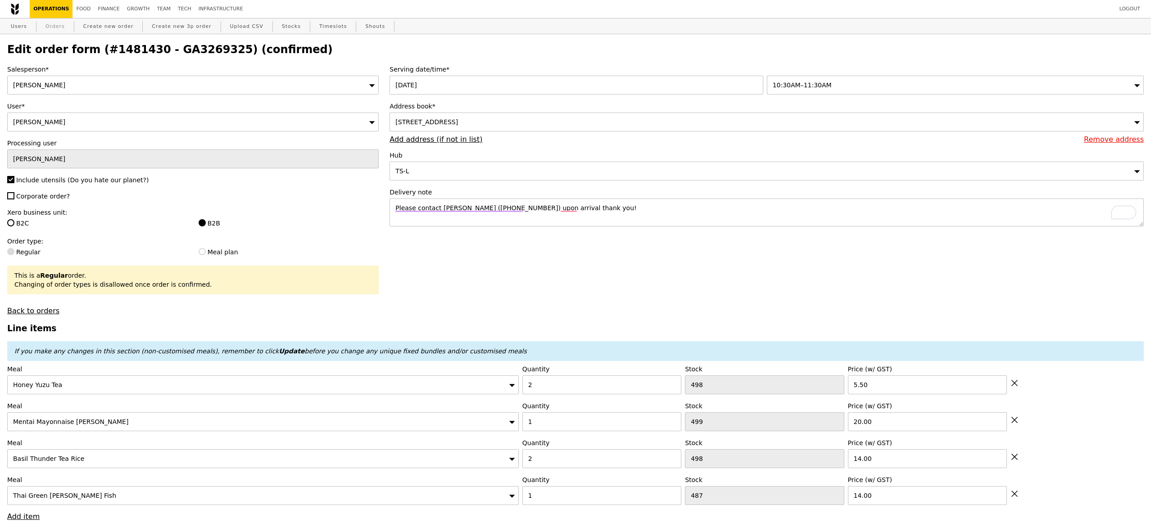
click at [57, 27] on link "Orders" at bounding box center [55, 26] width 27 height 16
select select "100"
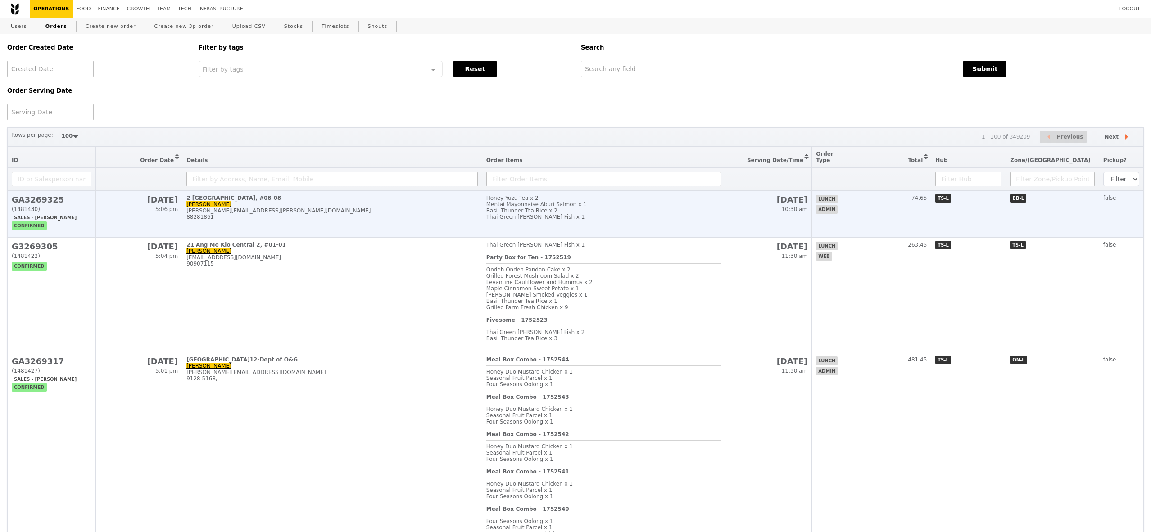
click at [65, 196] on h2 "GA3269325" at bounding box center [52, 199] width 80 height 9
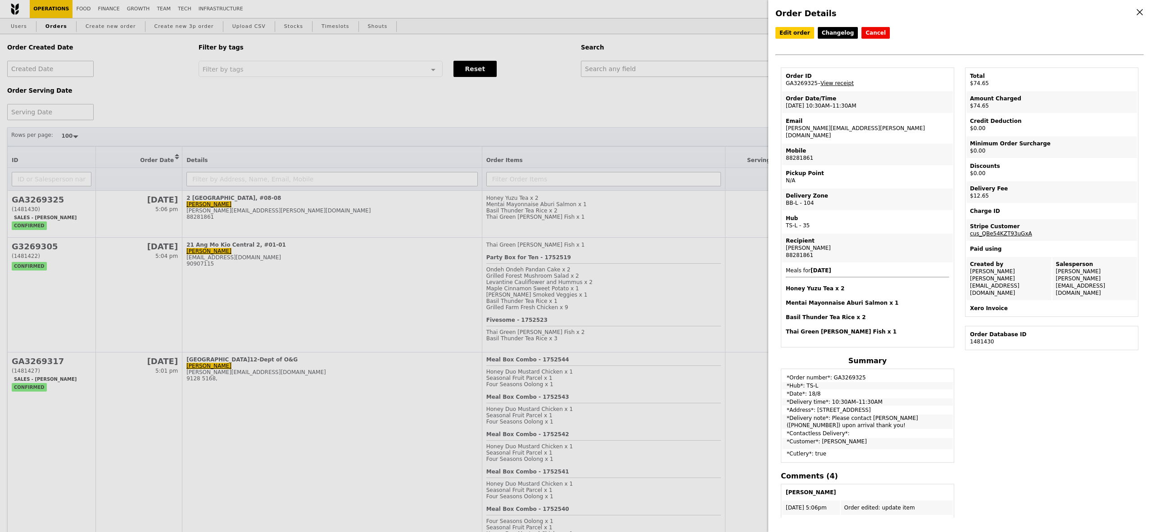
drag, startPoint x: 818, startPoint y: 80, endPoint x: 766, endPoint y: 80, distance: 51.8
click at [740, 80] on div "Order Details Edit order Changelog Cancel Order ID GA3269325 – View receipt Ord…" at bounding box center [575, 266] width 1151 height 532
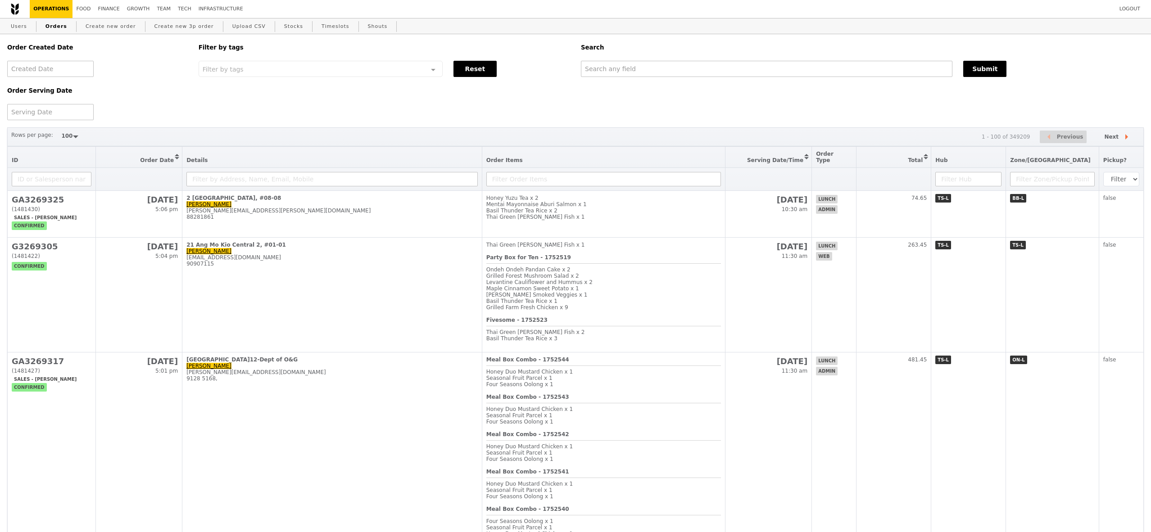
click at [740, 80] on div "Order Created Date Order Serving Date Filter by tags Filter by tags Meal_Plan W…" at bounding box center [575, 77] width 1147 height 86
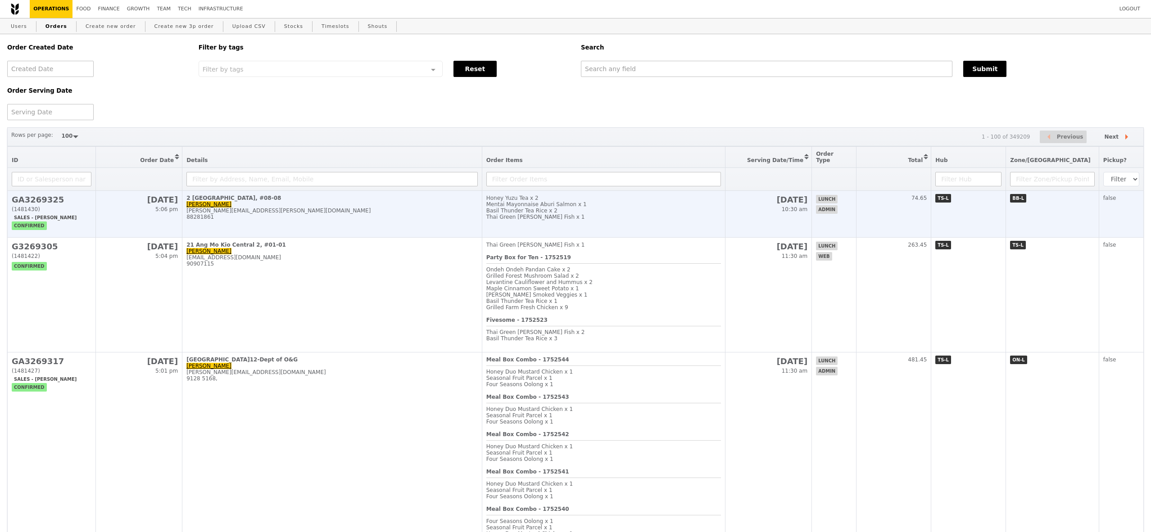
click at [66, 197] on h2 "GA3269325" at bounding box center [52, 199] width 80 height 9
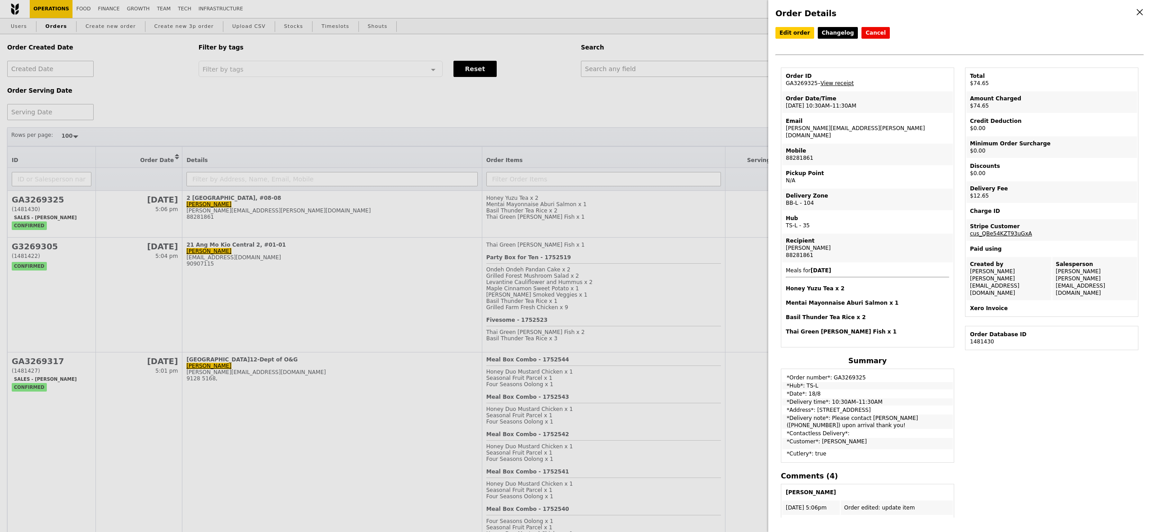
drag, startPoint x: 817, startPoint y: 85, endPoint x: 782, endPoint y: 85, distance: 34.7
click at [740, 85] on td "Order ID GA3269325 – View receipt" at bounding box center [867, 80] width 171 height 22
copy td "GA3269325"
click at [740, 11] on icon at bounding box center [1139, 12] width 8 height 8
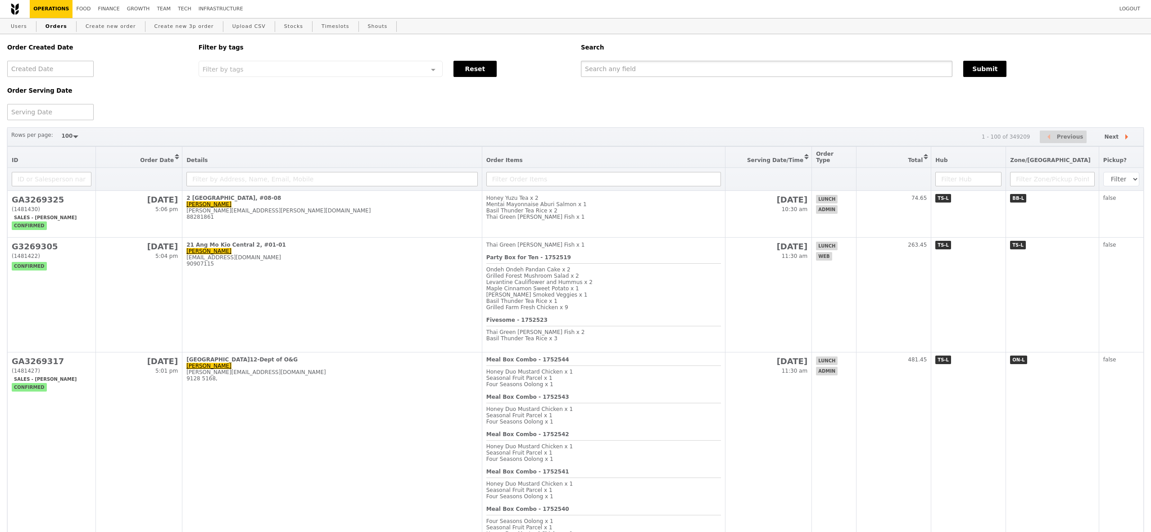
click at [621, 73] on input "text" at bounding box center [766, 69] width 371 height 16
paste input "GA3269325"
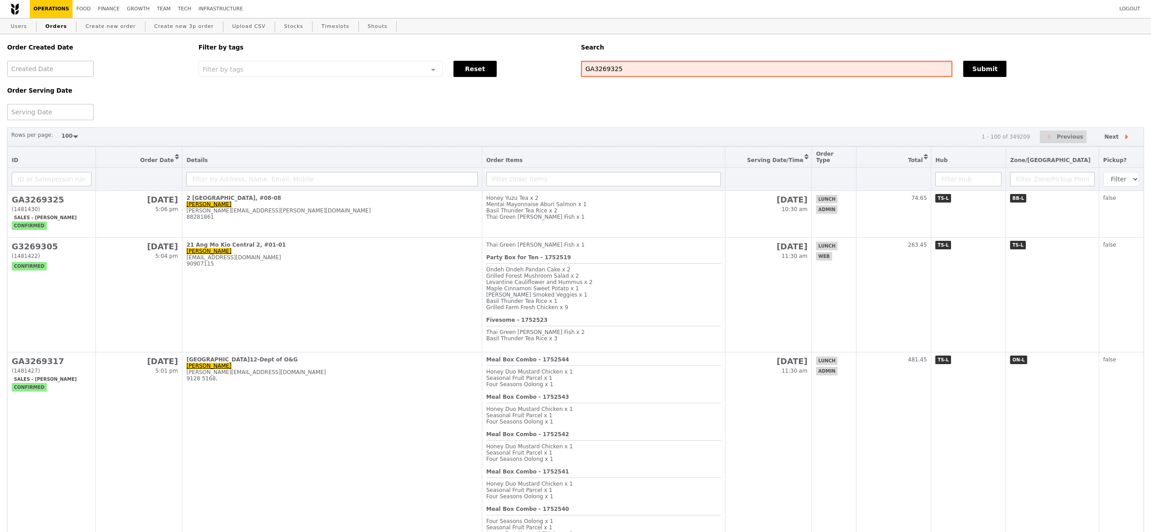
type input "GA3269325"
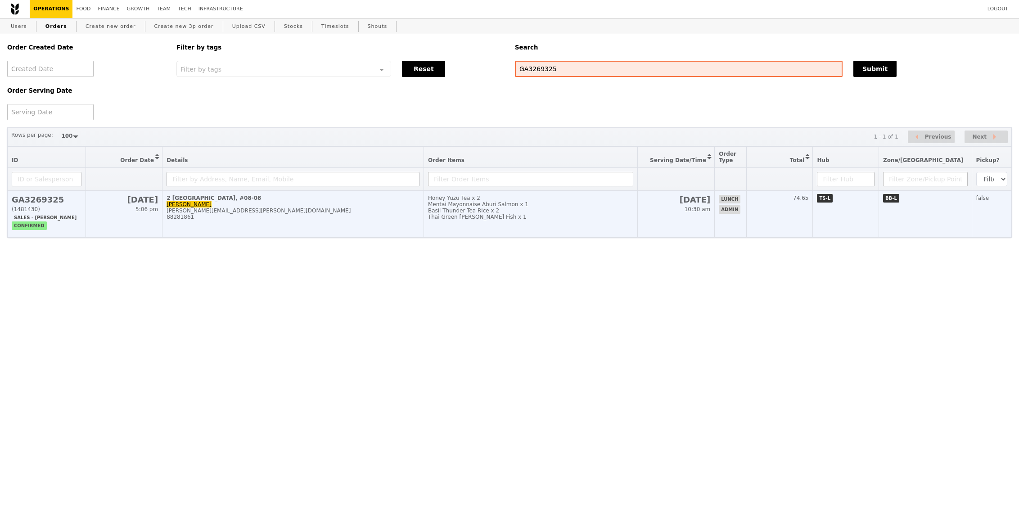
click at [59, 199] on h2 "GA3269325" at bounding box center [47, 199] width 70 height 9
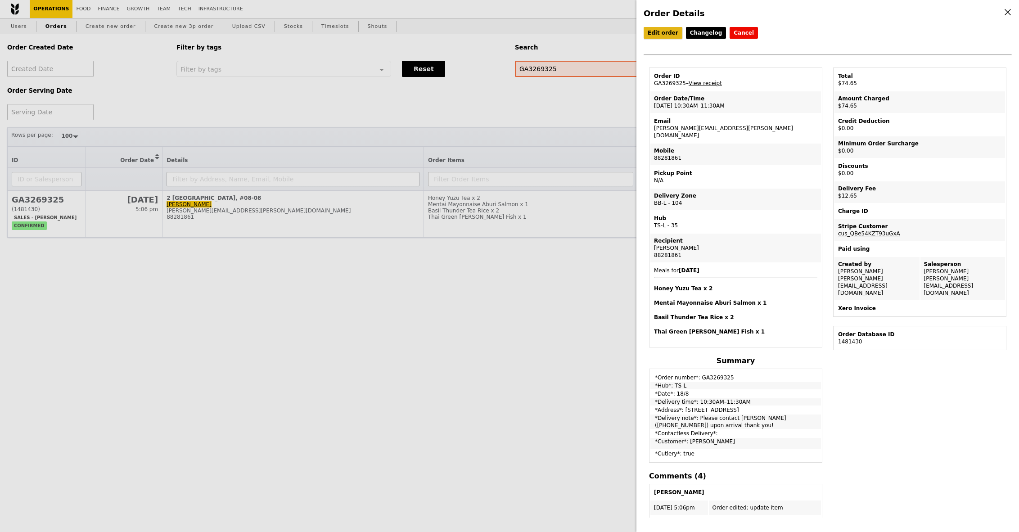
click at [665, 36] on link "Edit order" at bounding box center [663, 33] width 39 height 12
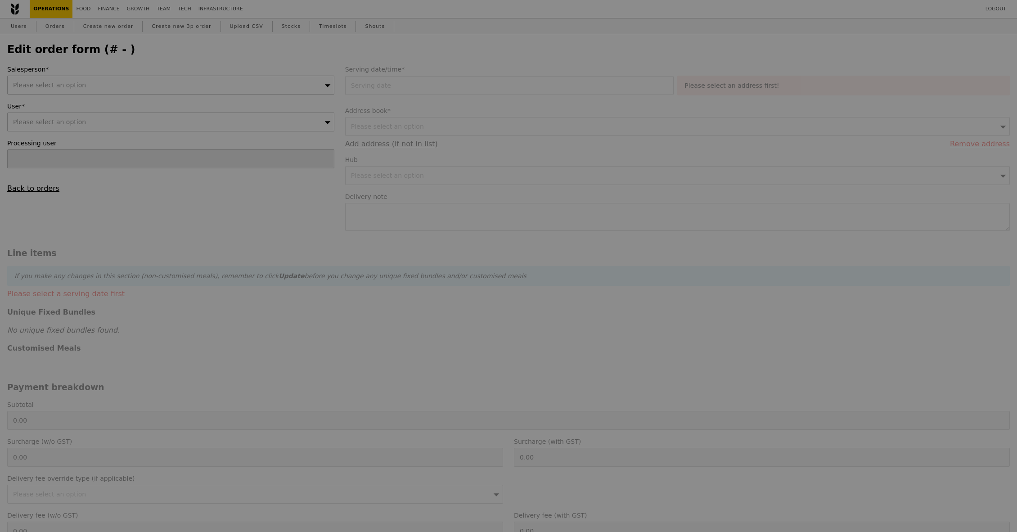
type input "[PERSON_NAME]"
type input "18 Aug 2025"
type textarea "Please contact Shirley Lam (+65 88281861) upon arrival thank you!"
type input "73.00"
type input "10.60"
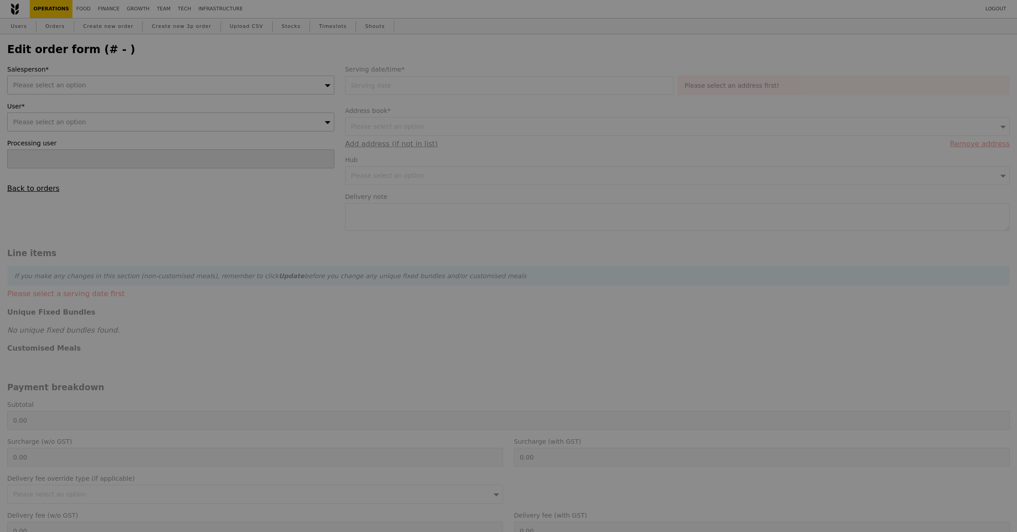
type input "11.55"
type input "84.55"
type input "Loading..."
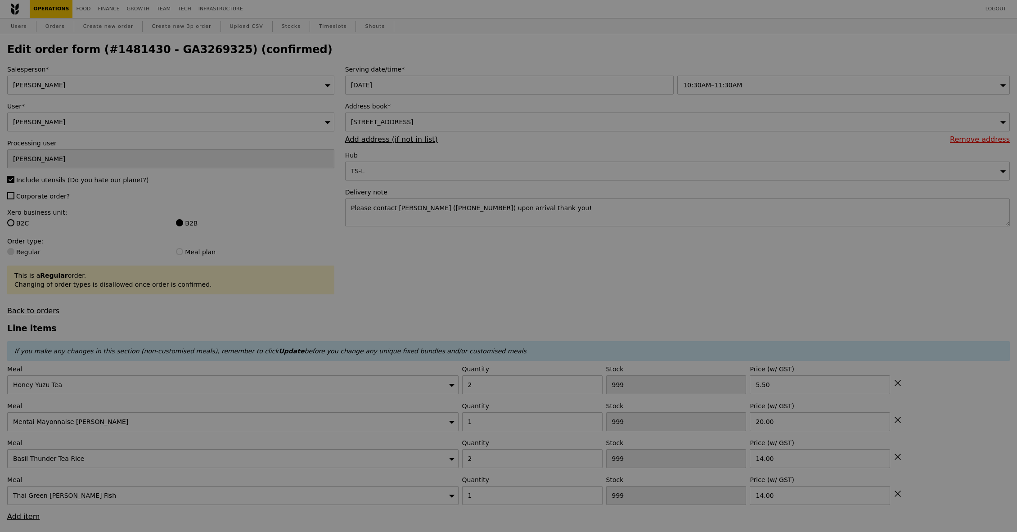
type input "498"
type input "499"
type input "498"
type input "487"
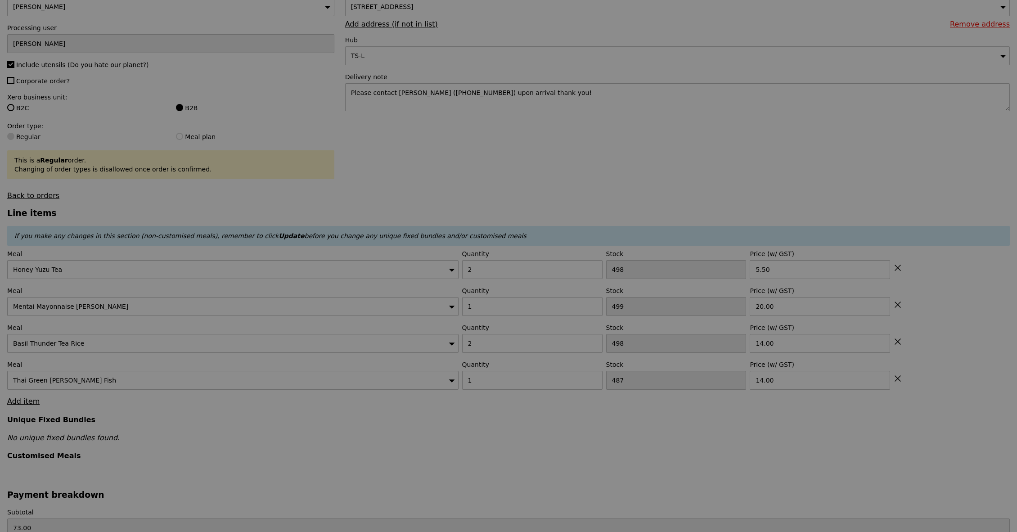
scroll to position [137, 0]
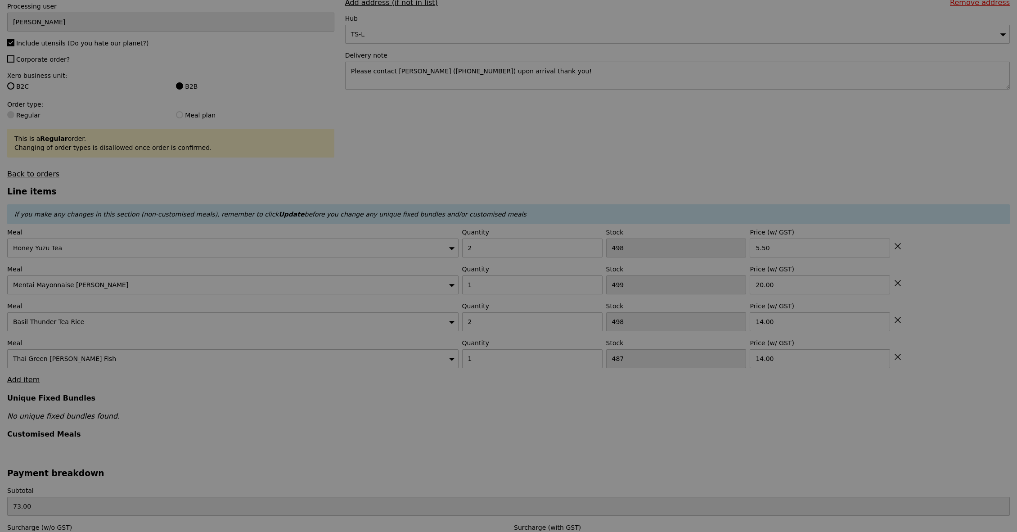
type input "Update"
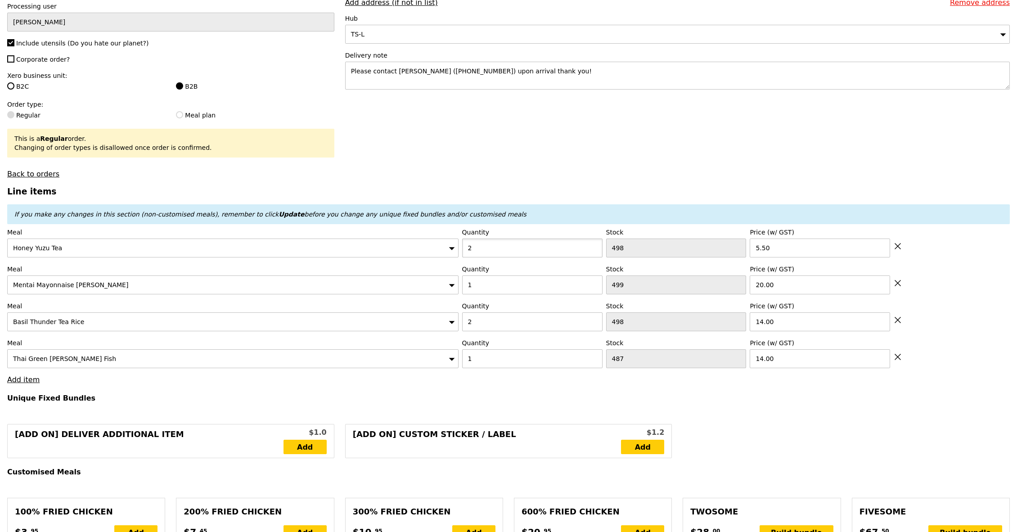
click at [497, 248] on input "2" at bounding box center [532, 248] width 140 height 19
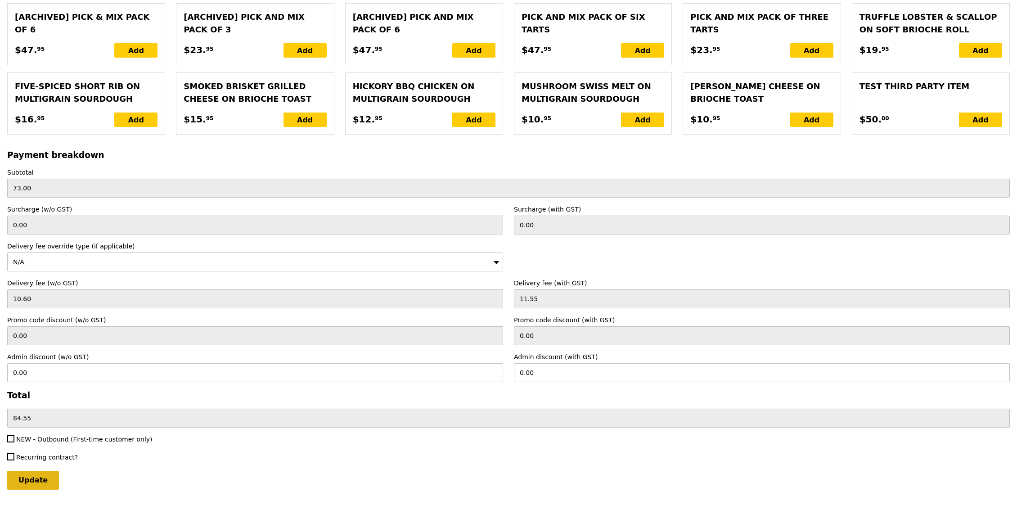
type input "3"
click at [40, 478] on input "Update" at bounding box center [33, 480] width 52 height 19
type input "Loading..."
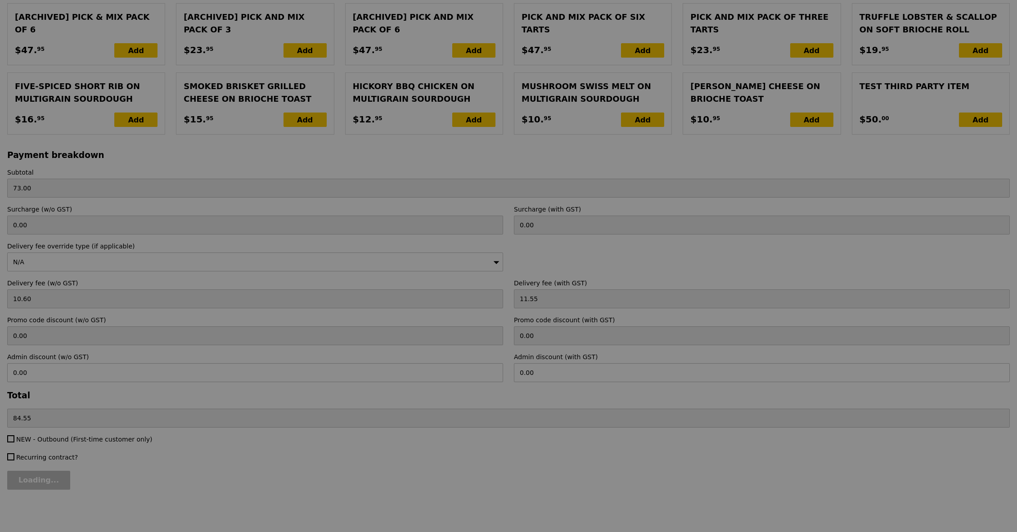
type input "0.00"
type input "10.09"
type input "11.00"
type input "78.50"
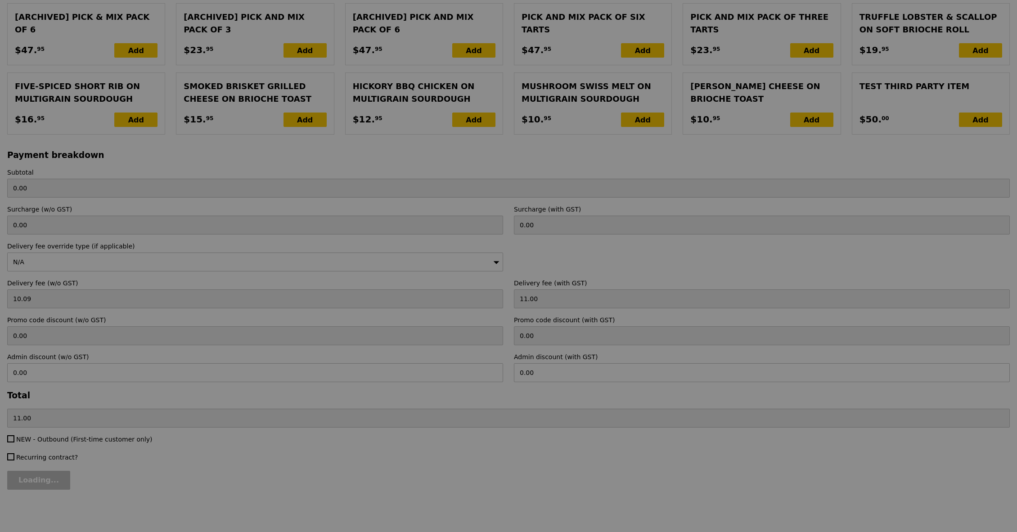
type input "89.50"
type input "Update"
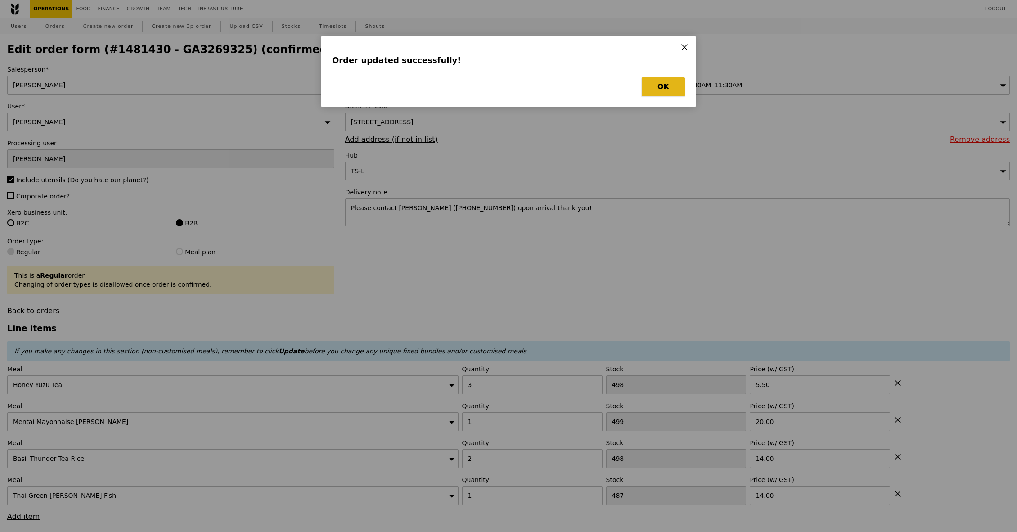
click at [658, 86] on button "OK" at bounding box center [663, 86] width 43 height 19
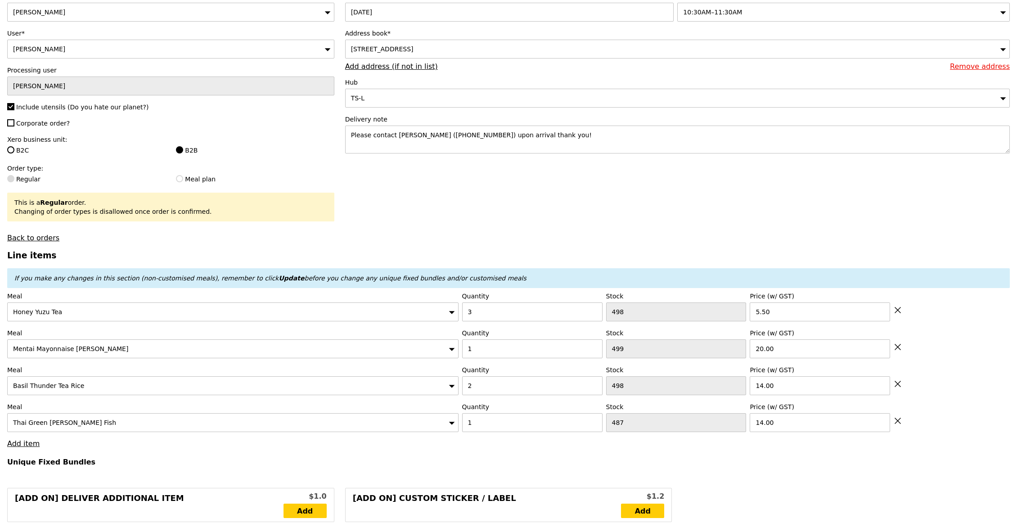
scroll to position [86, 0]
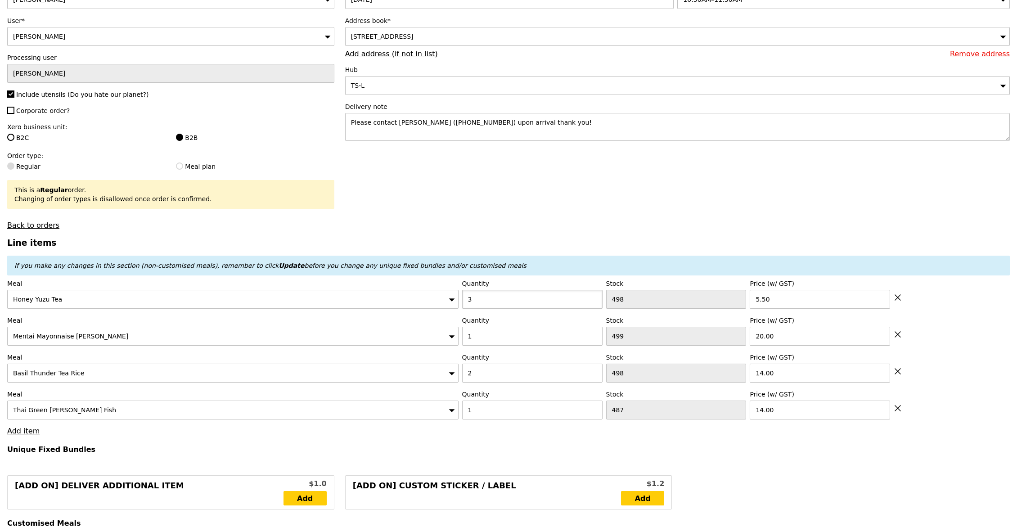
click at [564, 296] on input "3" at bounding box center [532, 299] width 140 height 19
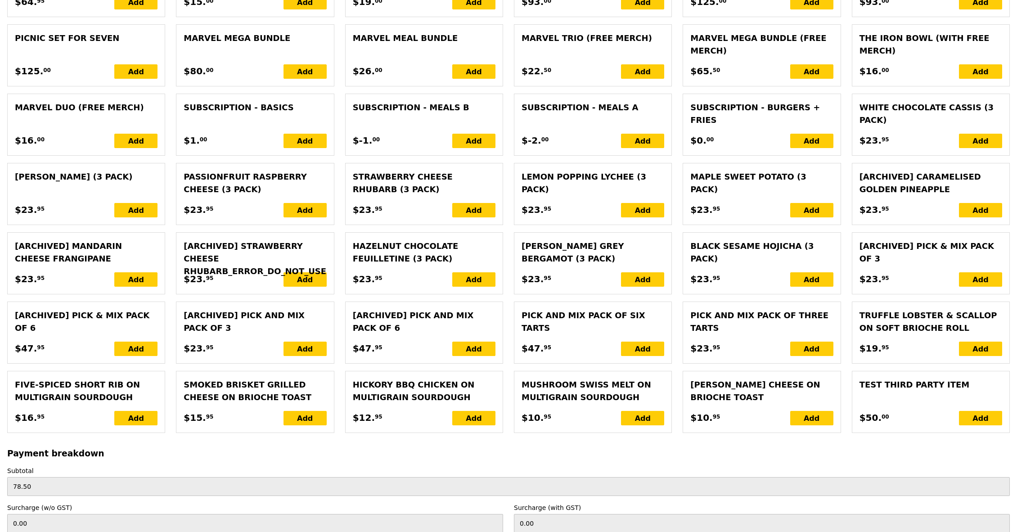
scroll to position [1879, 0]
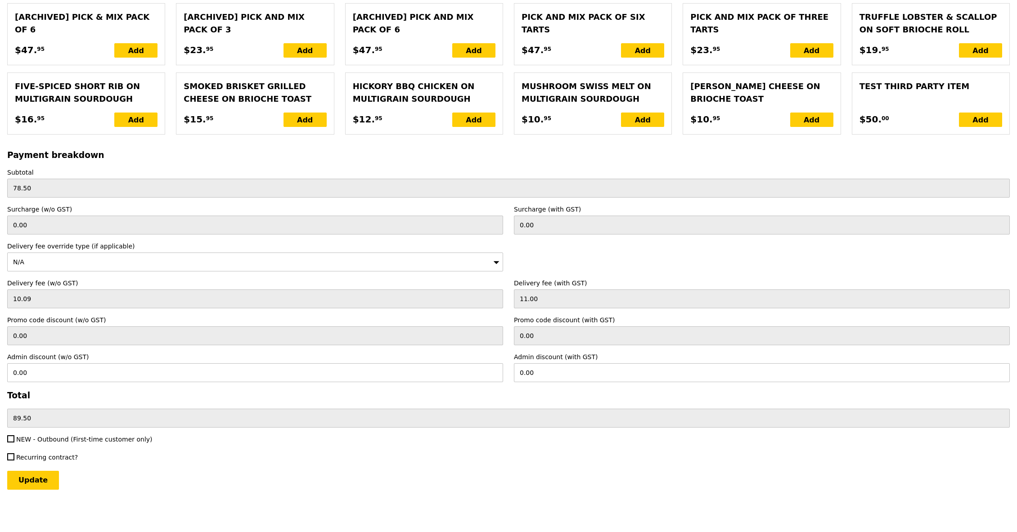
type input "4"
click at [37, 481] on input "Update" at bounding box center [33, 480] width 52 height 19
type input "Loading..."
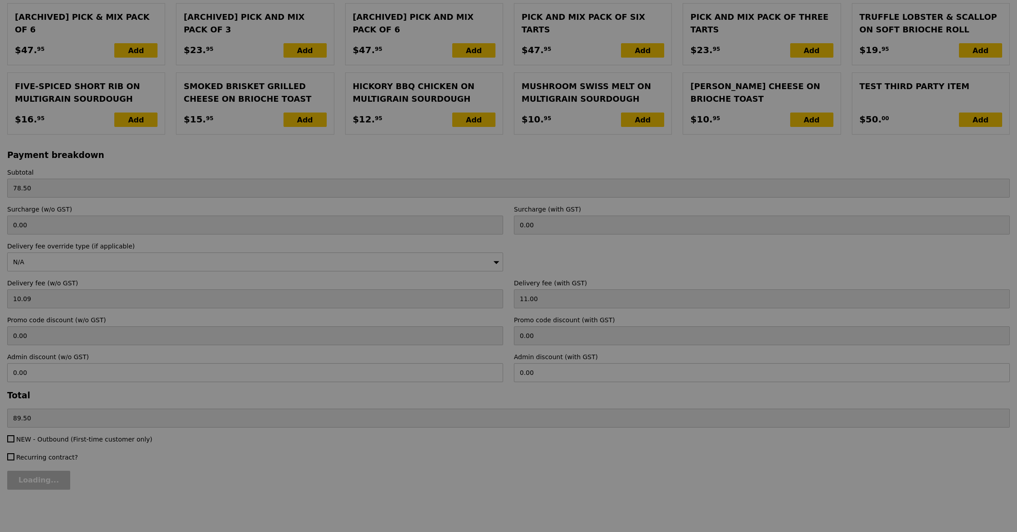
type input "0.00"
type input "9.59"
type input "10.45"
type input "84.00"
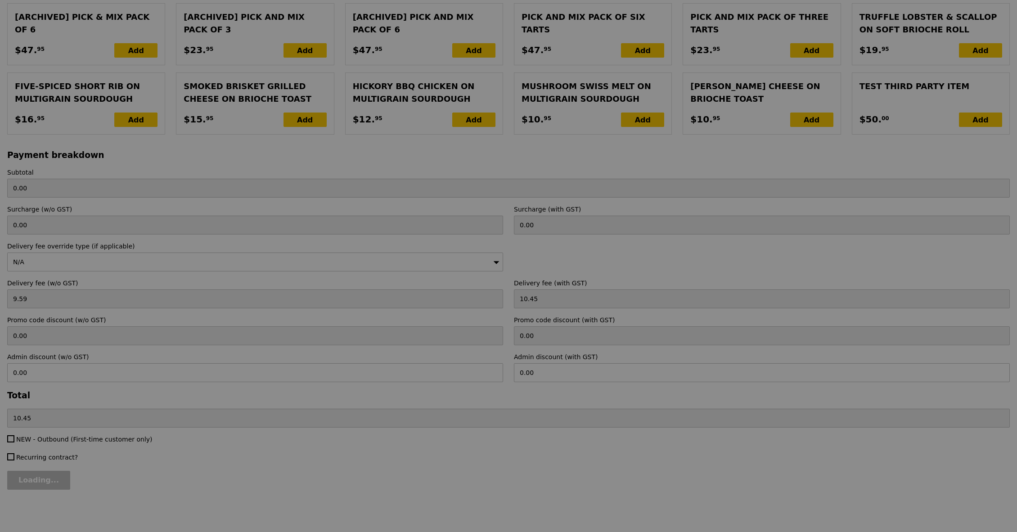
type input "94.45"
type input "Update"
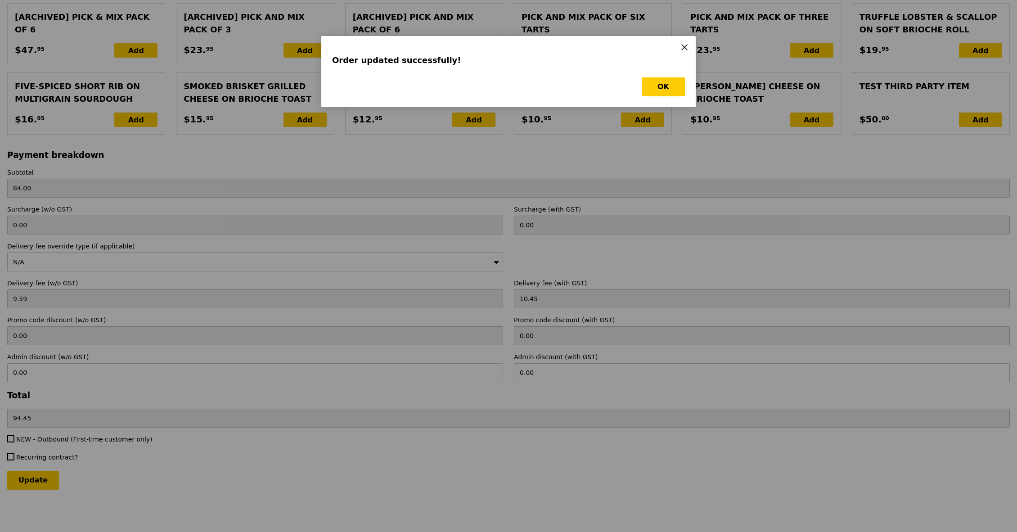
scroll to position [0, 0]
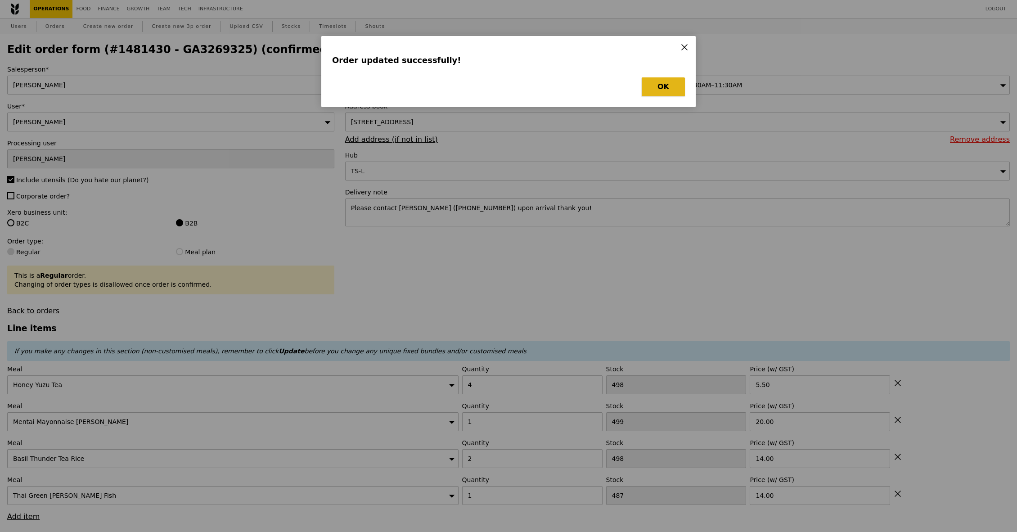
click at [656, 86] on button "OK" at bounding box center [663, 86] width 43 height 19
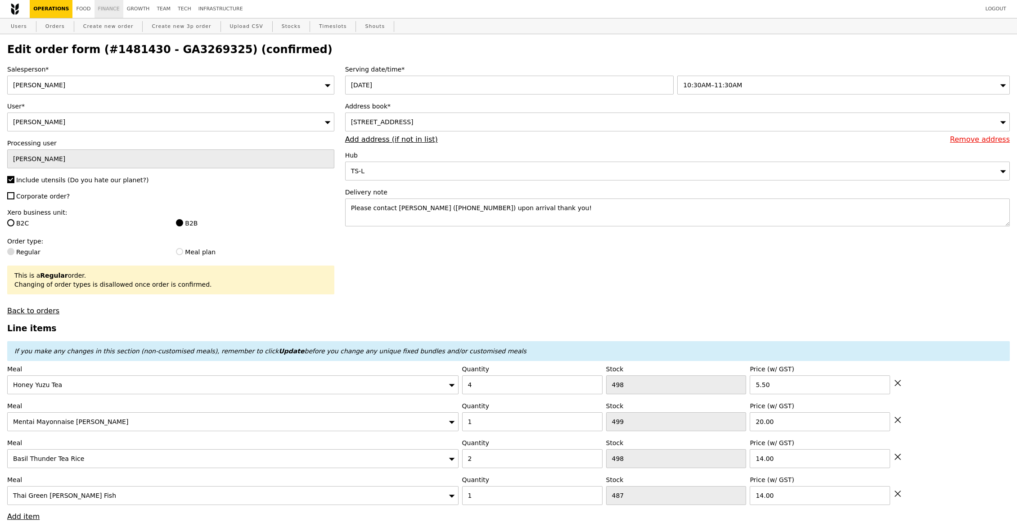
click at [98, 8] on link "Finance" at bounding box center [109, 9] width 29 height 18
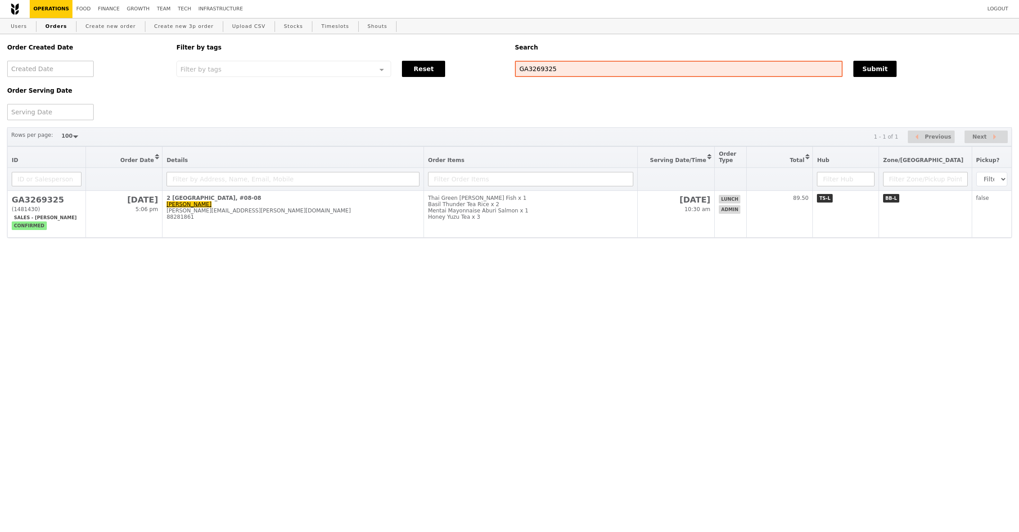
select select "100"
click at [113, 8] on link "Finance" at bounding box center [109, 9] width 29 height 18
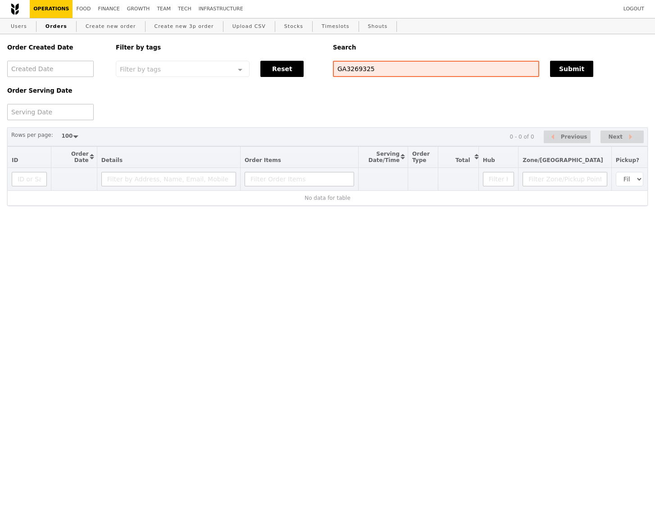
select select "100"
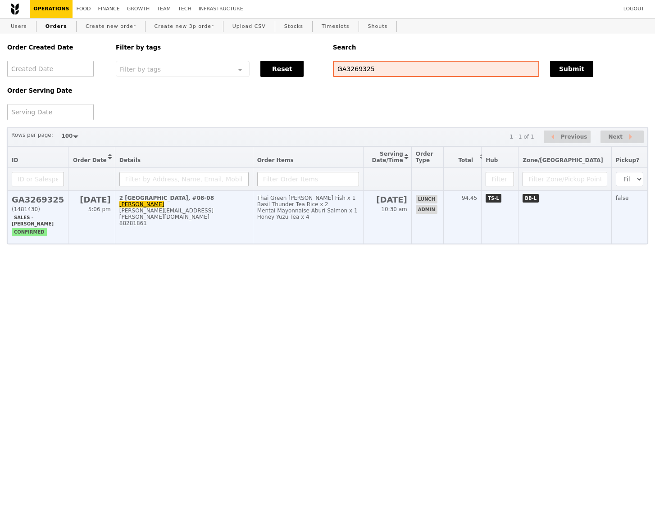
click at [30, 199] on h2 "GA3269325" at bounding box center [38, 199] width 52 height 9
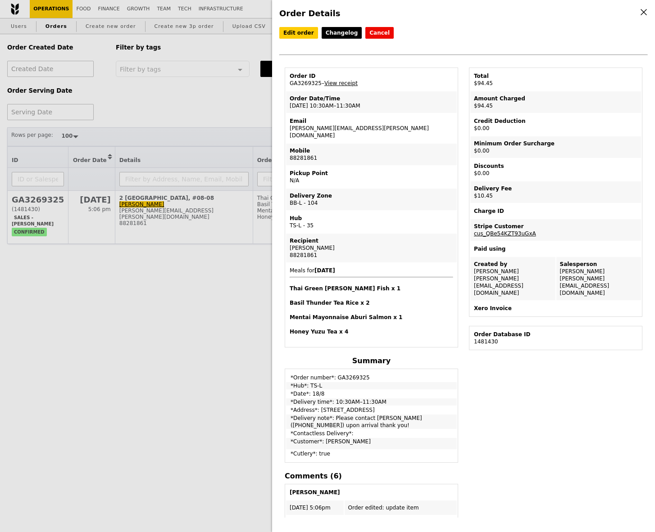
click at [163, 293] on div "Order Details Edit order Changelog Cancel Order ID GA3269325 – View receipt Ord…" at bounding box center [327, 266] width 655 height 532
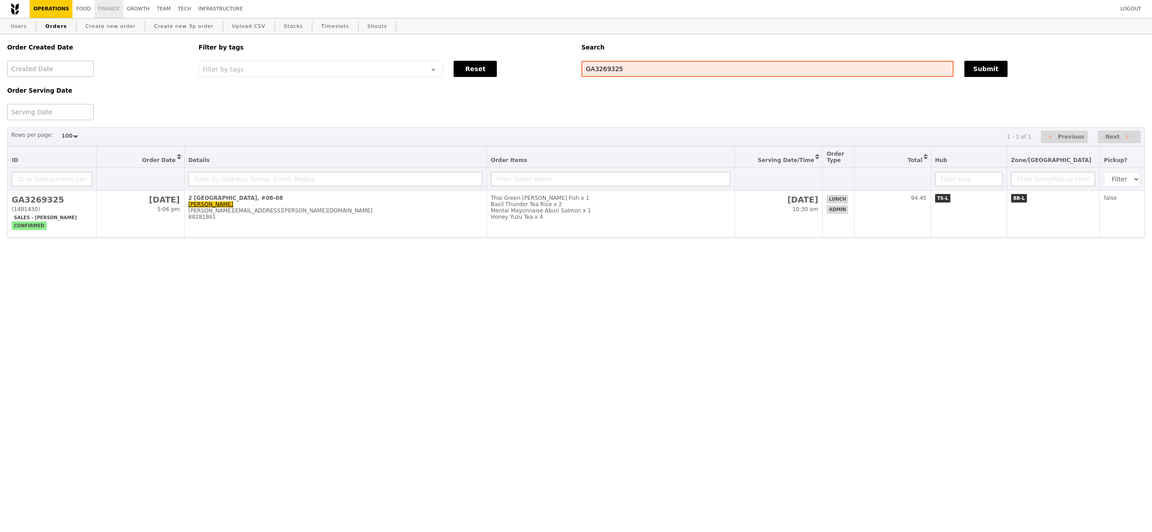
click at [113, 10] on link "Finance" at bounding box center [109, 9] width 29 height 18
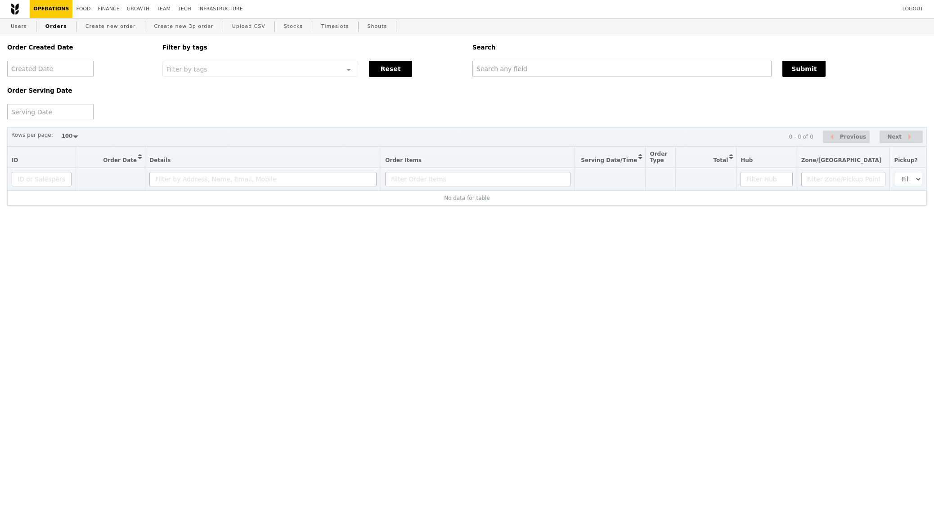
select select "100"
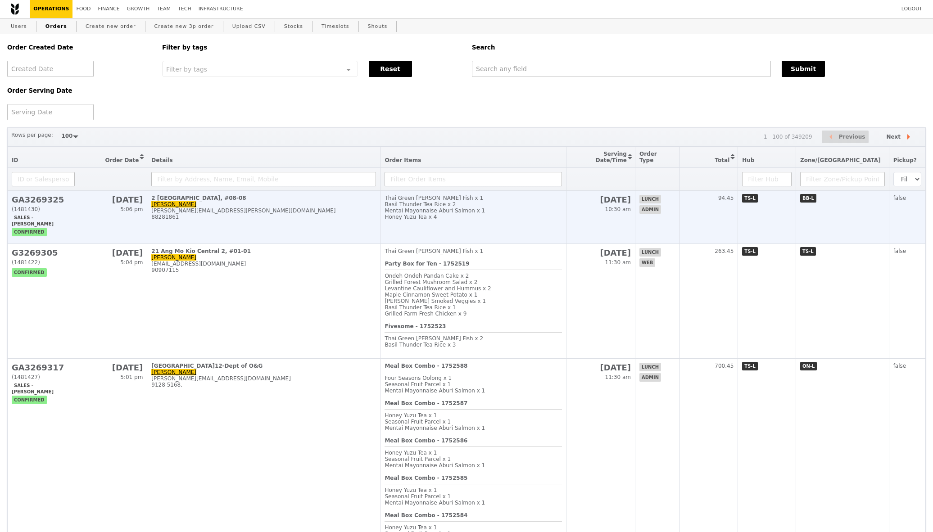
click at [54, 195] on h2 "GA3269325" at bounding box center [43, 199] width 63 height 9
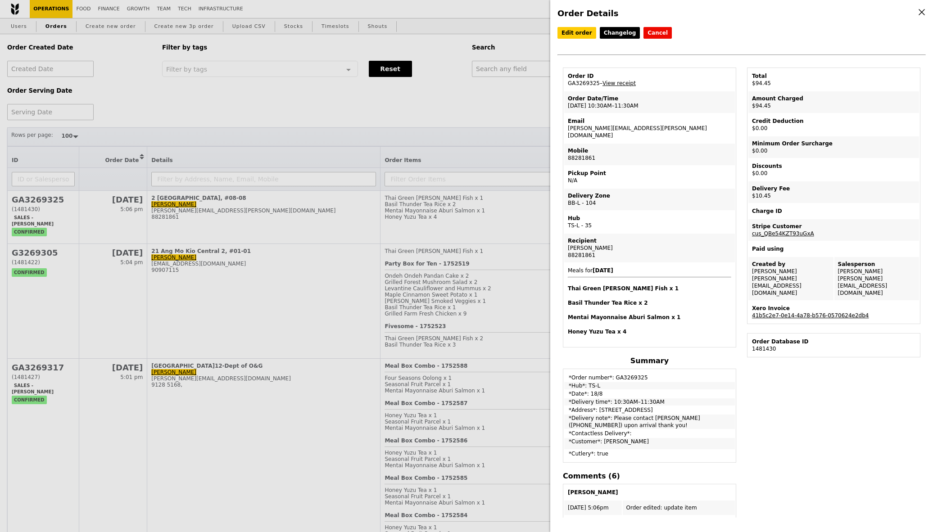
click at [816, 312] on link "41b5c2e7-0e14-4a78-b576-0570624e2db4" at bounding box center [810, 315] width 117 height 6
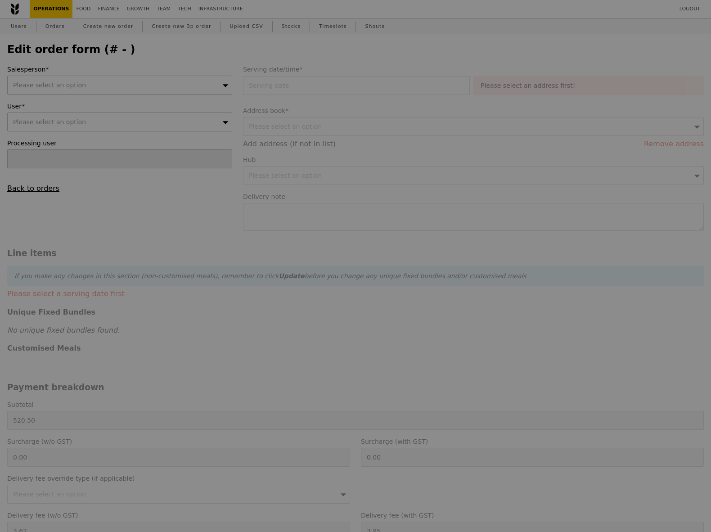
select select "100"
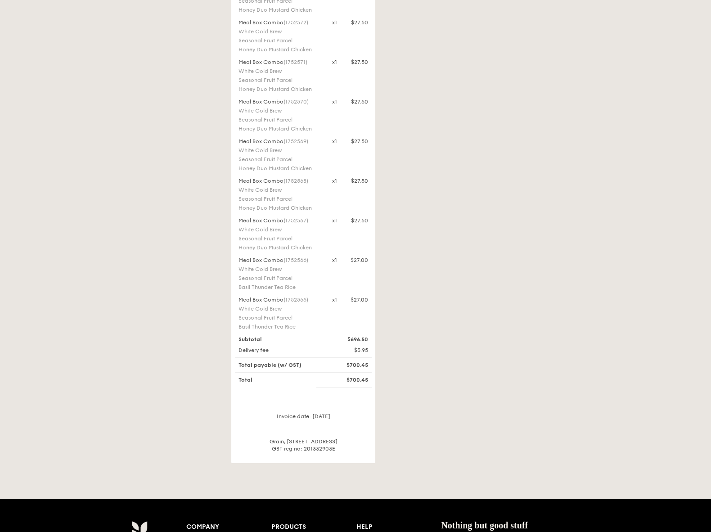
scroll to position [1091, 0]
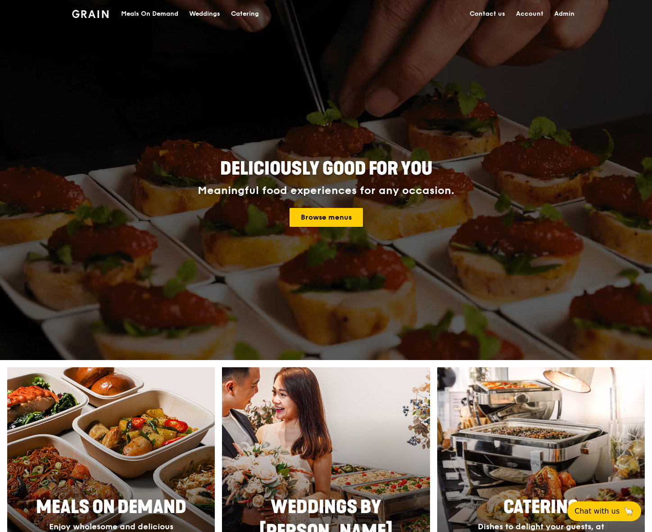
click at [158, 15] on div "Meals On Demand" at bounding box center [149, 13] width 57 height 27
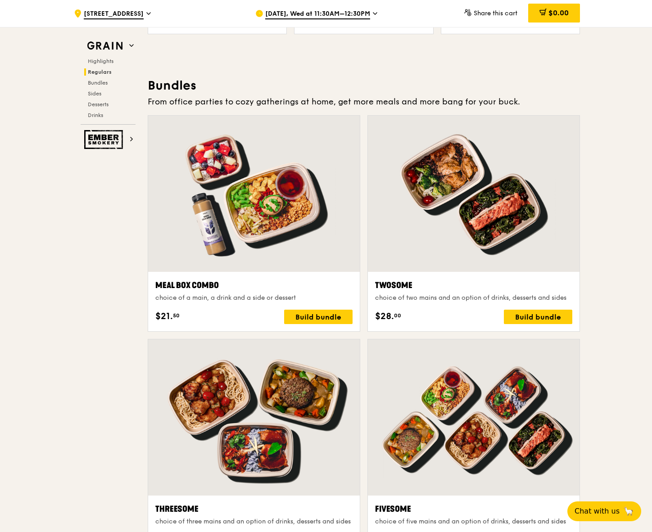
scroll to position [1242, 0]
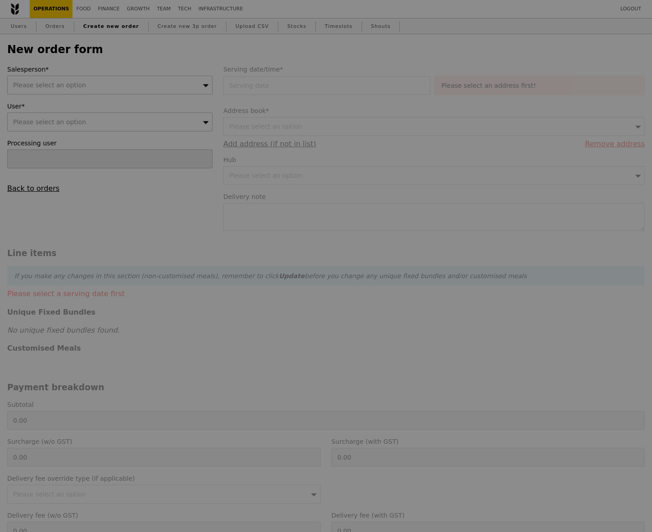
type input "Confirm"
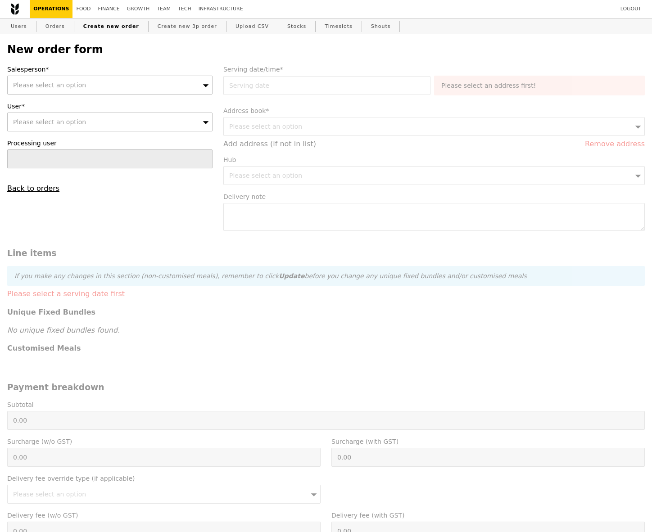
click at [79, 88] on span "Please select an option" at bounding box center [49, 84] width 73 height 7
type input "[PERSON_NAME]"
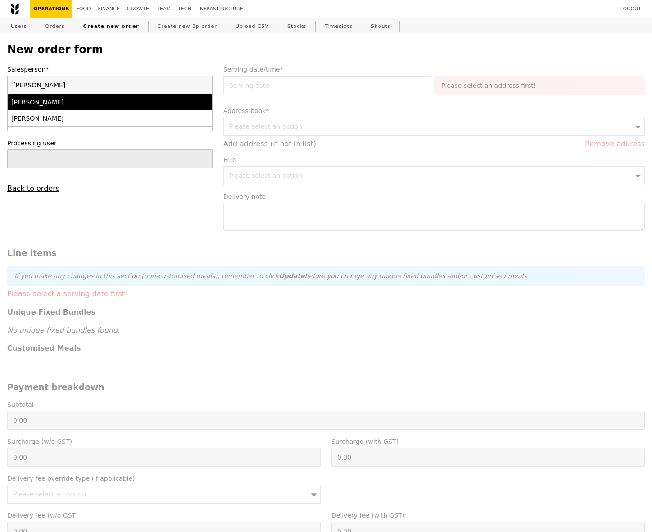
click at [76, 104] on div "[PERSON_NAME]" at bounding box center [85, 102] width 148 height 9
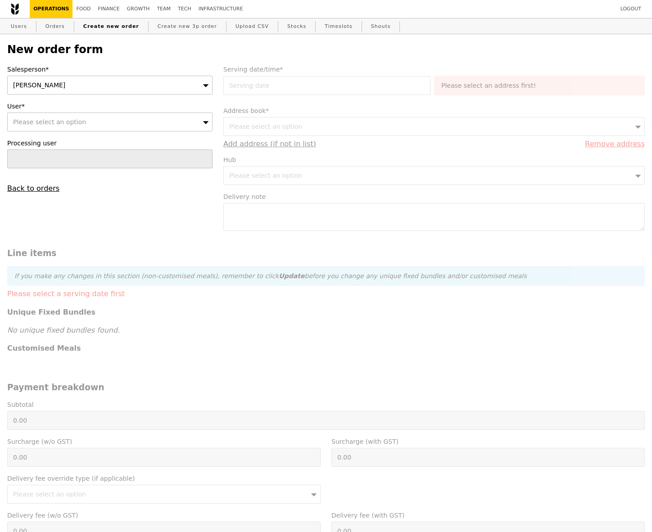
click at [71, 124] on span "Please select an option" at bounding box center [49, 121] width 73 height 7
type input "8223 0670"
type input "Confirm"
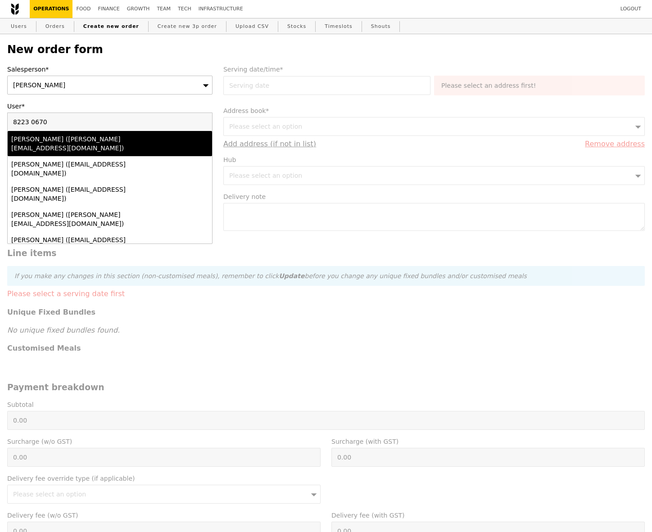
type input "8223 0670"
drag, startPoint x: 60, startPoint y: 119, endPoint x: 0, endPoint y: 117, distance: 59.4
click at [0, 119] on div "New order form Salesperson* [PERSON_NAME] User* Please select an option 8223 06…" at bounding box center [326, 381] width 652 height 695
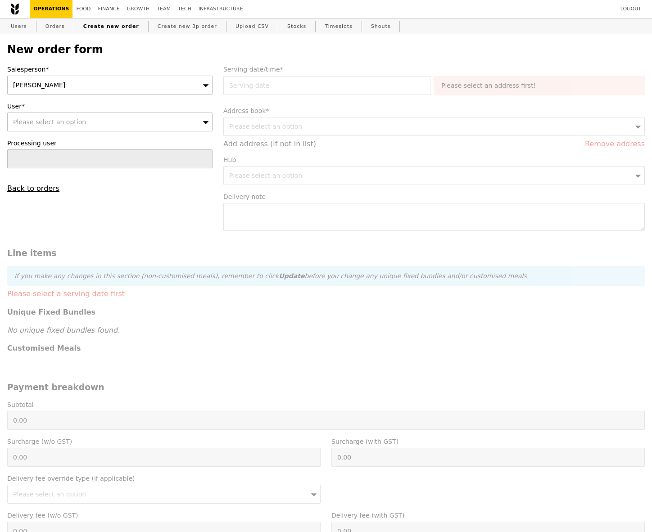
click at [30, 128] on div "Please select an option" at bounding box center [109, 122] width 205 height 19
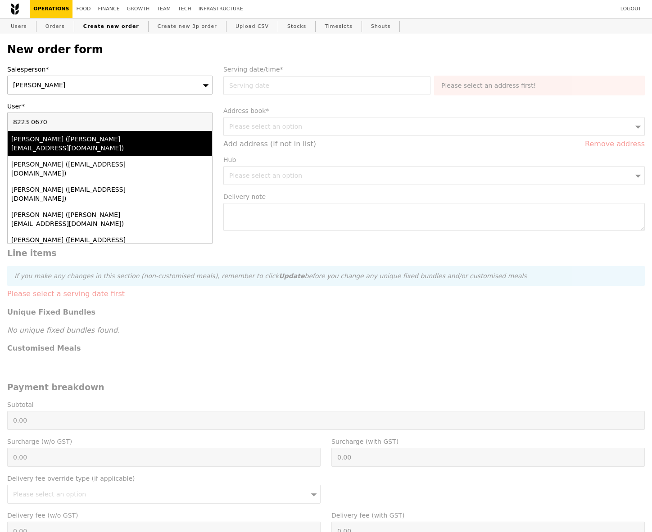
type input "8223 [DOMAIN_NAME][EMAIL_ADDRESS][DOMAIN_NAME]"
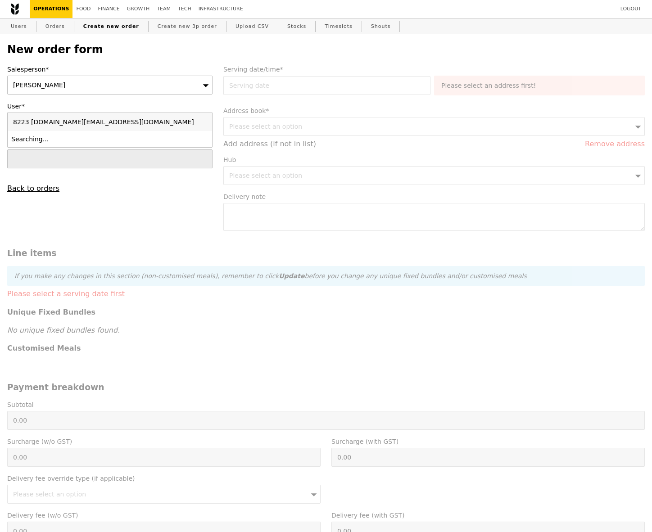
type input "Confirm"
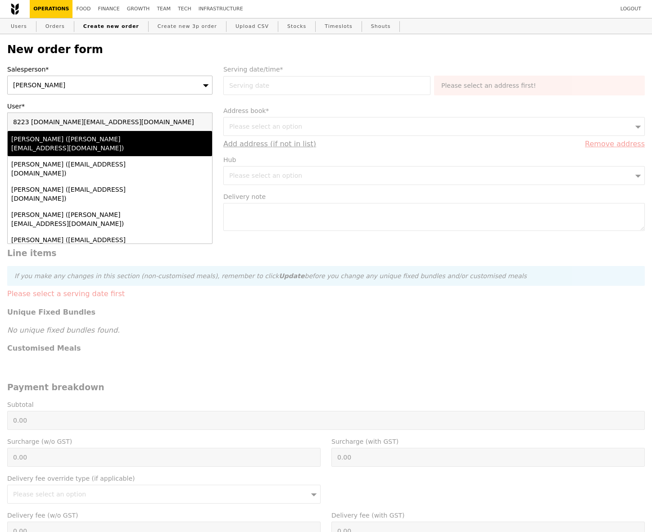
drag, startPoint x: 127, startPoint y: 129, endPoint x: 0, endPoint y: 118, distance: 127.8
click at [0, 118] on div "New order form Salesperson* Samantha User* Please select an option 8223 0670ang…" at bounding box center [326, 381] width 652 height 695
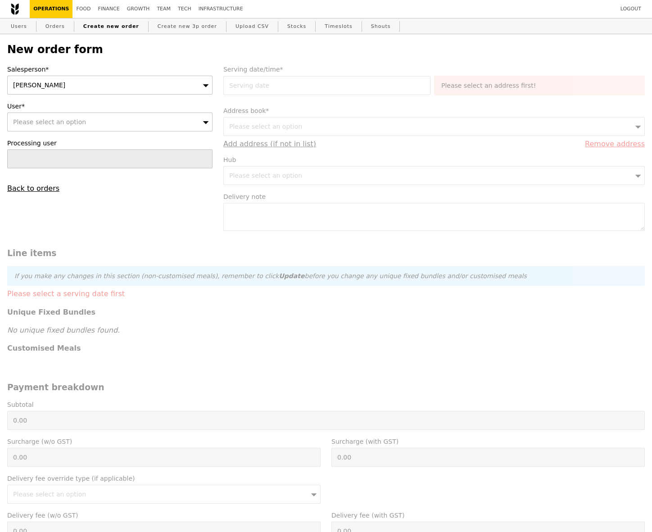
click at [41, 120] on span "Please select an option" at bounding box center [49, 121] width 73 height 7
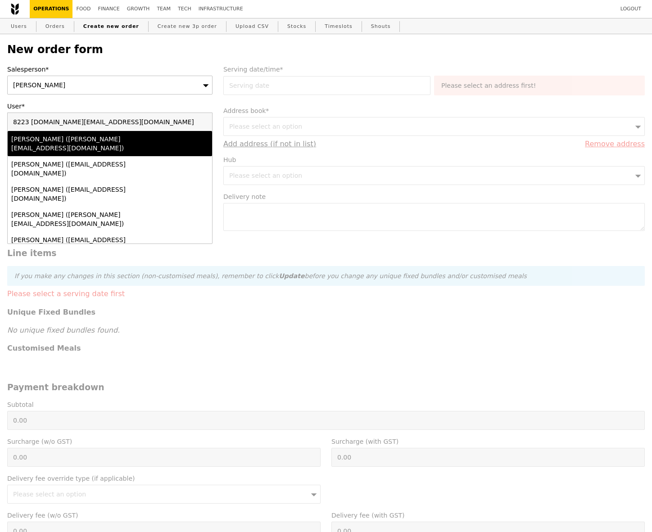
type input "8223 0670angela.er@chanel.co"
type input "Confirm"
click at [206, 124] on input "8223 0670angela.er@chanel.co" at bounding box center [110, 122] width 204 height 18
click at [203, 121] on input "8223 0670angela.er@chanel.co" at bounding box center [110, 122] width 204 height 18
type input "angela.er@chanel.com"
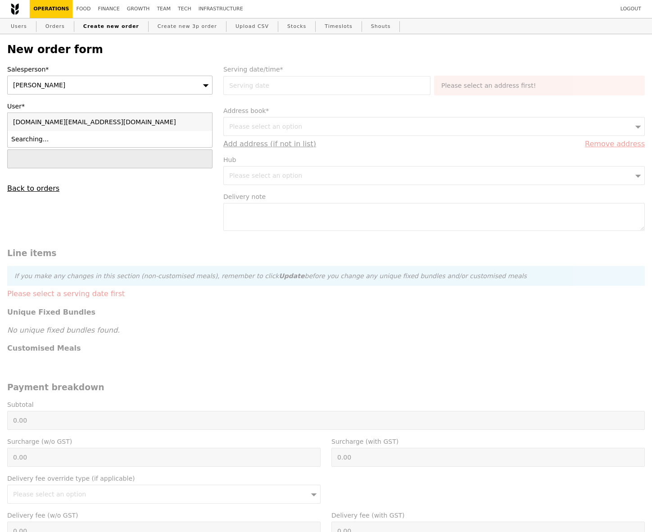
type input "Confirm"
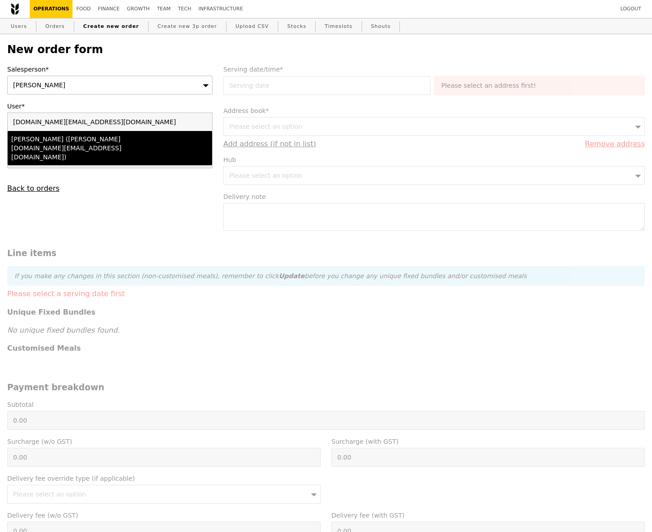
type input "angela.er@chanel.com"
click at [108, 141] on div "Angela Er (angela.er@chanel.com)" at bounding box center [85, 148] width 148 height 27
type input "Loading..."
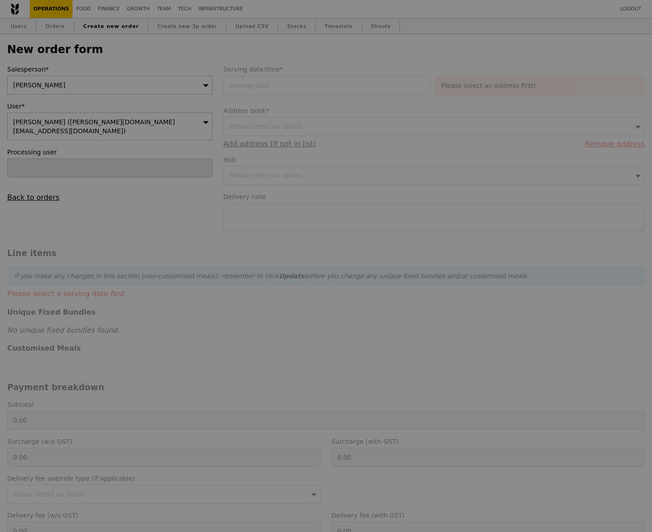
type input "9.59"
type input "10.45"
type input "Confirm"
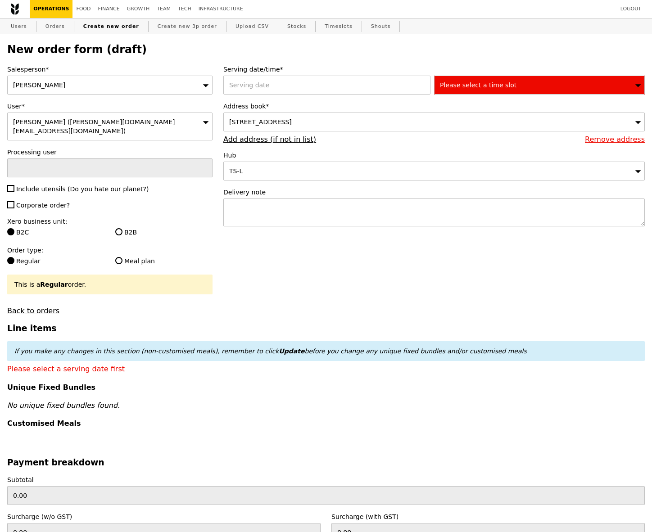
click at [66, 185] on span "Include utensils (Do you hate our planet?)" at bounding box center [82, 188] width 132 height 7
click at [14, 185] on input "Include utensils (Do you hate our planet?)" at bounding box center [10, 188] width 7 height 7
checkbox input "true"
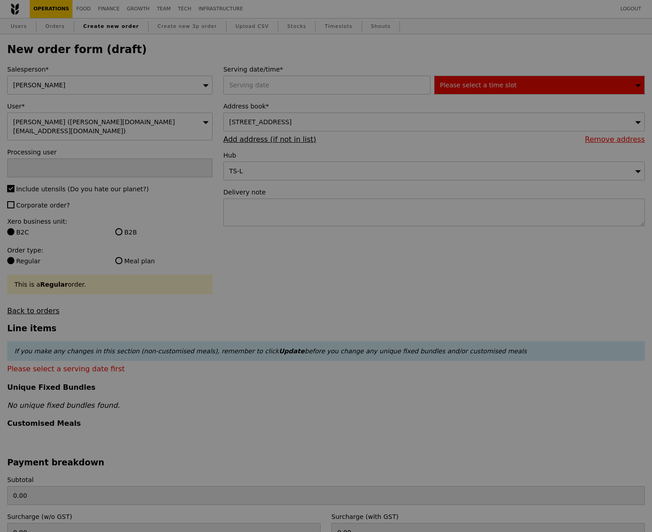
type input "Confirm"
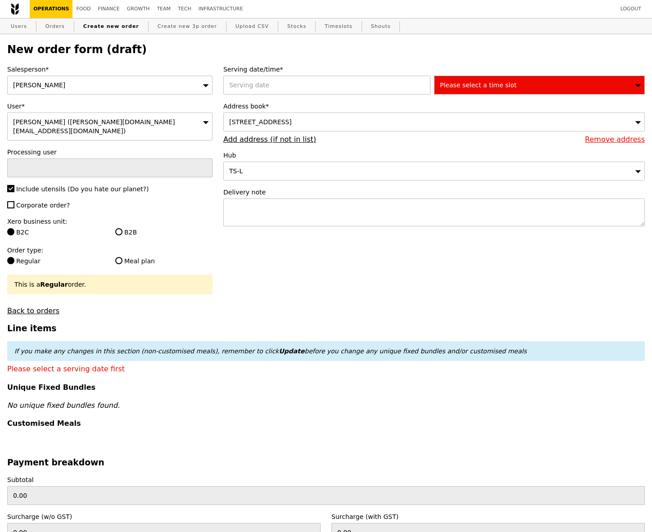
click at [63, 201] on label "Corporate order?" at bounding box center [109, 205] width 205 height 9
click at [14, 201] on input "Corporate order?" at bounding box center [10, 204] width 7 height 7
checkbox input "true"
click at [122, 228] on input "B2B" at bounding box center [118, 231] width 7 height 7
radio input "true"
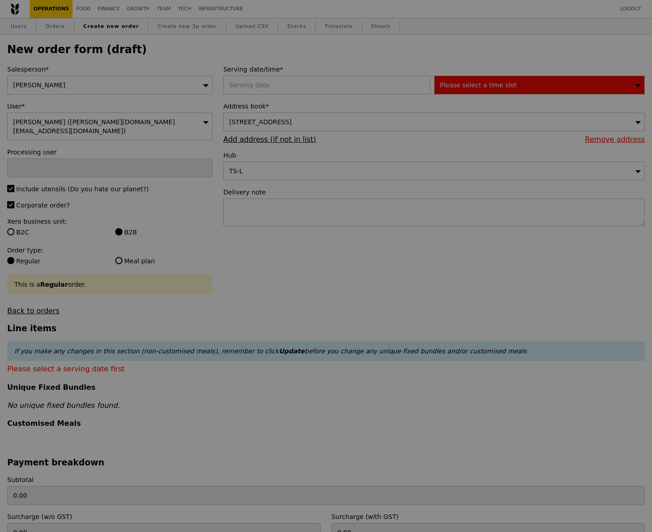
type input "Confirm"
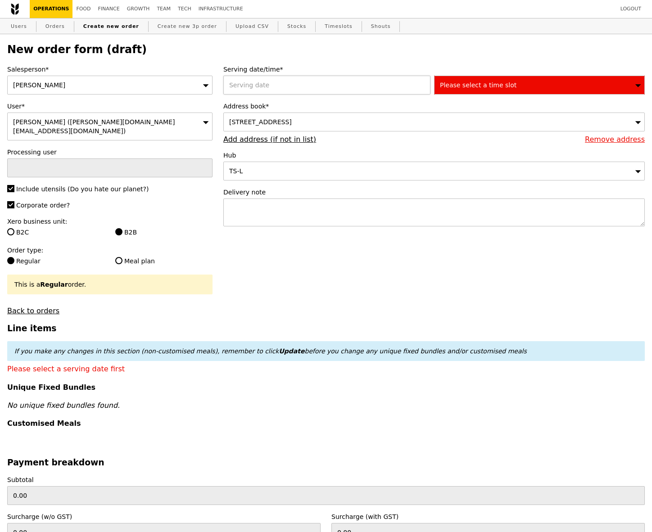
click at [310, 81] on div at bounding box center [328, 85] width 211 height 19
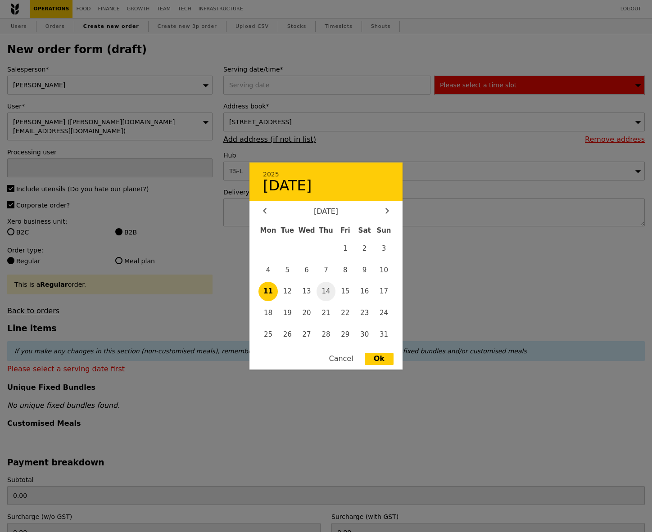
click at [329, 290] on span "14" at bounding box center [325, 291] width 19 height 19
type input "14 Aug 2025"
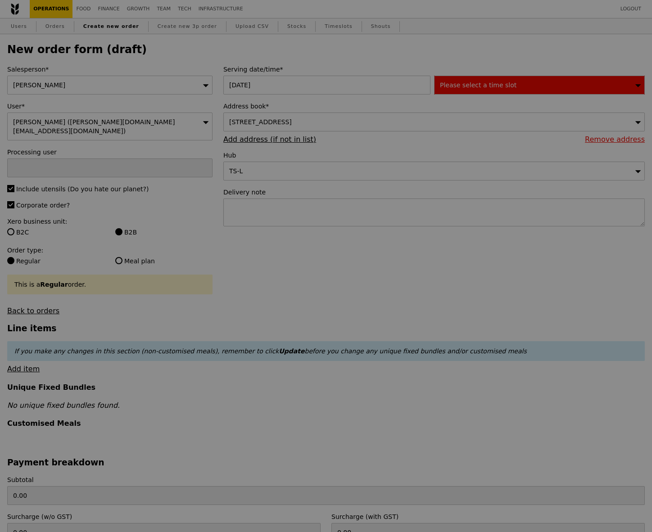
type input "Confirm"
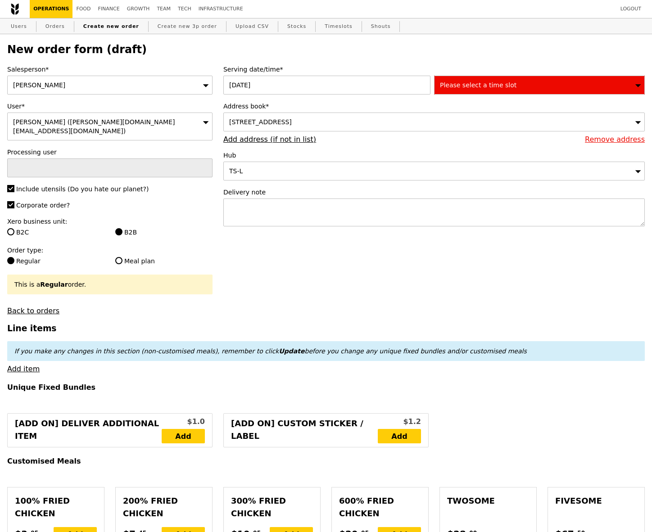
click at [474, 88] on span "Please select a time slot" at bounding box center [478, 84] width 77 height 7
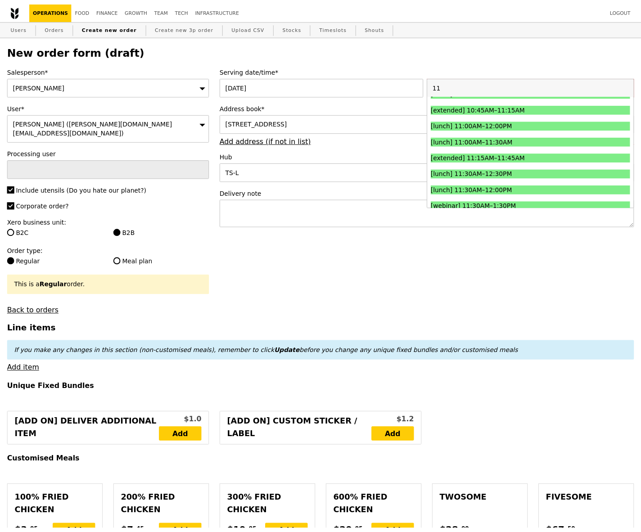
scroll to position [44, 0]
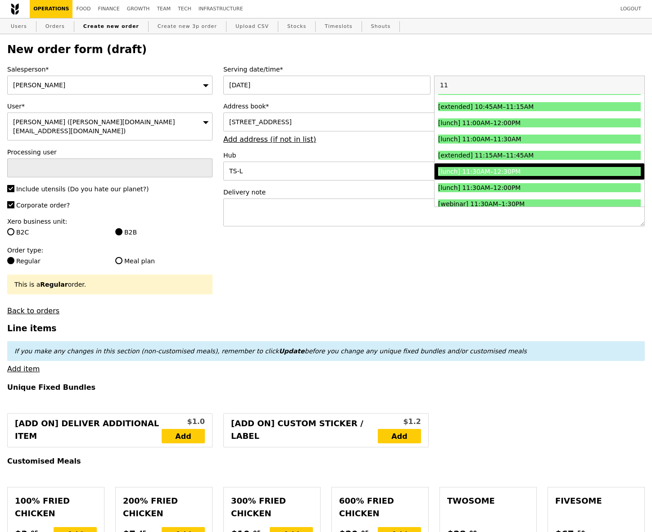
type input "11"
click at [540, 170] on div "[lunch] 11:30AM–12:30PM" at bounding box center [514, 171] width 152 height 9
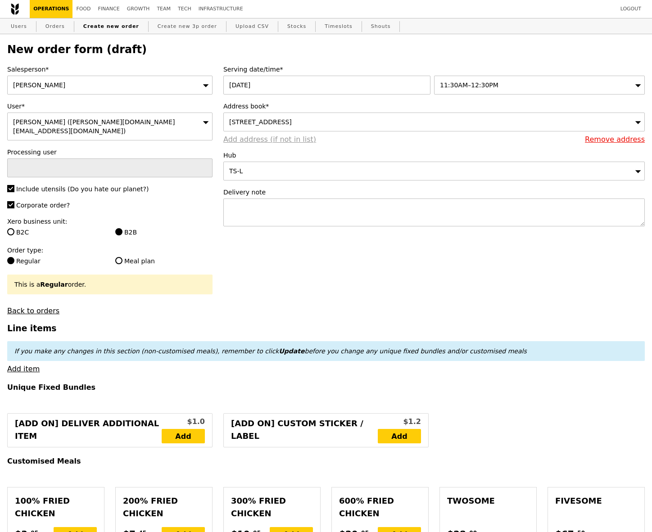
type input "Confirm"
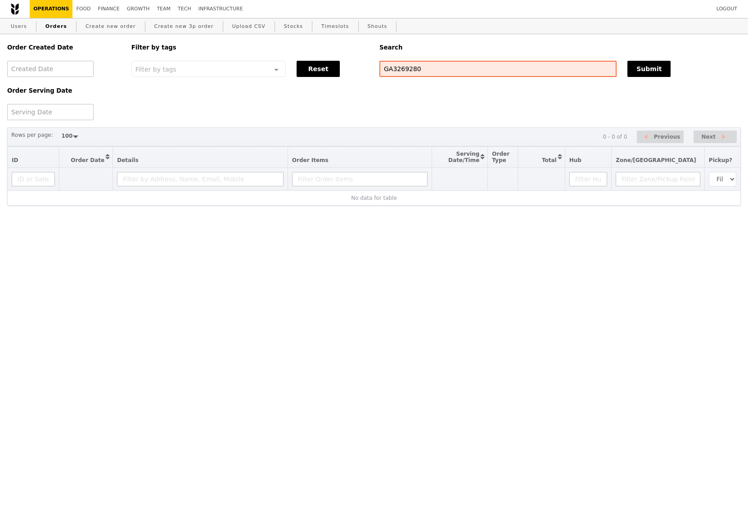
select select "100"
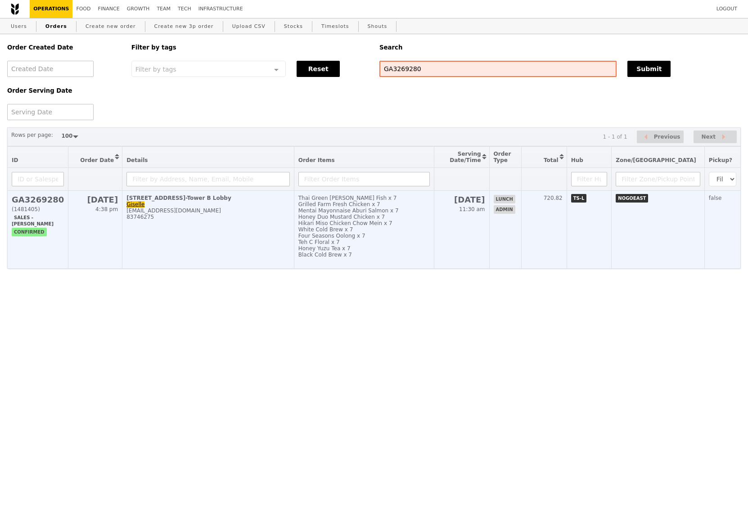
click at [43, 202] on h2 "GA3269280" at bounding box center [38, 199] width 52 height 9
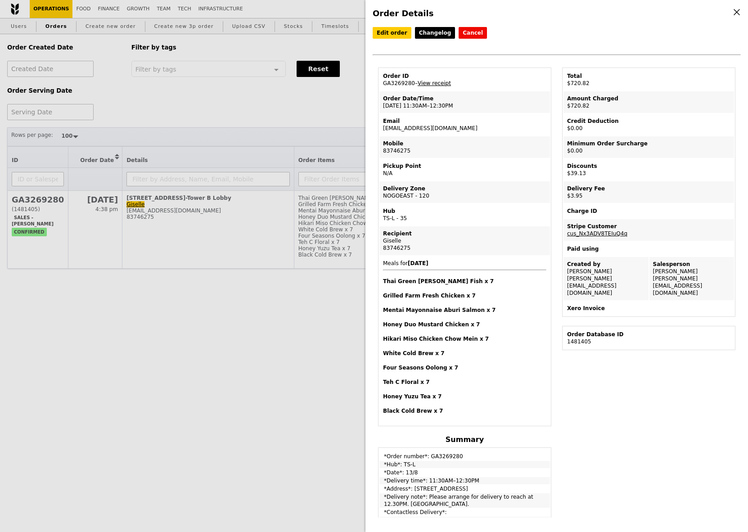
click at [443, 80] on link "View receipt" at bounding box center [434, 83] width 33 height 6
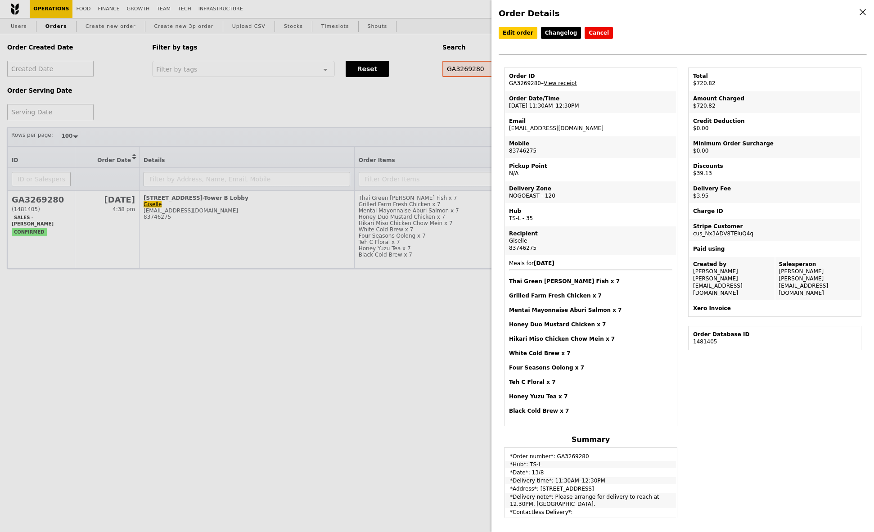
click at [748, 12] on icon at bounding box center [863, 12] width 8 height 8
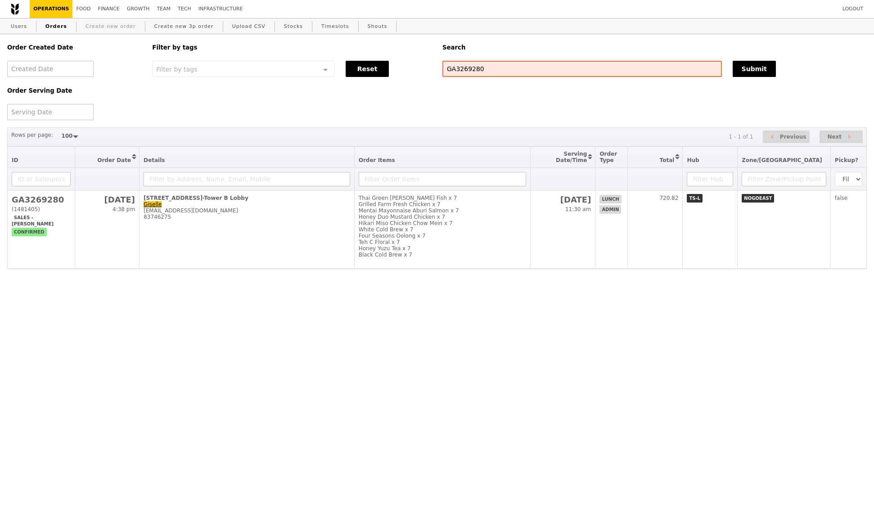
click at [101, 32] on link "Create new order" at bounding box center [111, 26] width 58 height 16
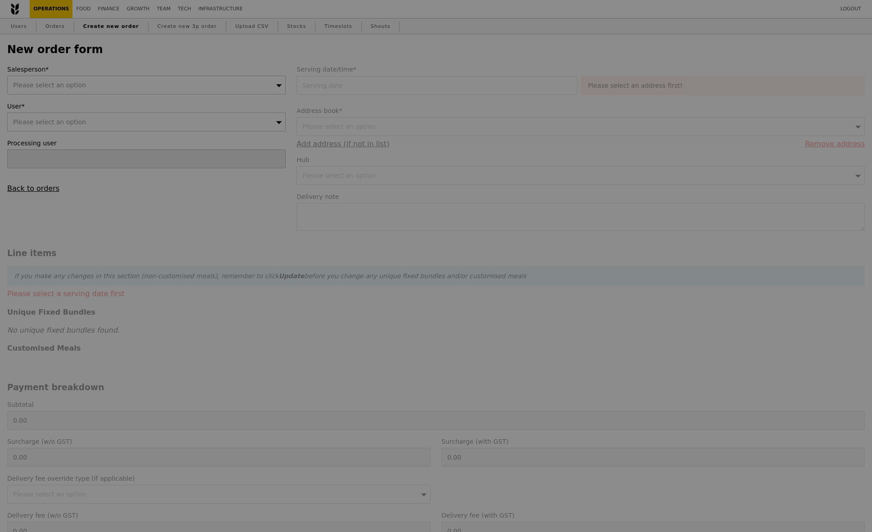
type input "Confirm"
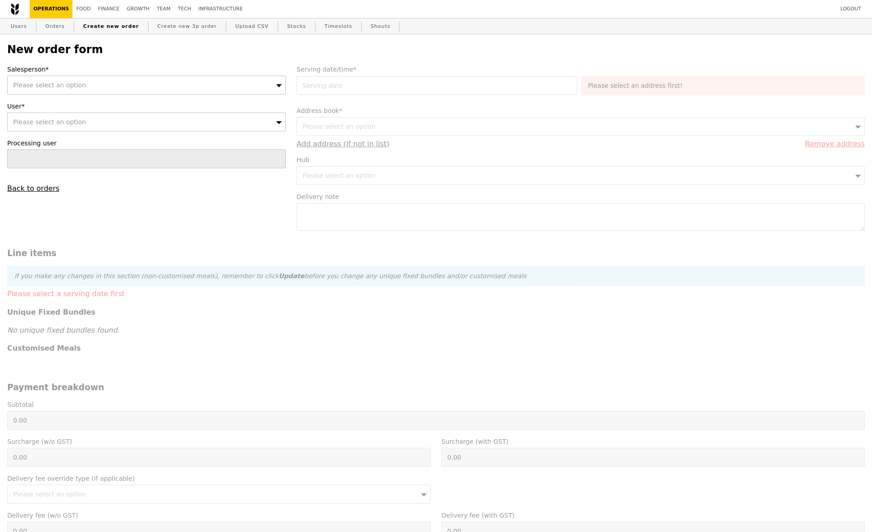
click at [78, 92] on div "Please select an option" at bounding box center [146, 85] width 279 height 19
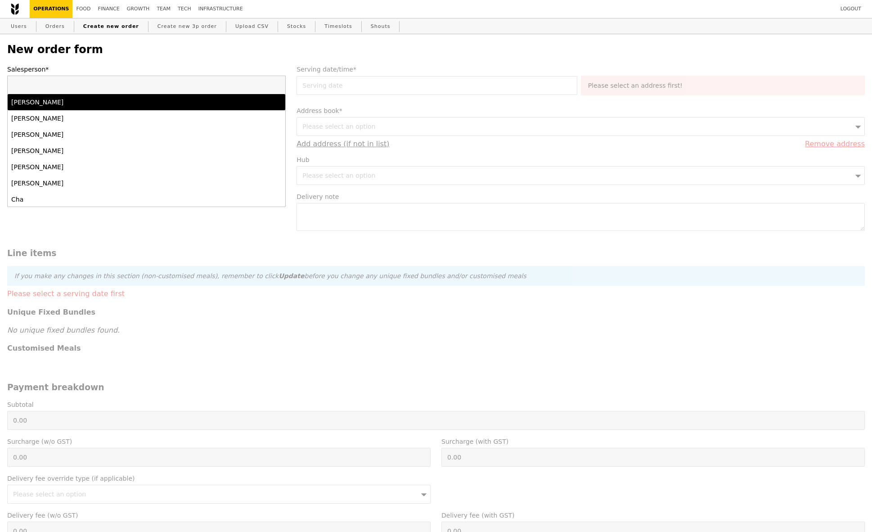
click at [265, 99] on div "[PERSON_NAME]" at bounding box center [146, 102] width 271 height 9
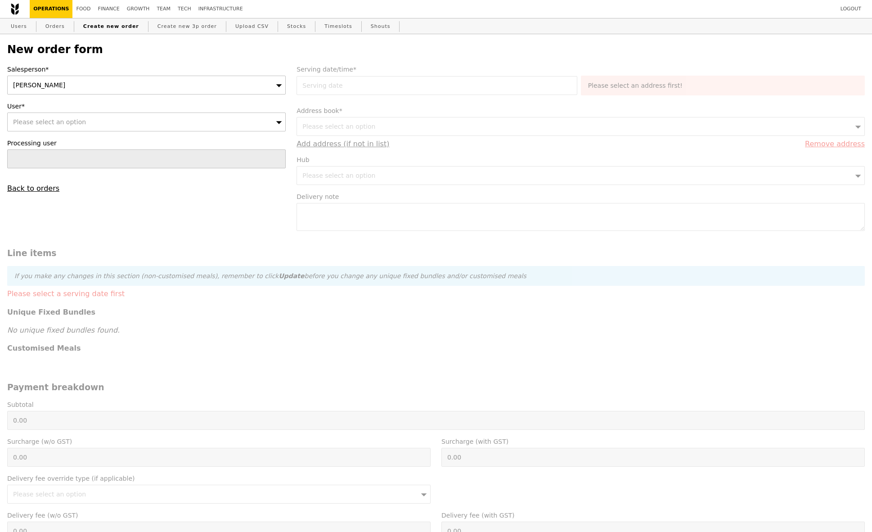
click at [273, 122] on div "Please select an option" at bounding box center [146, 122] width 279 height 19
type input "[GEOGRAPHIC_DATA][MEDICAL_DATA] [GEOGRAPHIC_DATA] - [GEOGRAPHIC_DATA][PERSON_NA…"
type input "Confirm"
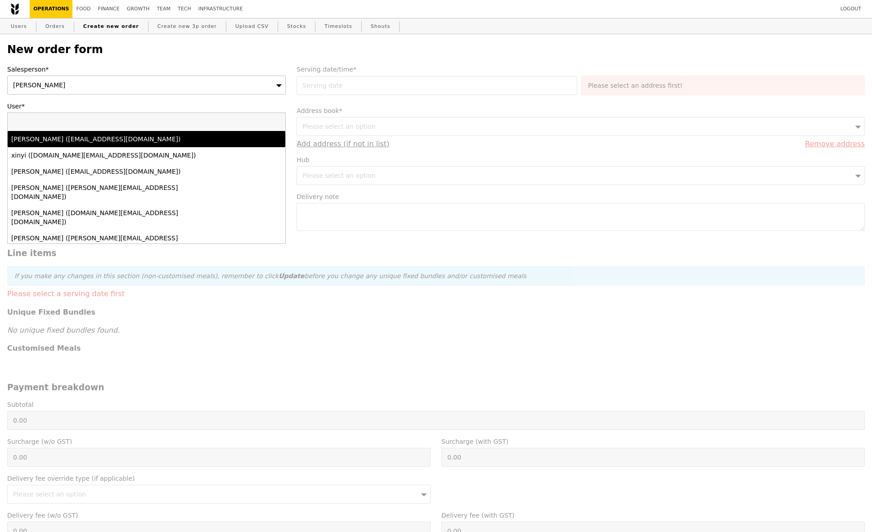
scroll to position [0, 0]
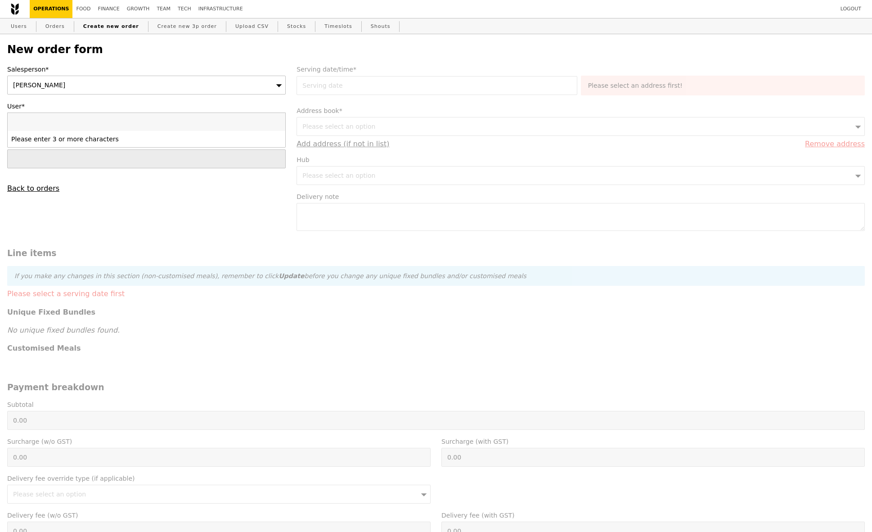
paste input "[DOMAIN_NAME][EMAIL_ADDRESS][DOMAIN_NAME]"
type input "[DOMAIN_NAME][EMAIL_ADDRESS][DOMAIN_NAME]"
type input "Confirm"
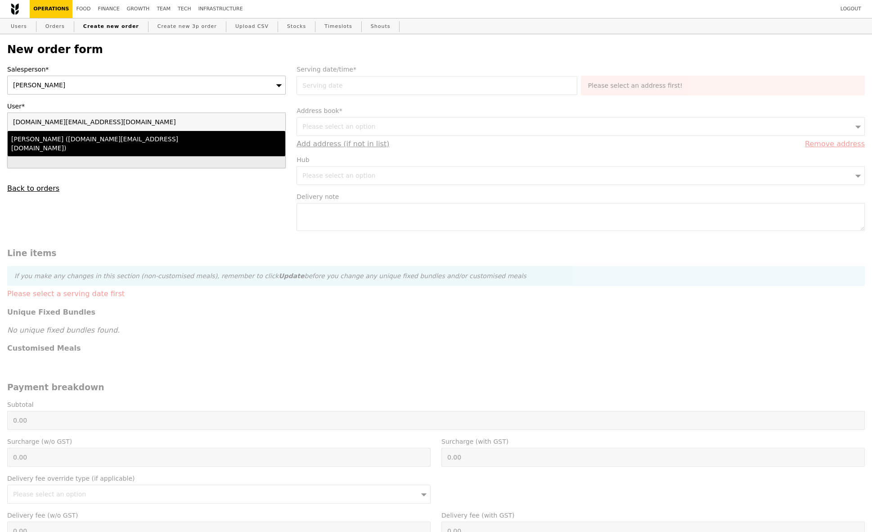
type input "[DOMAIN_NAME][EMAIL_ADDRESS][DOMAIN_NAME]"
click at [121, 149] on input "text" at bounding box center [146, 158] width 279 height 19
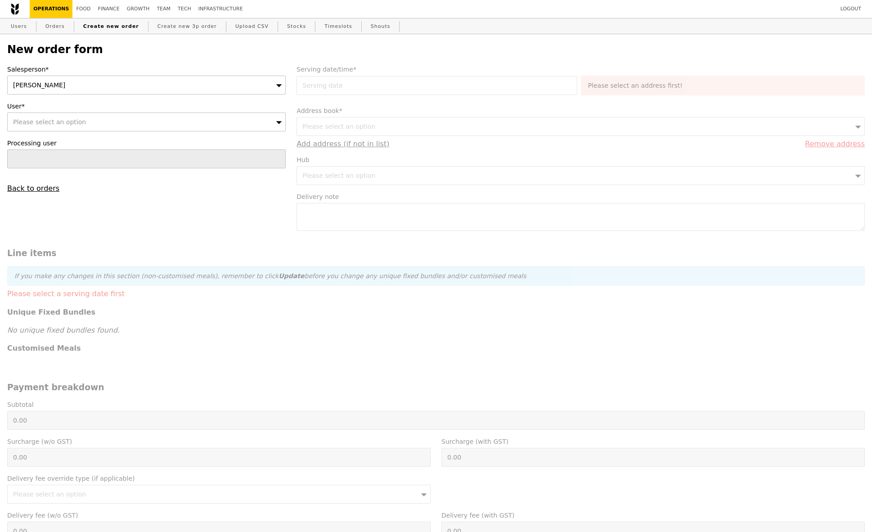
click at [110, 117] on div "Please select an option" at bounding box center [146, 122] width 279 height 19
type input "Confirm"
type input "[DOMAIN_NAME][EMAIL_ADDRESS][DOMAIN_NAME]"
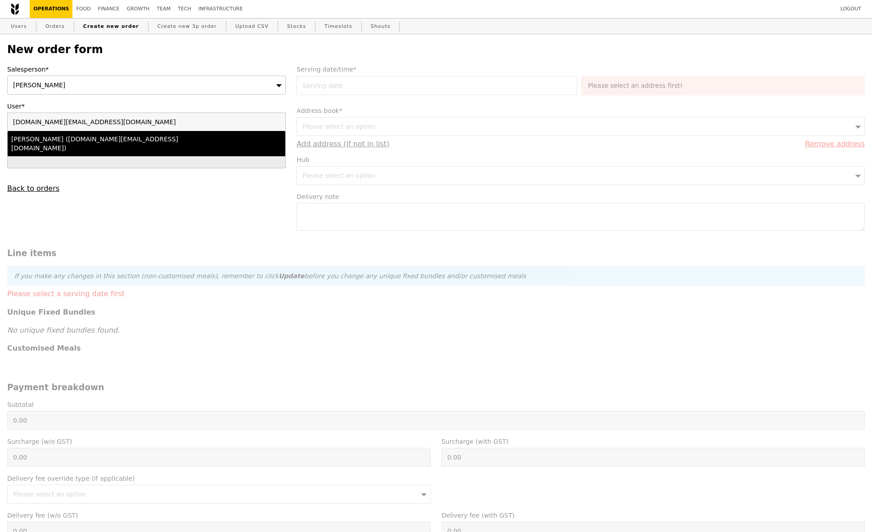
click at [135, 136] on div "[PERSON_NAME] ([DOMAIN_NAME][EMAIL_ADDRESS][DOMAIN_NAME])" at bounding box center [112, 144] width 203 height 18
type input "Loading..."
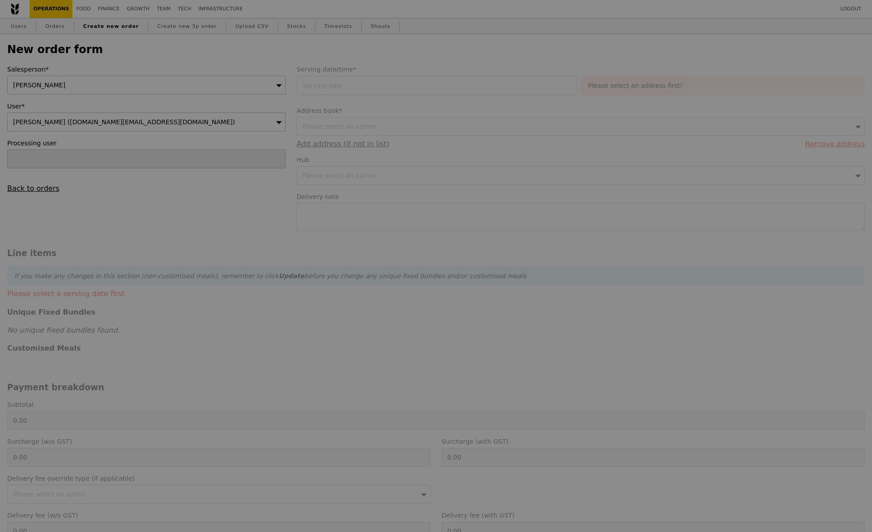
type input "9.08"
type input "9.90"
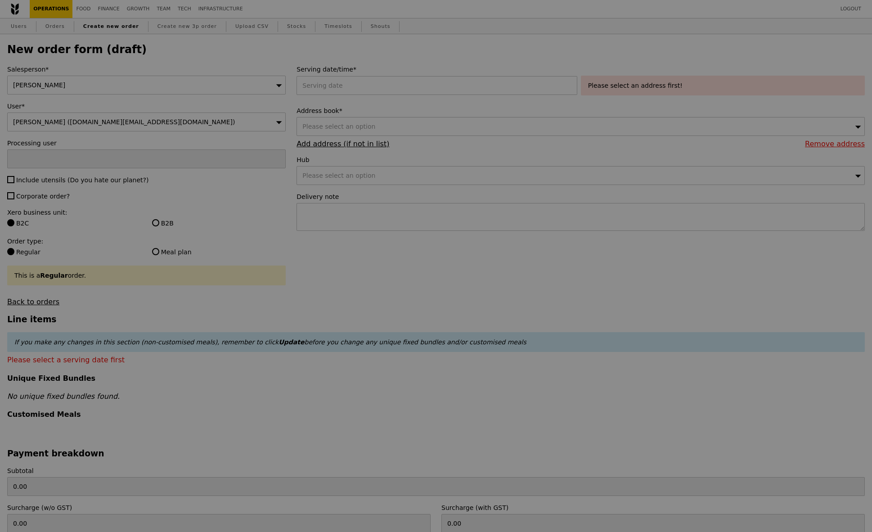
type input "Confirm"
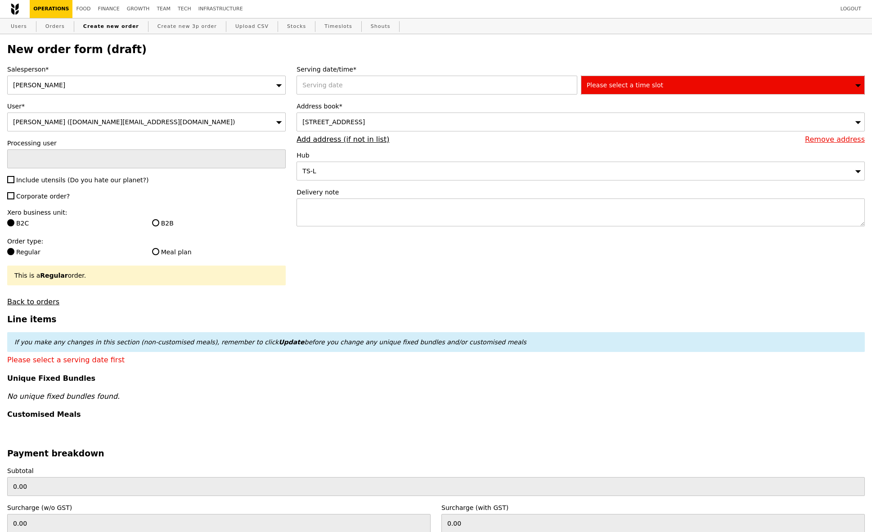
click at [119, 85] on div "[PERSON_NAME]" at bounding box center [146, 85] width 279 height 19
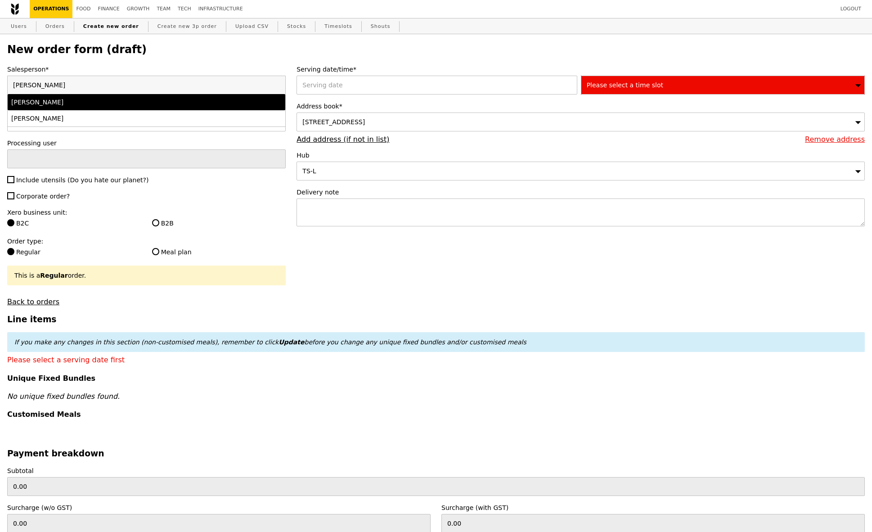
type input "[PERSON_NAME]"
click at [86, 98] on div "[PERSON_NAME]" at bounding box center [112, 102] width 203 height 9
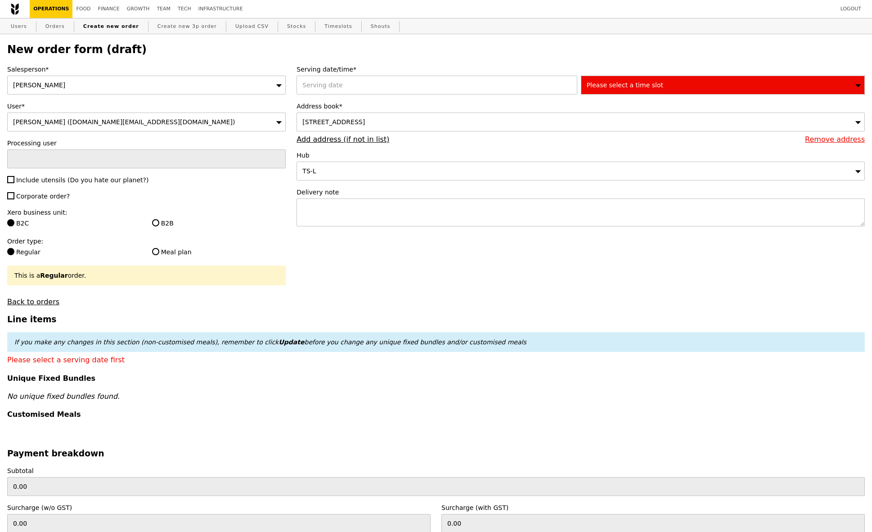
type input "Confirm"
click at [37, 193] on span "Corporate order?" at bounding box center [43, 196] width 54 height 7
click at [14, 192] on input "Corporate order?" at bounding box center [10, 195] width 7 height 7
checkbox input "true"
click at [37, 180] on span "Include utensils (Do you hate our planet?)" at bounding box center [82, 179] width 132 height 7
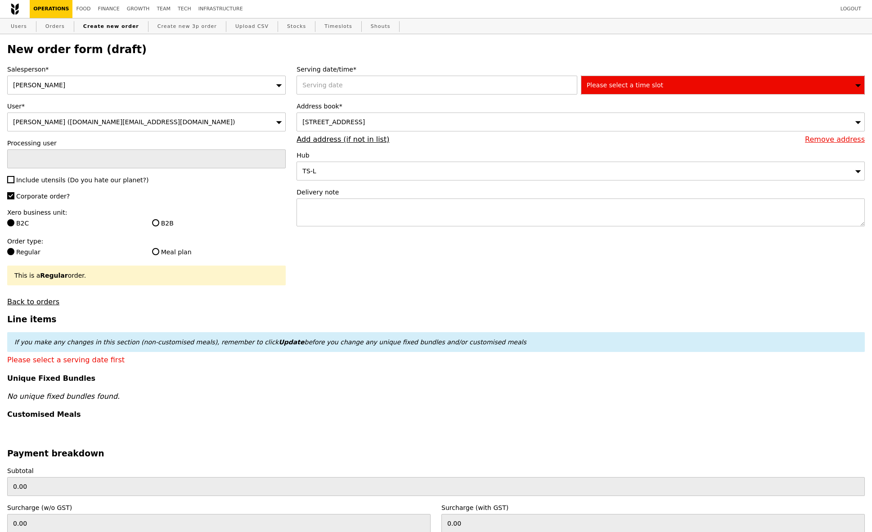
click at [14, 180] on input "Include utensils (Do you hate our planet?)" at bounding box center [10, 179] width 7 height 7
checkbox input "true"
type input "Confirm"
click at [166, 224] on label "B2B" at bounding box center [219, 223] width 134 height 9
click at [159, 224] on input "B2B" at bounding box center [155, 222] width 7 height 7
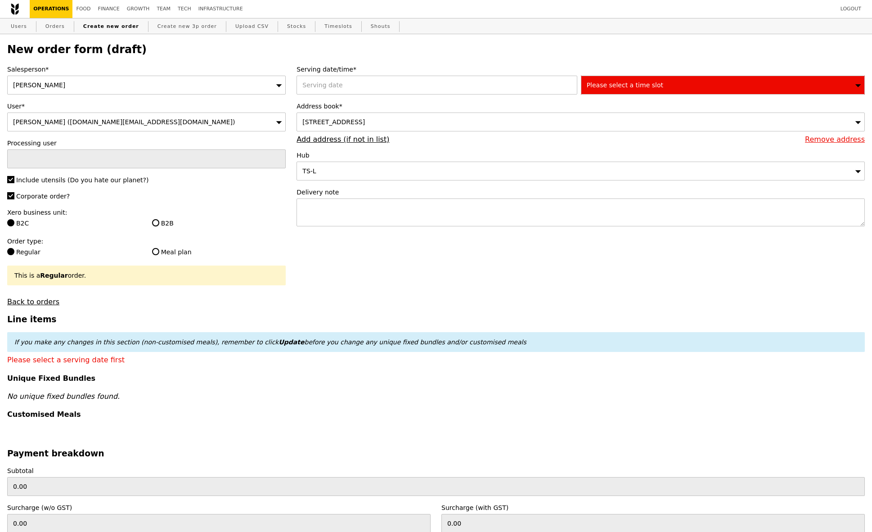
radio input "true"
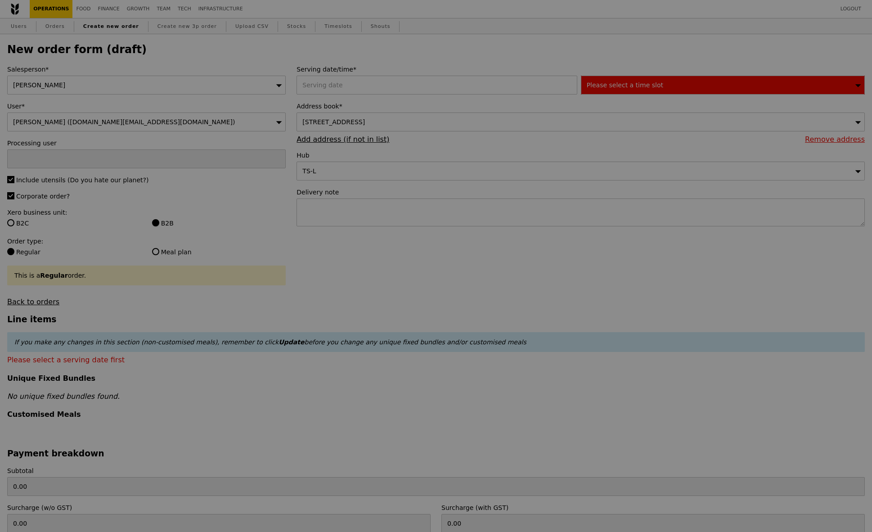
type input "Confirm"
